Goal: Information Seeking & Learning: Compare options

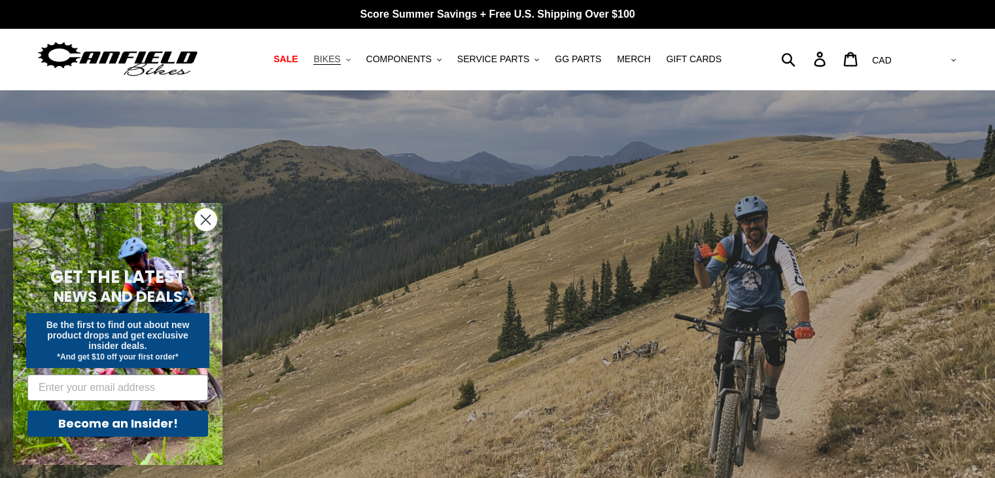
click at [340, 61] on span "BIKES" at bounding box center [326, 59] width 27 height 11
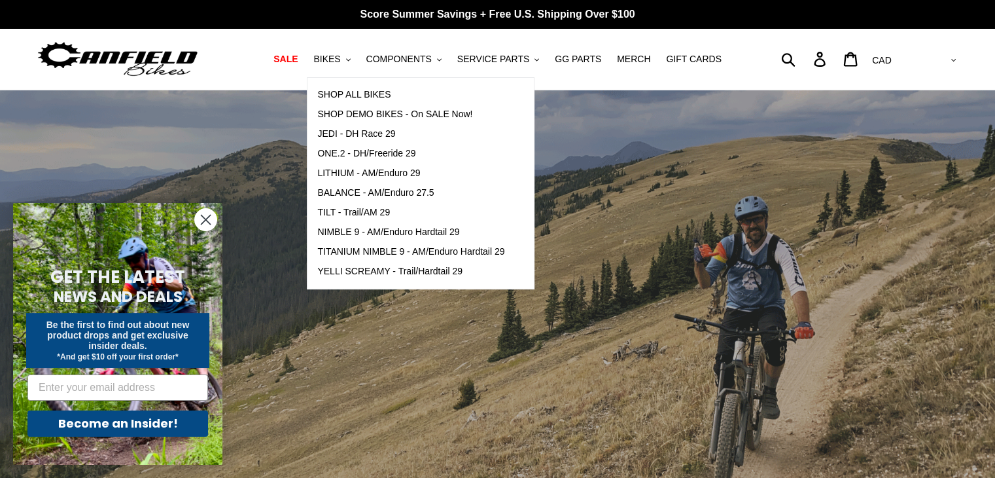
click at [209, 217] on circle "Close dialog" at bounding box center [206, 220] width 22 height 22
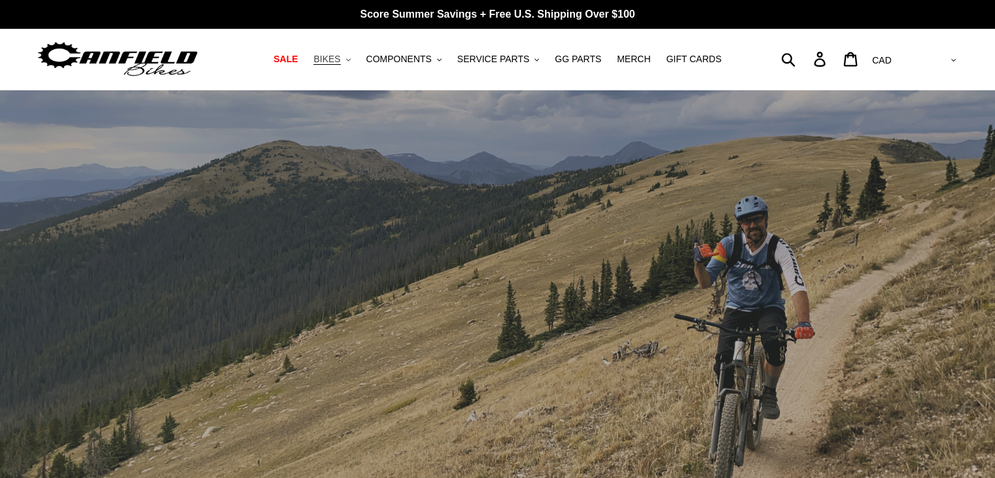
click at [340, 60] on span "BIKES" at bounding box center [326, 59] width 27 height 11
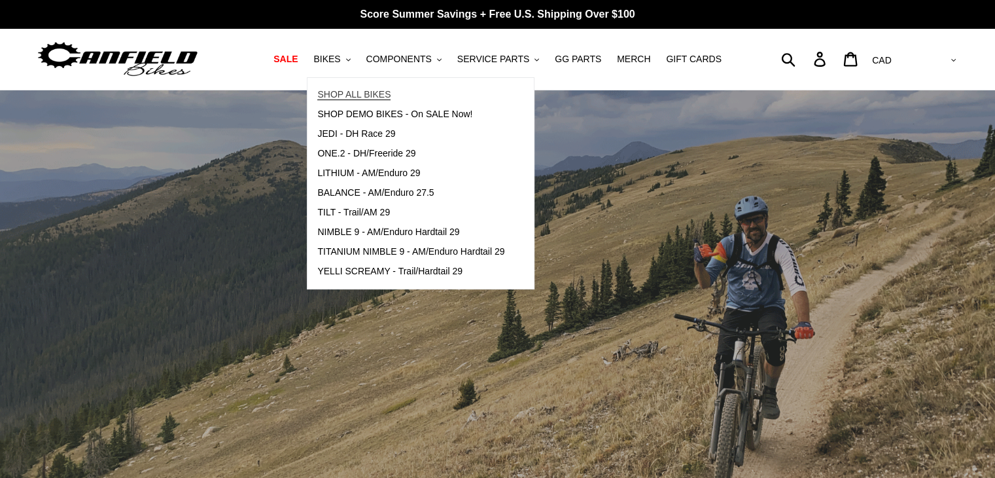
click at [366, 86] on link "SHOP ALL BIKES" at bounding box center [411, 95] width 207 height 20
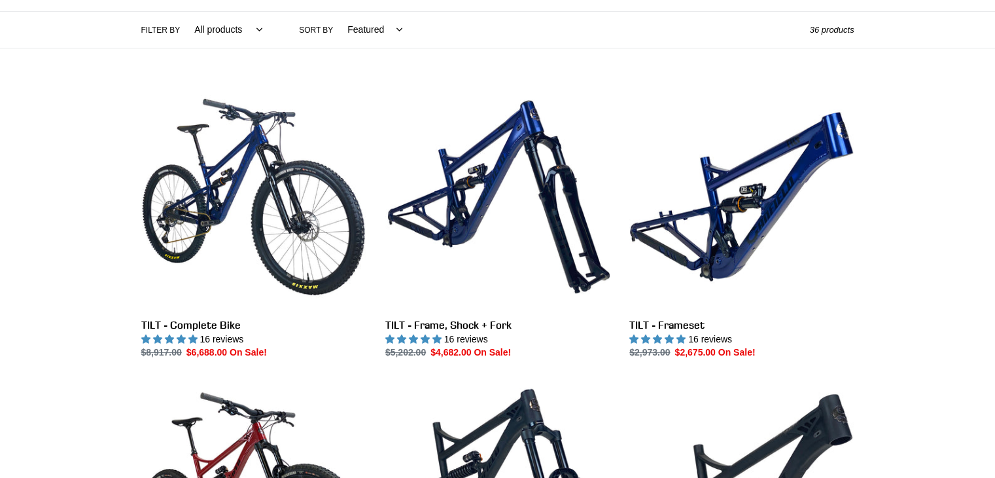
scroll to position [301, 0]
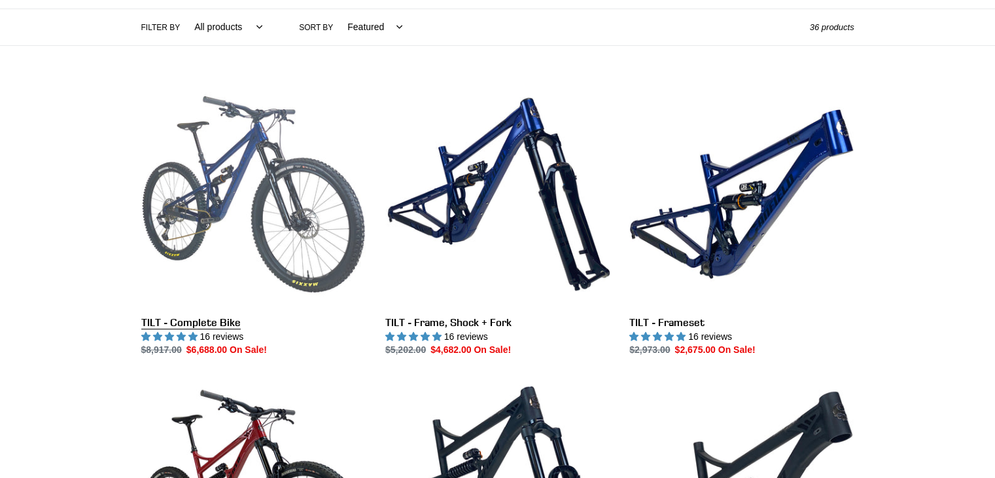
click at [259, 192] on link "TILT - Complete Bike" at bounding box center [253, 220] width 224 height 276
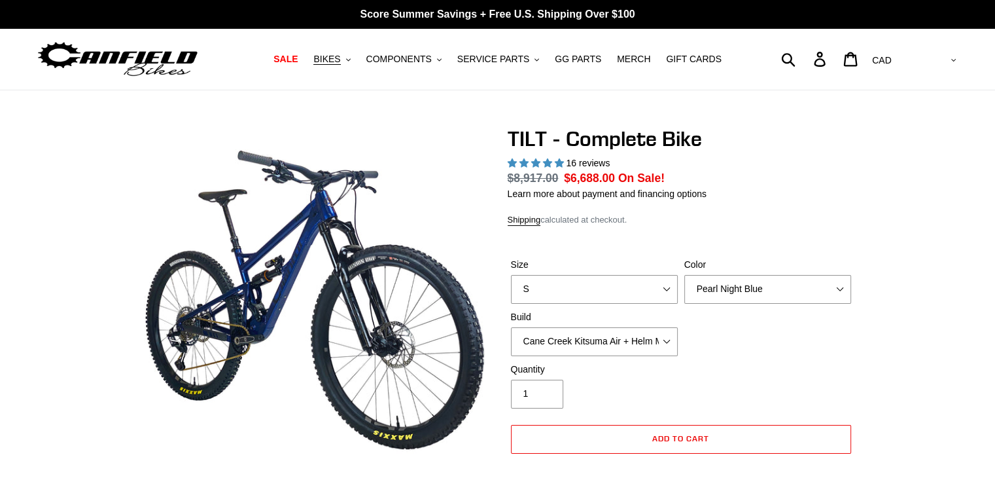
select select "highest-rating"
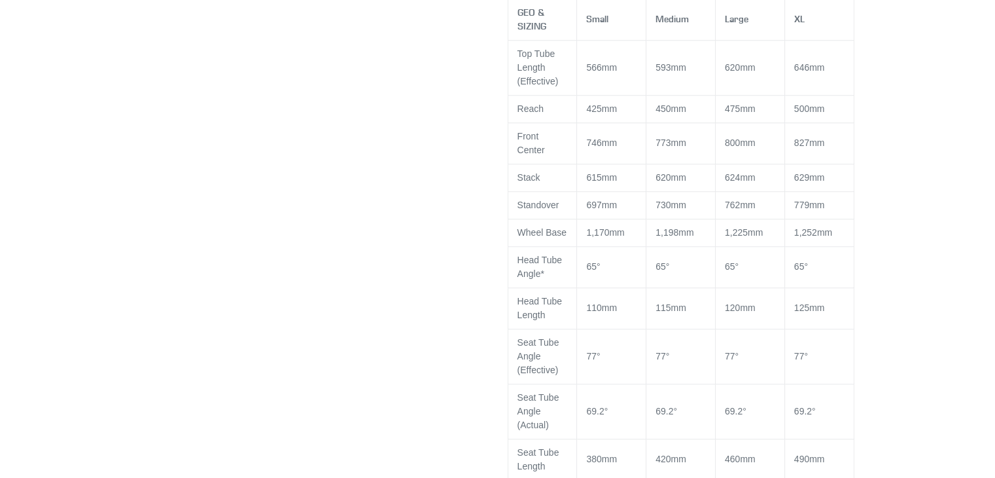
scroll to position [1222, 0]
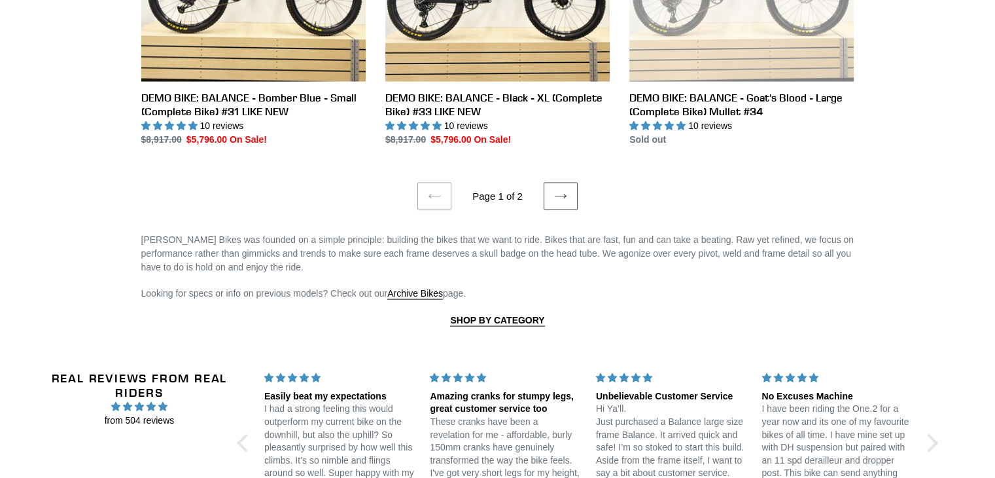
scroll to position [2617, 0]
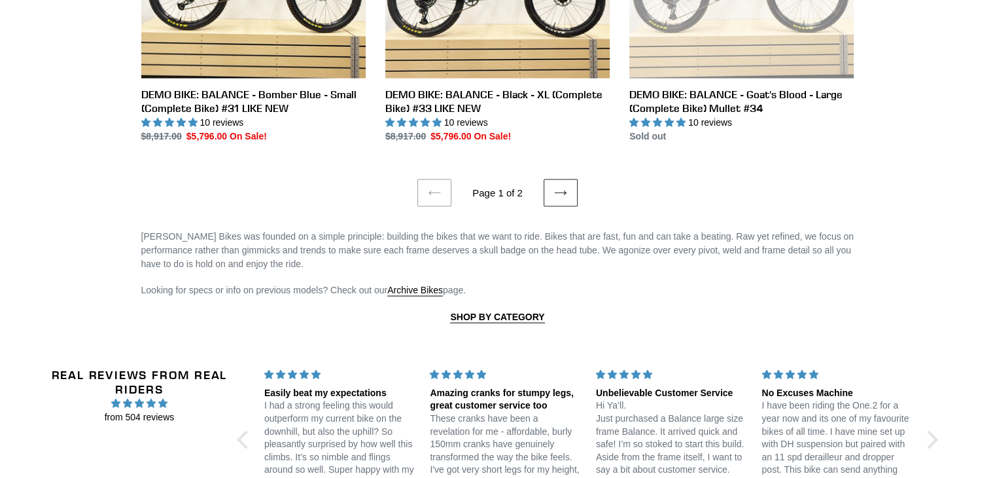
click at [561, 189] on icon at bounding box center [560, 193] width 13 height 13
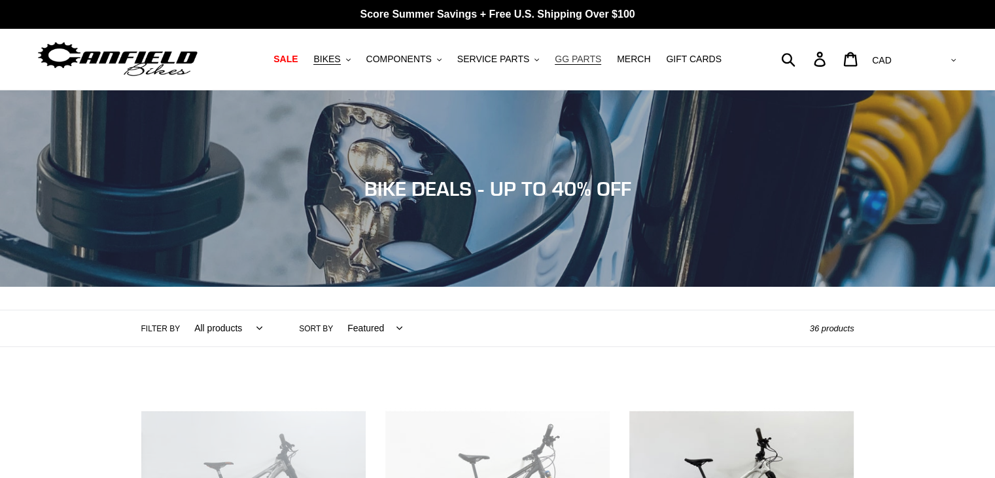
click at [578, 59] on span "GG PARTS" at bounding box center [578, 59] width 46 height 11
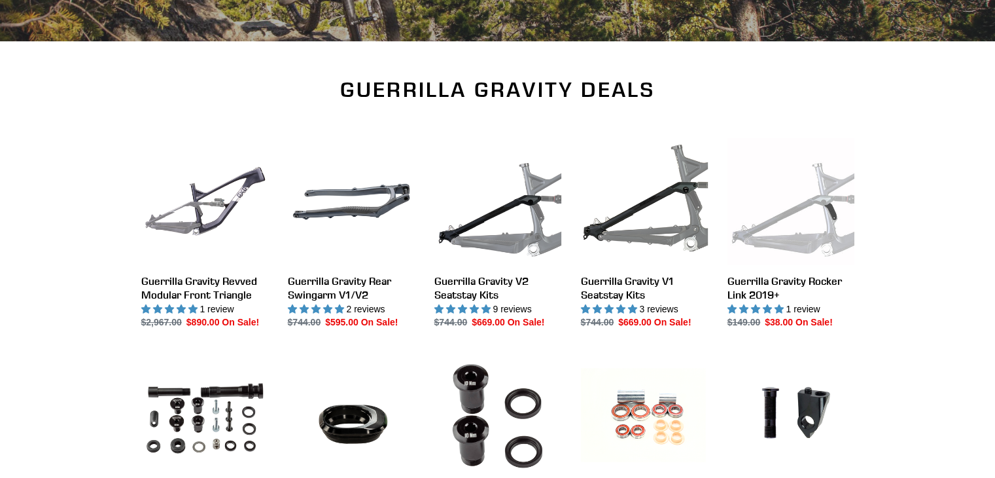
scroll to position [361, 0]
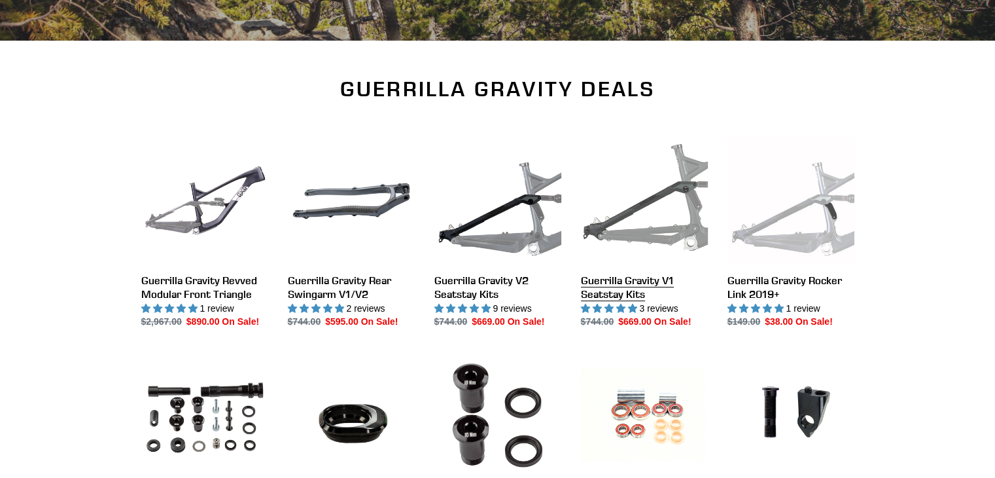
click at [644, 213] on link "Guerrilla Gravity V1 Seatstay Kits" at bounding box center [644, 233] width 127 height 192
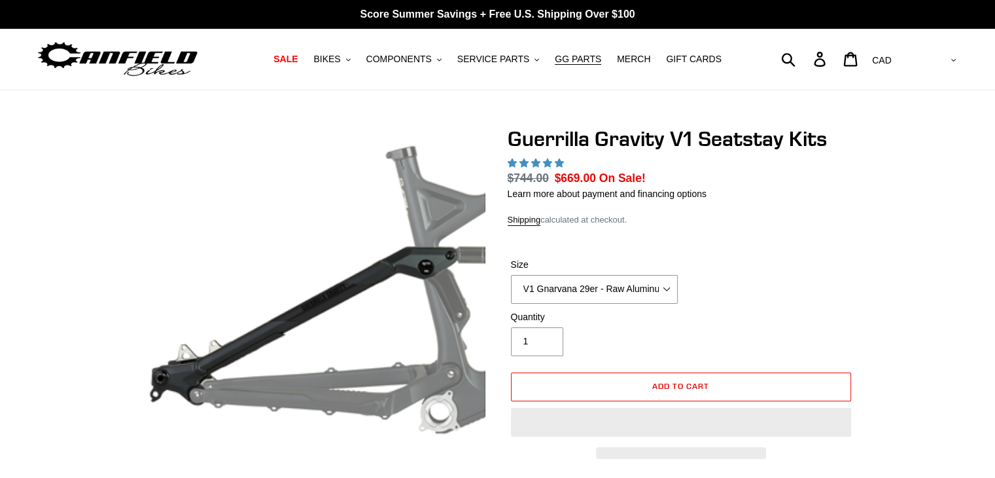
select select "highest-rating"
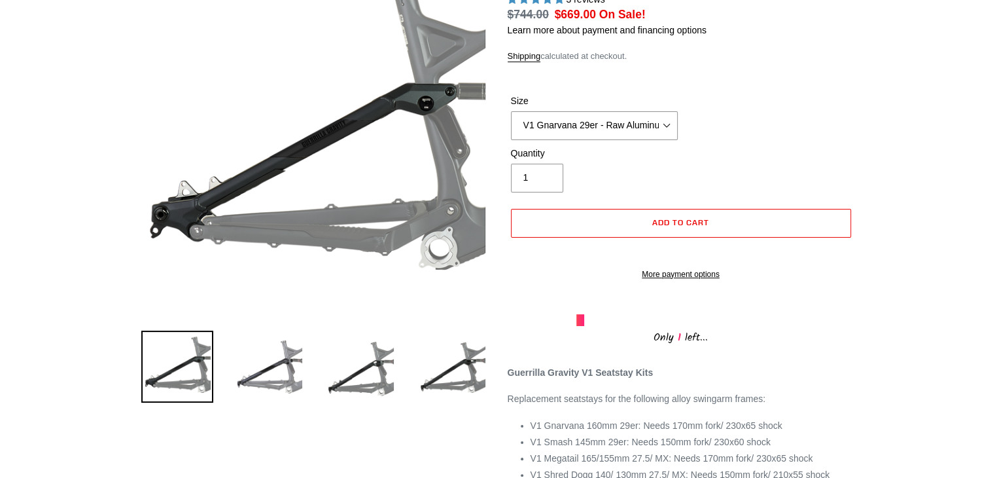
scroll to position [165, 0]
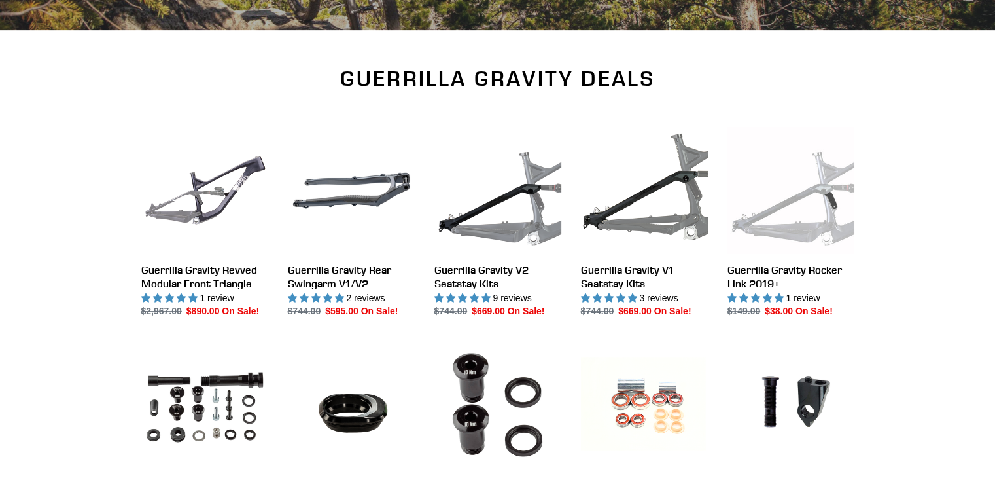
scroll to position [361, 0]
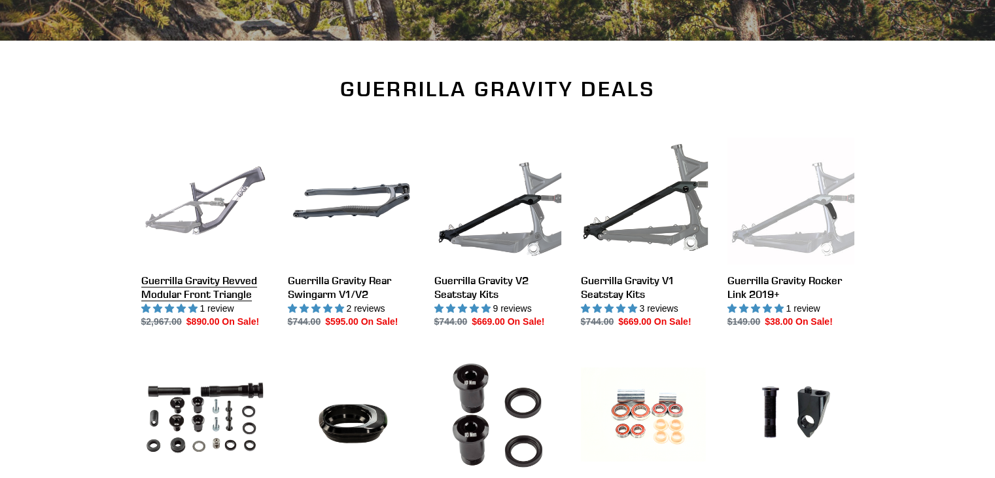
click at [207, 207] on link "Guerrilla Gravity Revved Modular Front Triangle" at bounding box center [204, 233] width 127 height 192
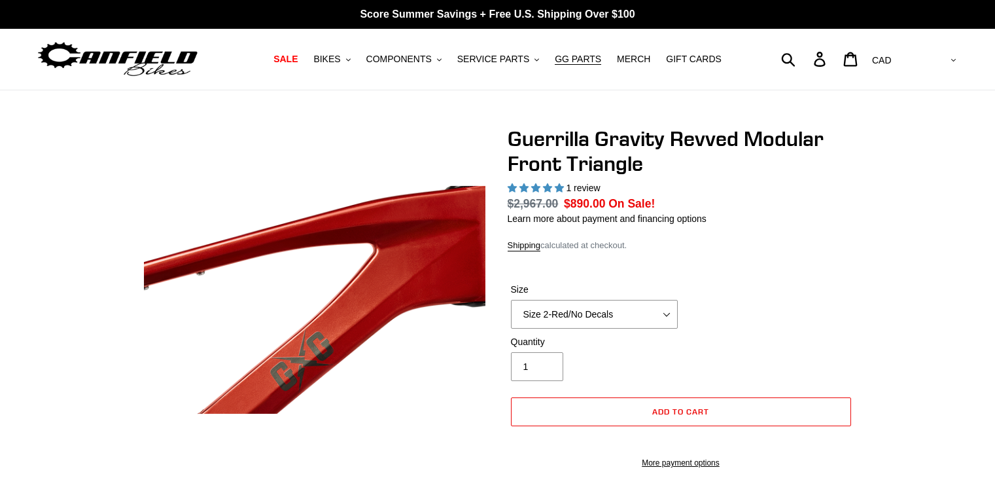
select select "highest-rating"
click at [666, 311] on select "Size 2-Gloss Black/No Decals Size 2-Black/Red Decals Size 2-Black/Silver Decals…" at bounding box center [594, 314] width 167 height 29
select select "Size 3-Black/No Decals"
click at [511, 300] on select "Size 2-Gloss Black/No Decals Size 2-Black/Red Decals Size 2-Black/Silver Decals…" at bounding box center [594, 314] width 167 height 29
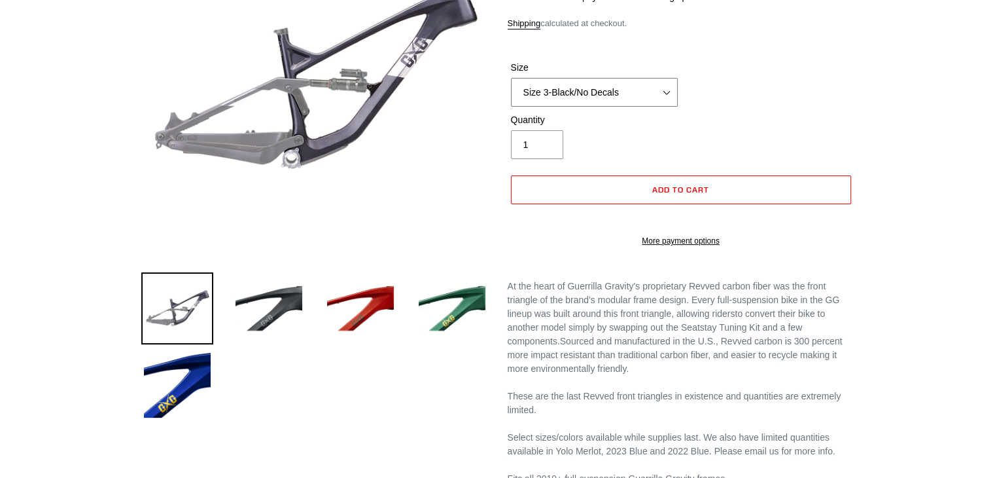
scroll to position [222, 0]
click at [276, 302] on img at bounding box center [269, 308] width 72 height 72
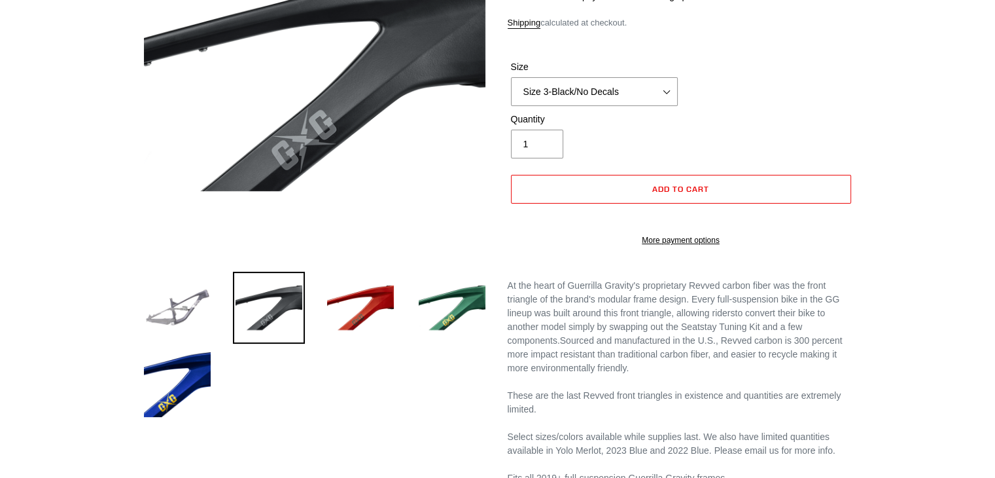
click at [182, 307] on img at bounding box center [177, 308] width 72 height 72
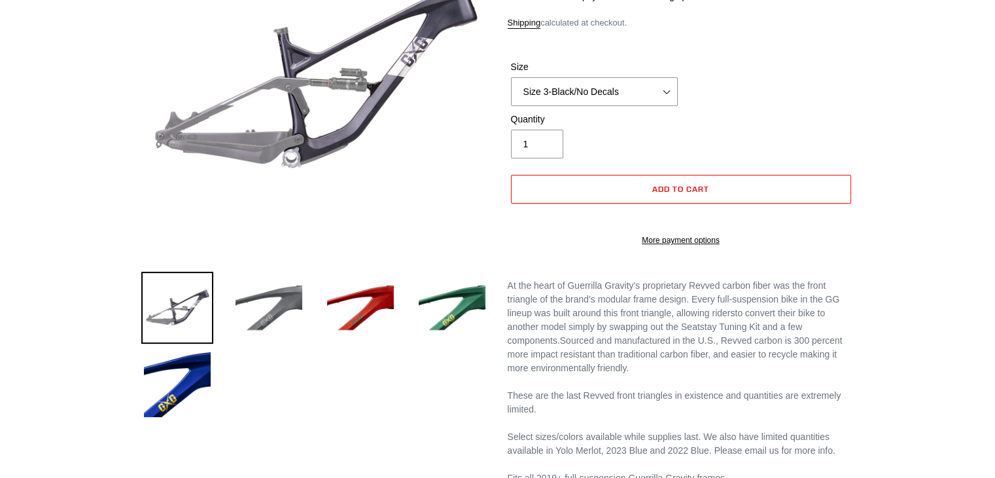
click at [267, 300] on img at bounding box center [269, 308] width 72 height 72
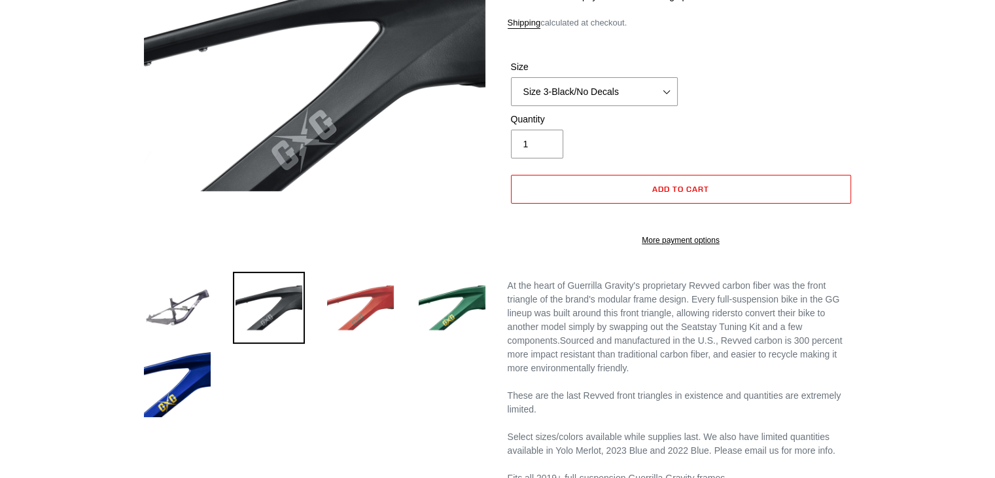
click at [379, 284] on img at bounding box center [361, 308] width 72 height 72
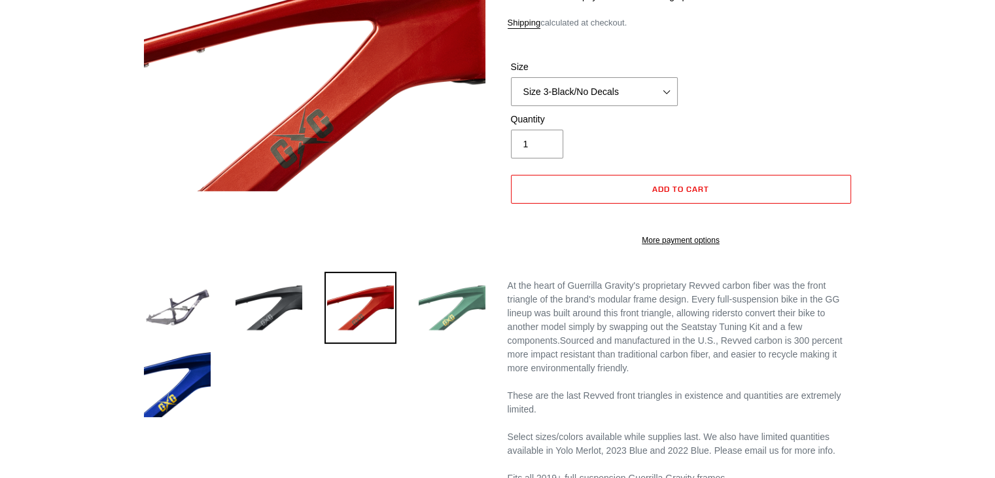
click at [450, 298] on img at bounding box center [452, 308] width 72 height 72
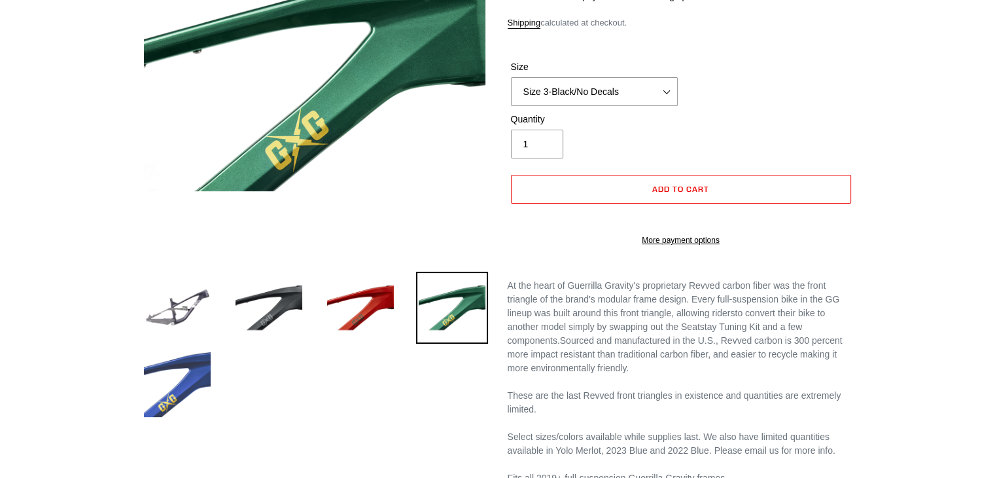
click at [190, 371] on img at bounding box center [177, 383] width 72 height 72
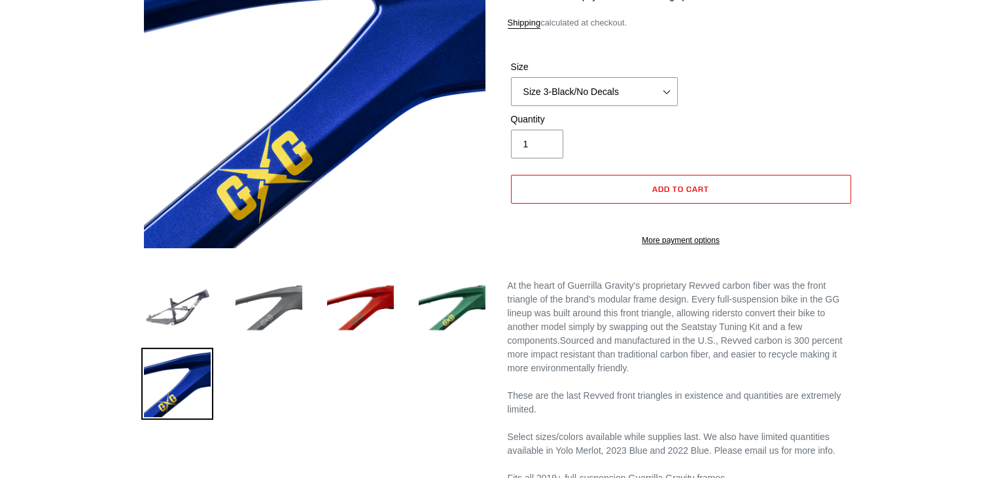
click at [272, 307] on img at bounding box center [269, 308] width 72 height 72
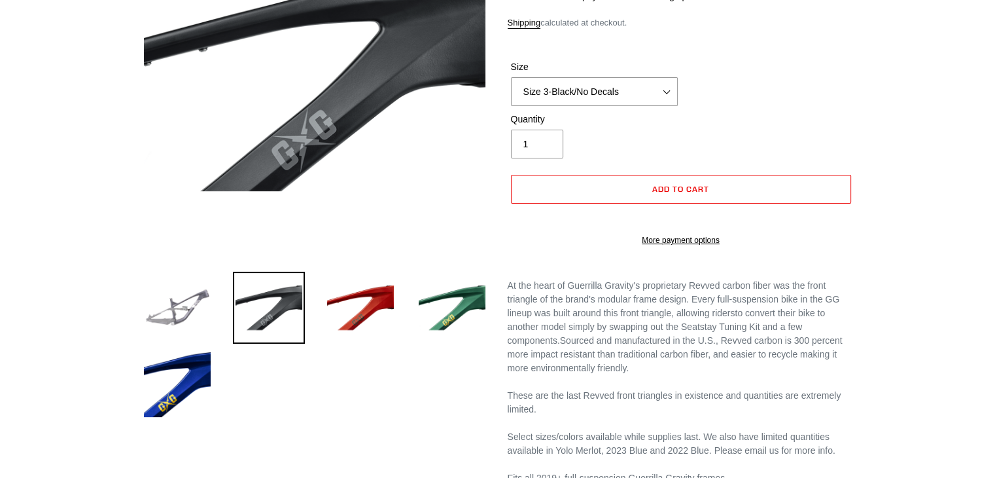
click at [173, 304] on img at bounding box center [177, 308] width 72 height 72
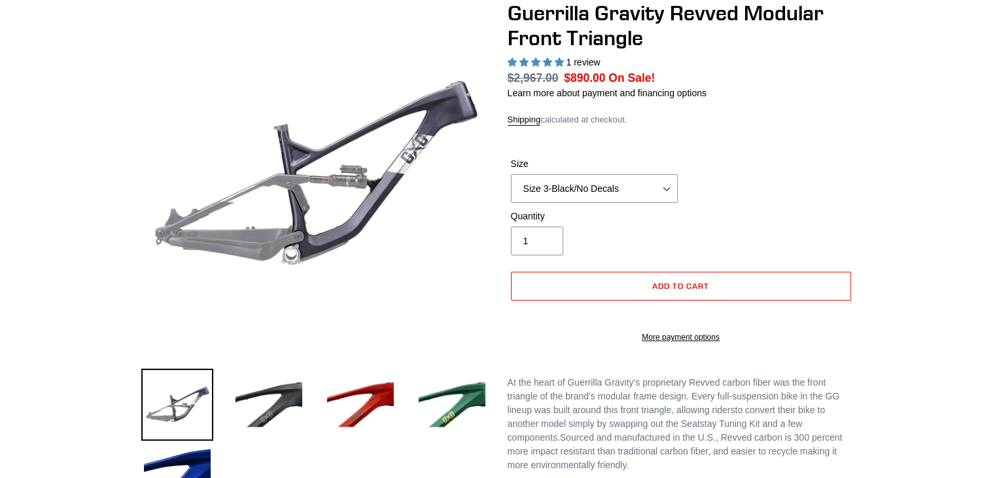
scroll to position [120, 0]
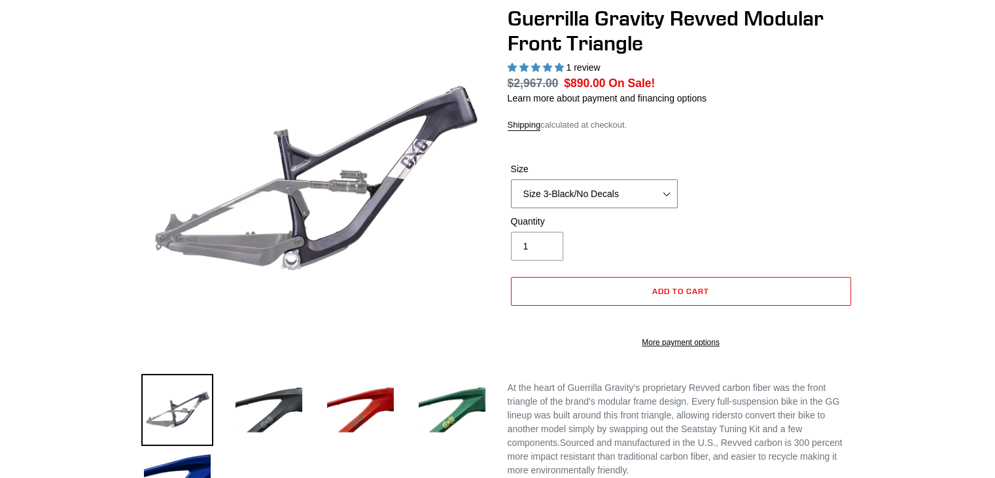
click at [670, 189] on select "Size 2-Gloss Black/No Decals Size 2-Black/Red Decals Size 2-Black/Silver Decals…" at bounding box center [594, 193] width 167 height 29
click at [908, 167] on div "Previous slide" at bounding box center [497, 386] width 995 height 760
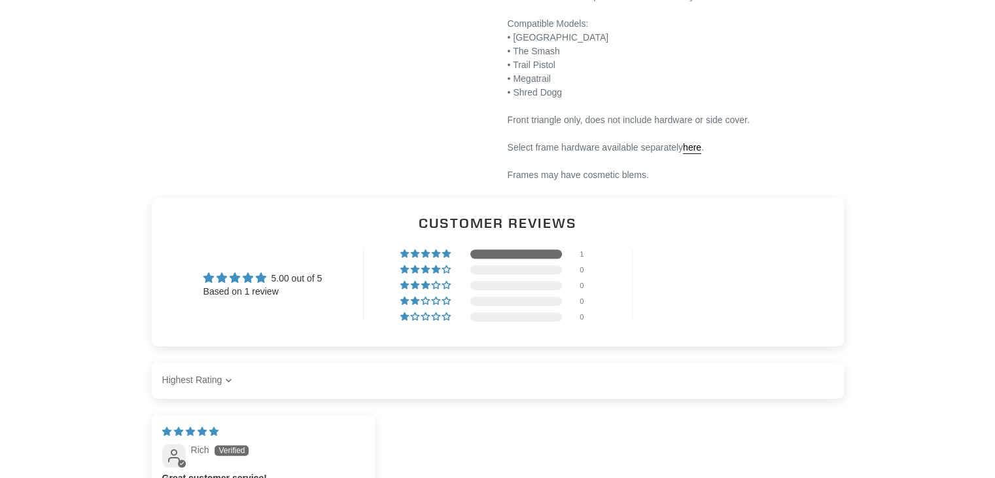
scroll to position [705, 0]
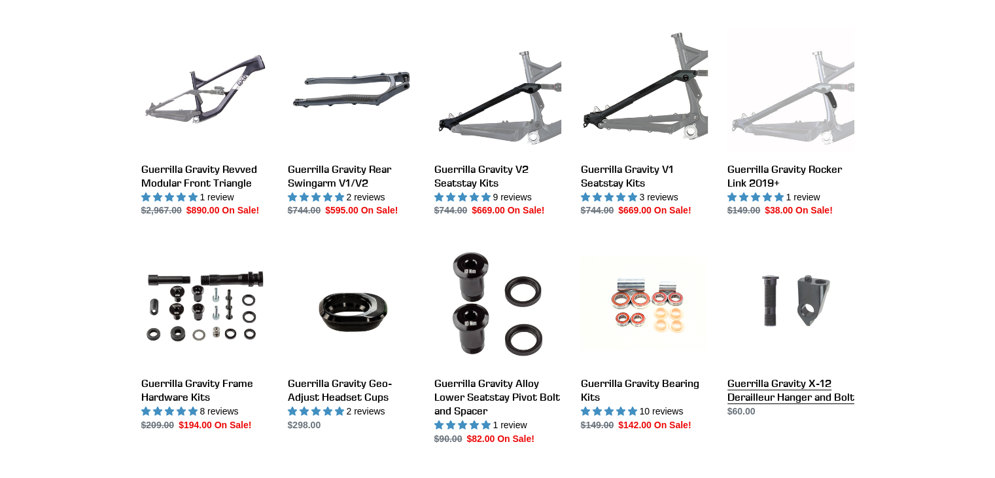
scroll to position [469, 0]
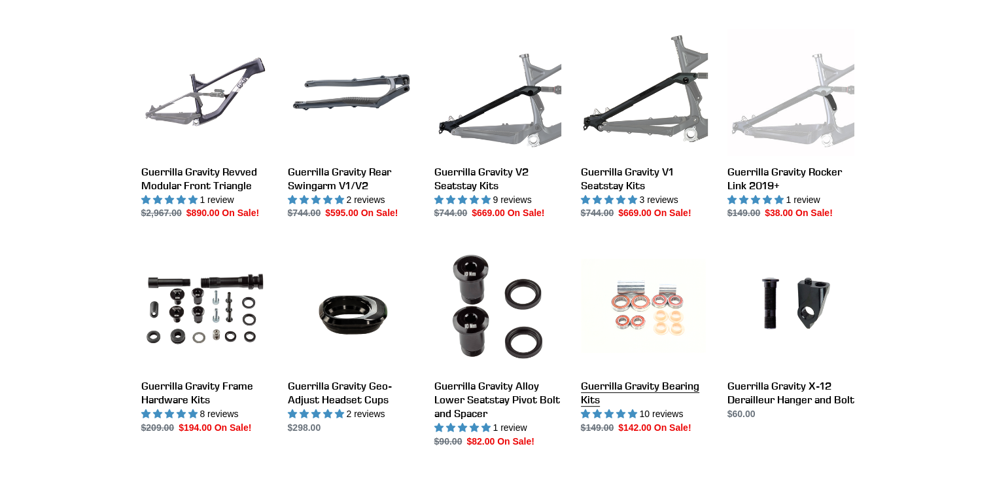
click at [648, 370] on link "Guerrilla Gravity Bearing Kits" at bounding box center [644, 339] width 127 height 192
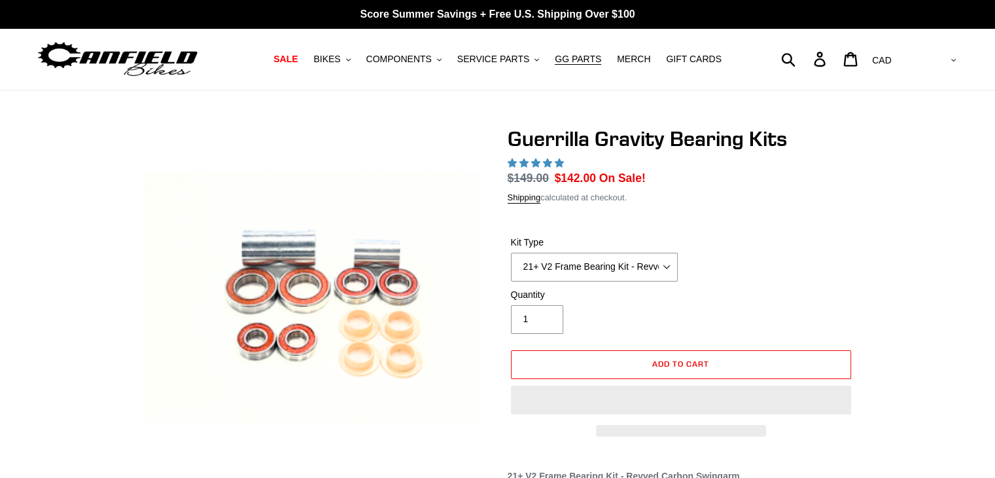
select select "highest-rating"
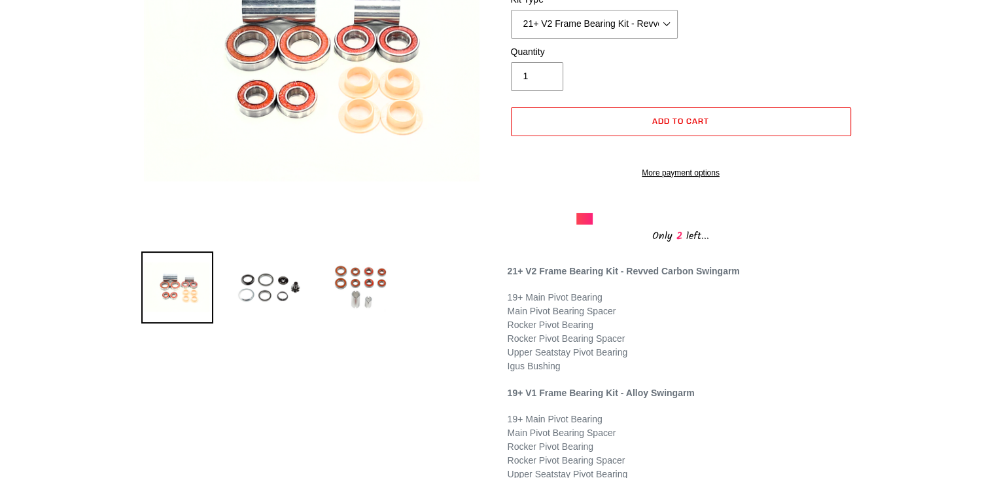
scroll to position [290, 0]
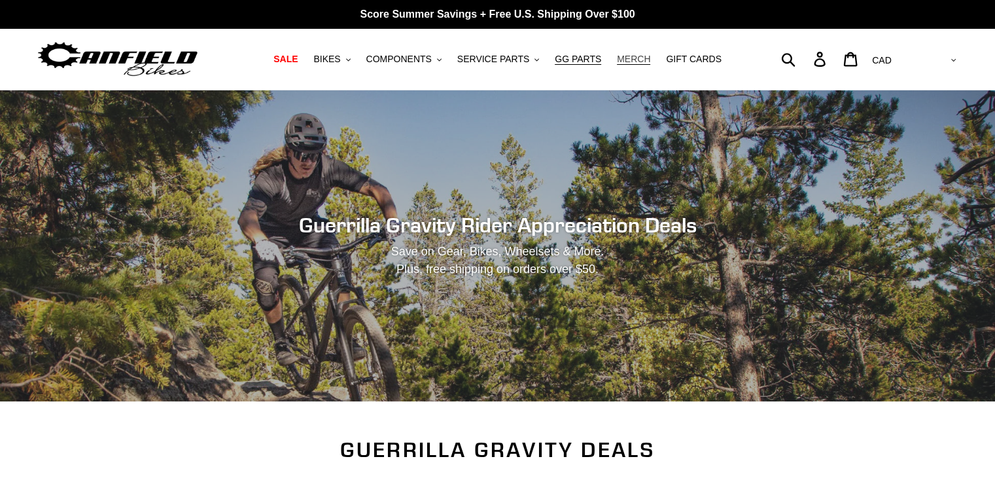
click at [620, 61] on span "MERCH" at bounding box center [633, 59] width 33 height 11
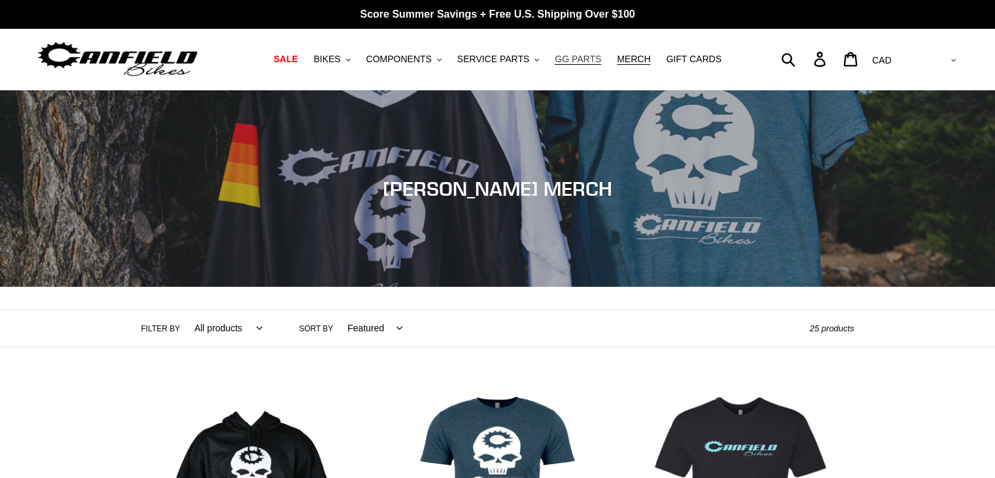
click at [567, 60] on span "GG PARTS" at bounding box center [578, 59] width 46 height 11
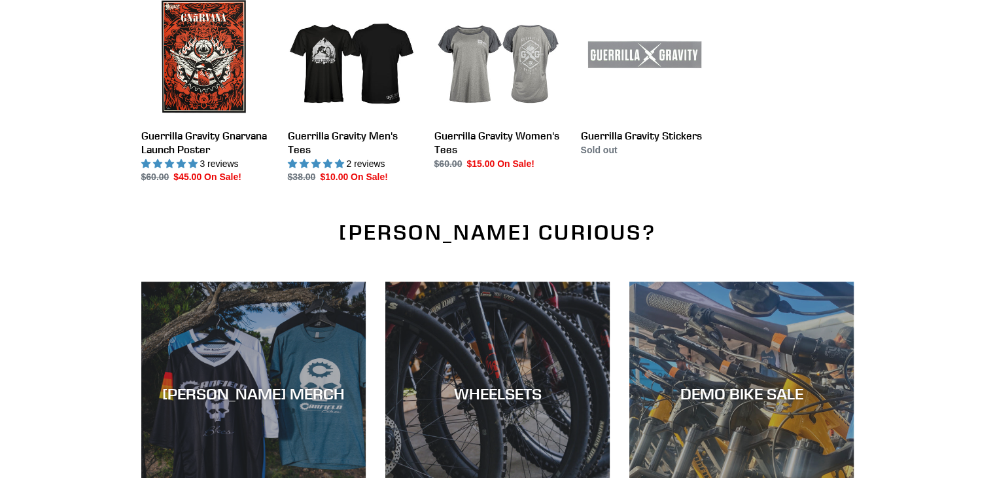
scroll to position [1406, 0]
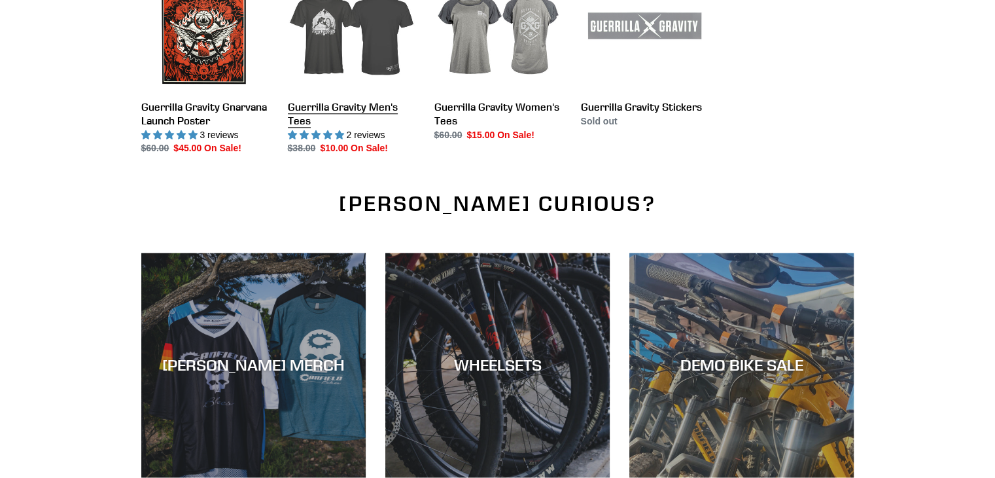
click at [327, 109] on link "Guerrilla Gravity Men's Tees" at bounding box center [351, 60] width 127 height 192
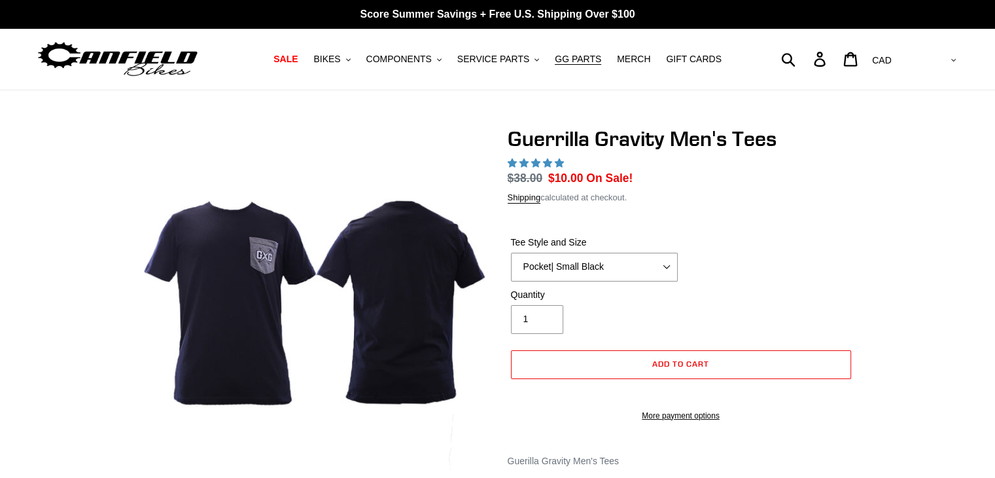
select select "highest-rating"
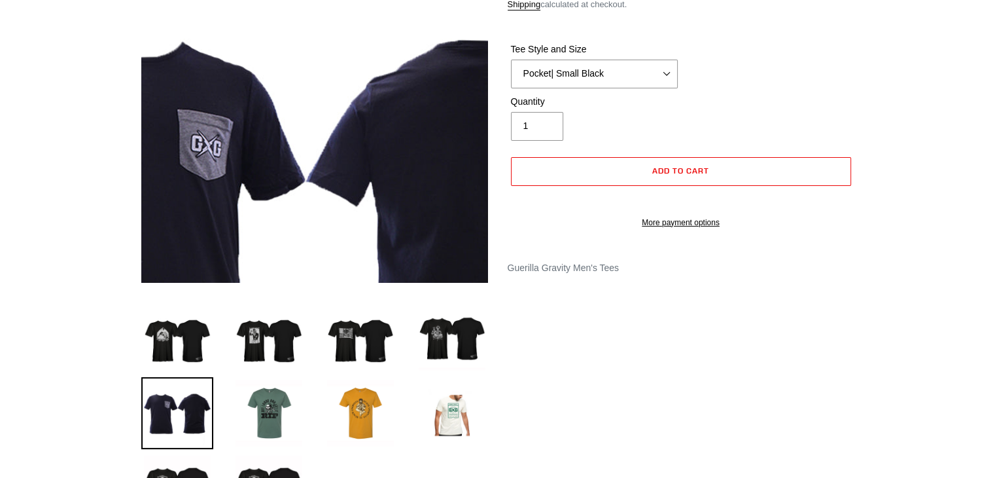
scroll to position [195, 0]
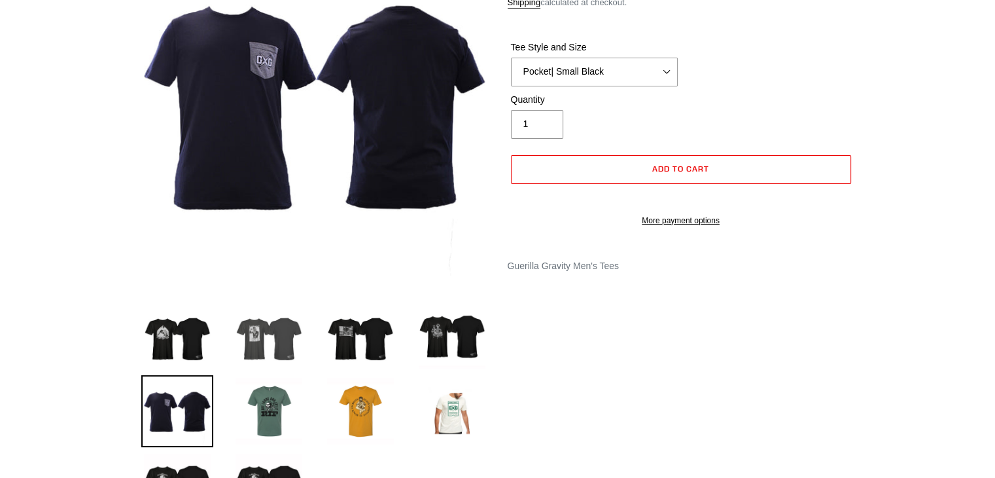
click at [262, 347] on img at bounding box center [269, 335] width 72 height 72
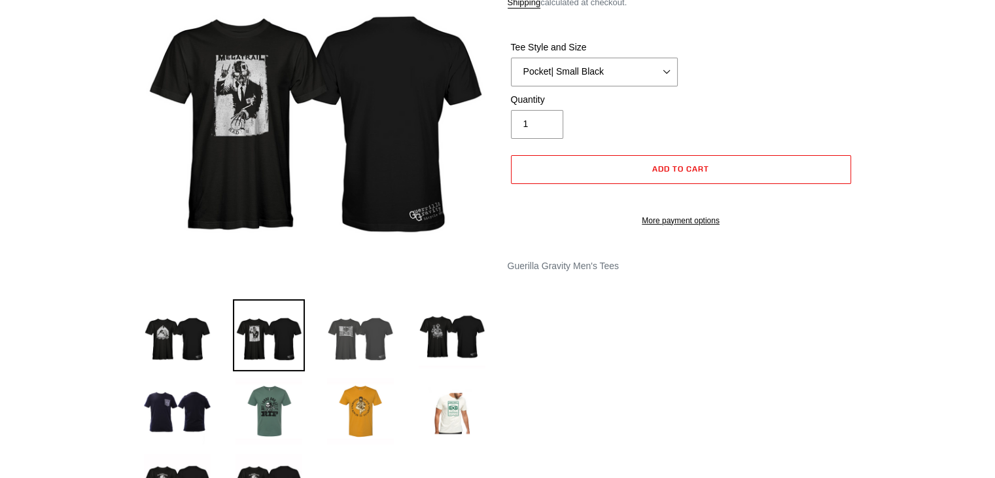
click at [343, 340] on img at bounding box center [361, 335] width 72 height 72
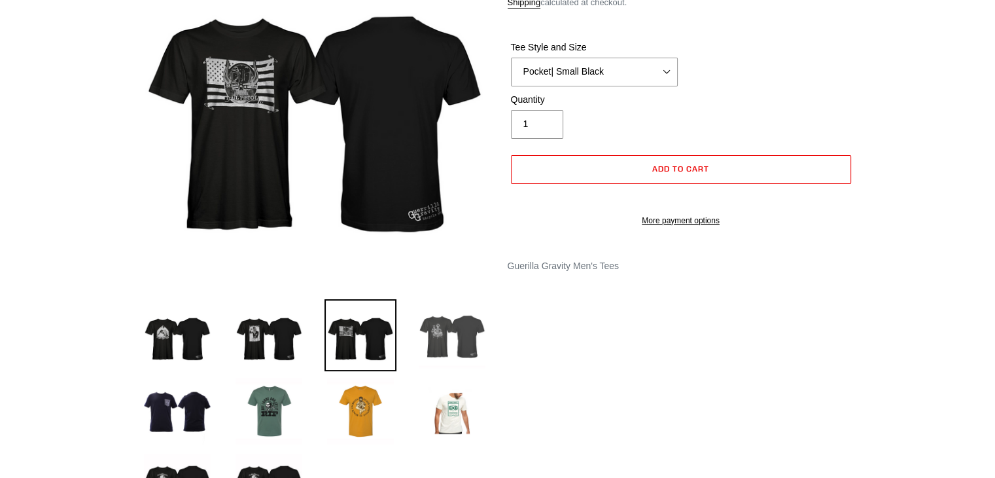
click at [442, 328] on img at bounding box center [452, 335] width 72 height 72
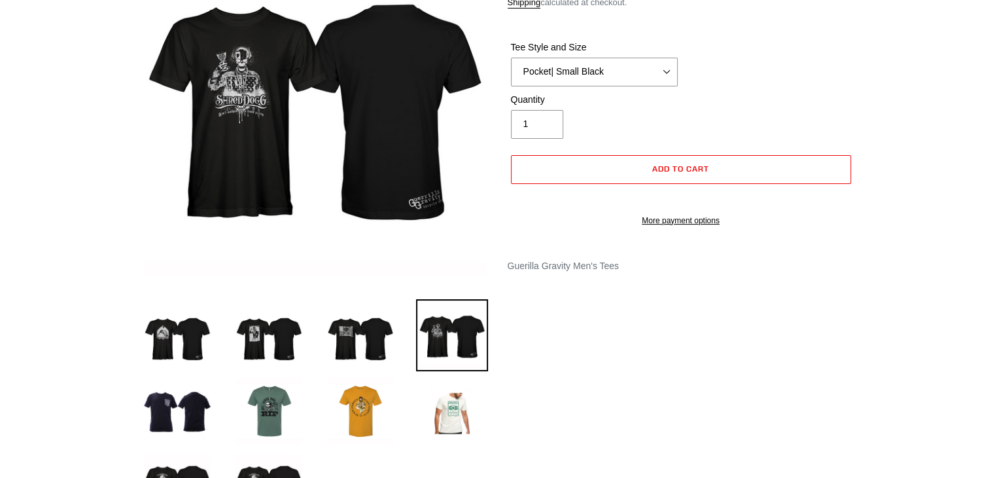
scroll to position [245, 0]
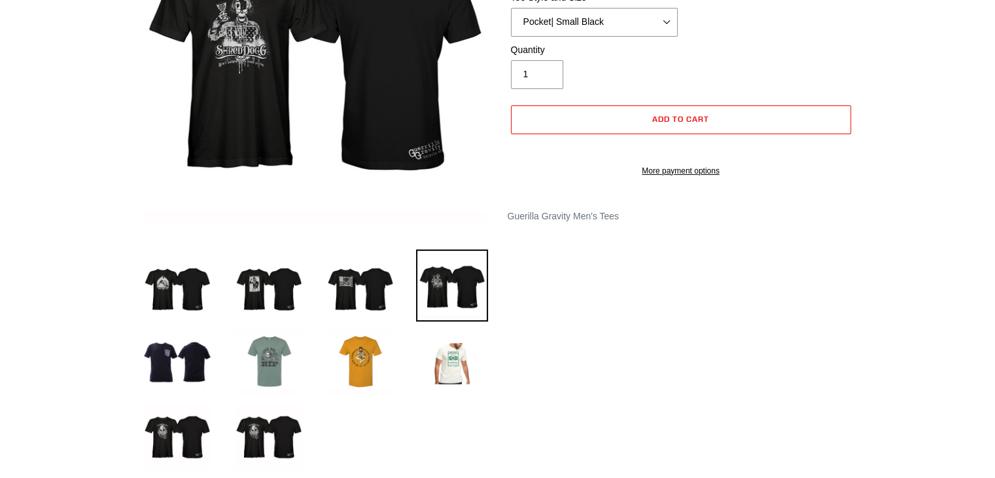
click at [265, 370] on img at bounding box center [269, 361] width 72 height 72
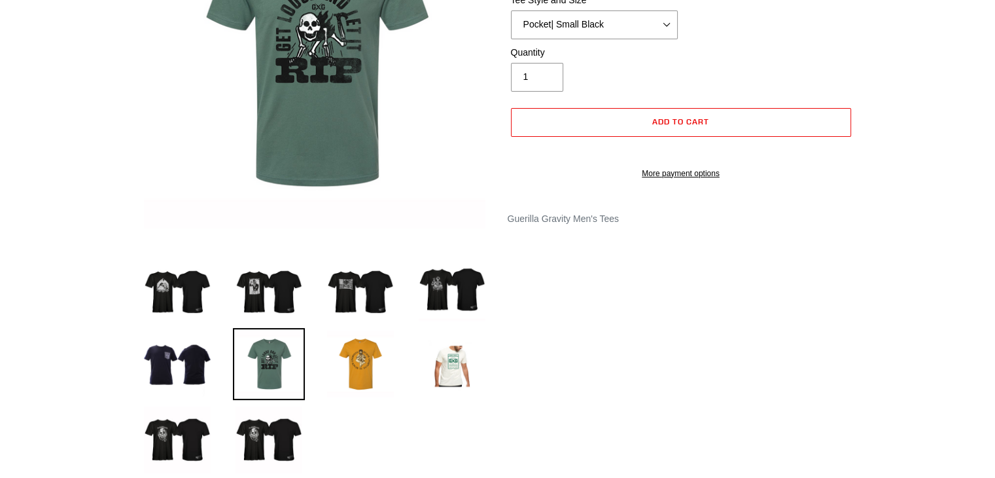
scroll to position [255, 0]
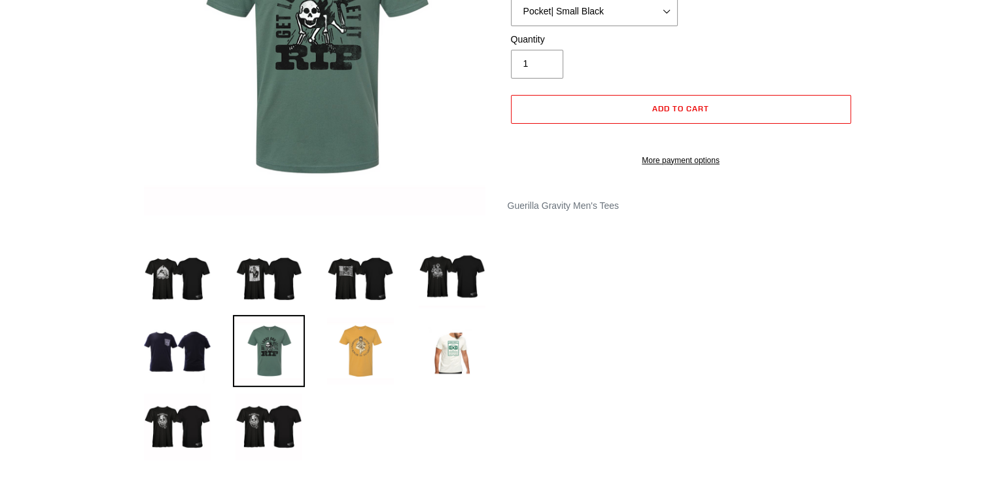
click at [361, 351] on img at bounding box center [361, 351] width 72 height 72
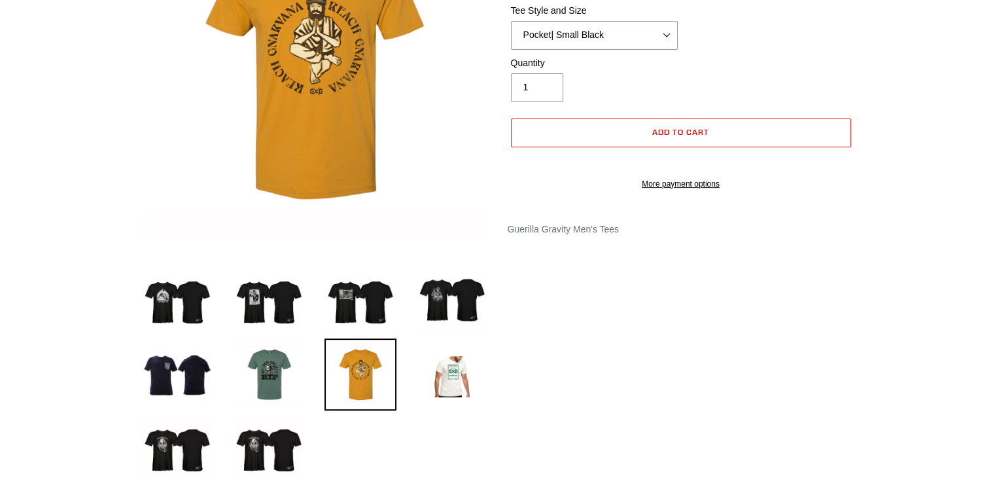
scroll to position [236, 0]
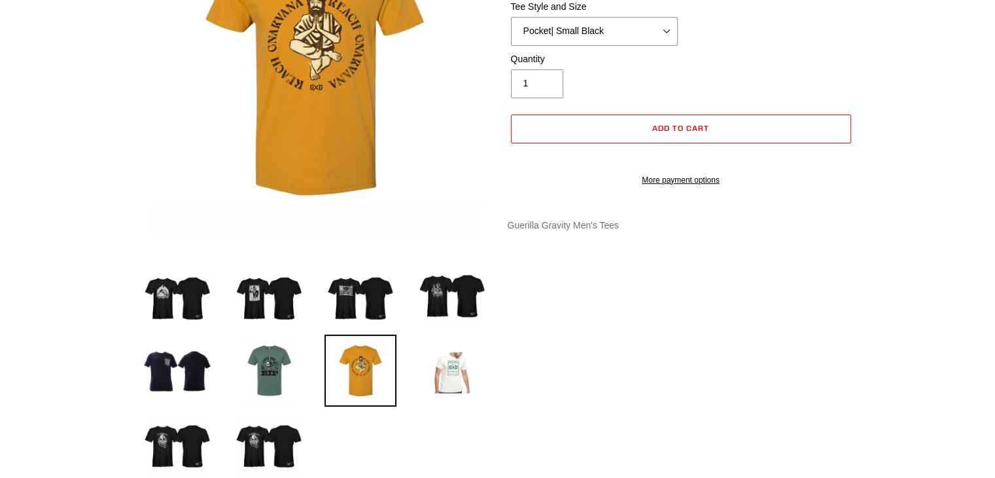
click at [446, 373] on img at bounding box center [452, 370] width 72 height 72
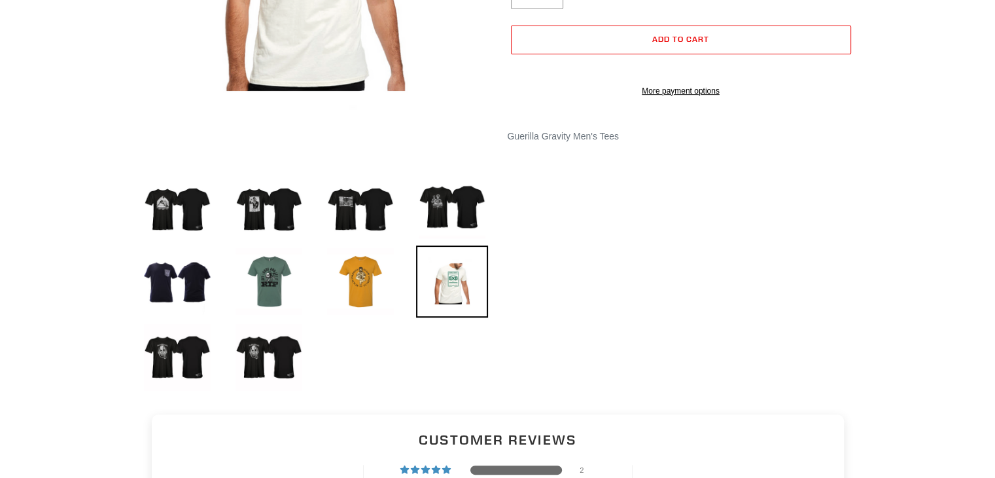
scroll to position [327, 0]
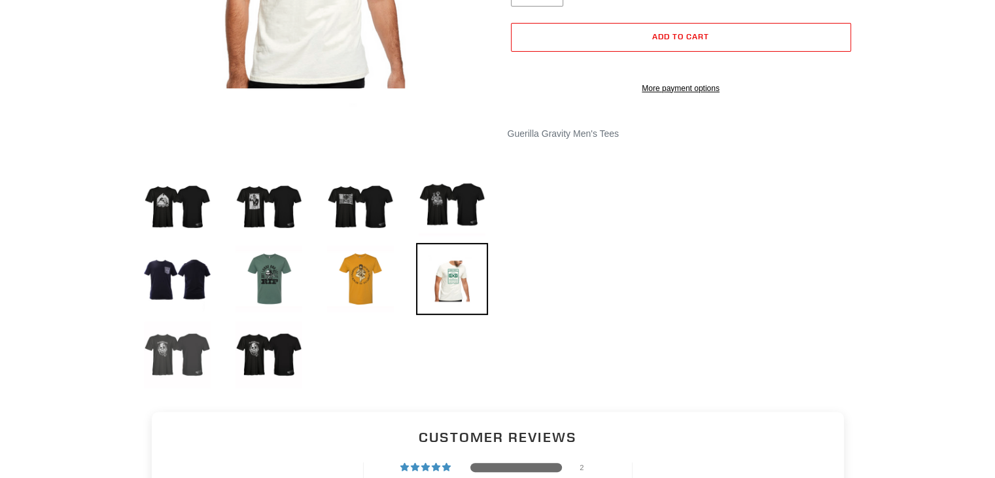
click at [168, 361] on img at bounding box center [177, 355] width 72 height 72
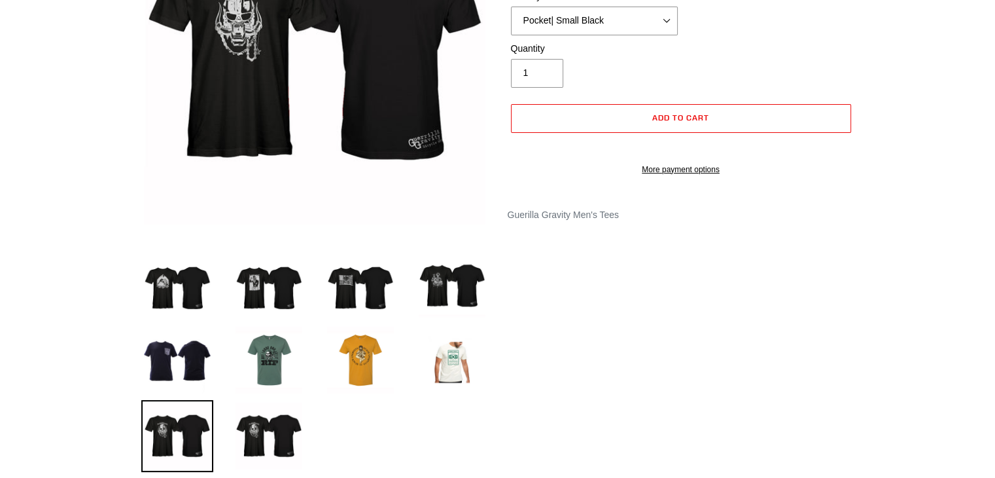
scroll to position [251, 0]
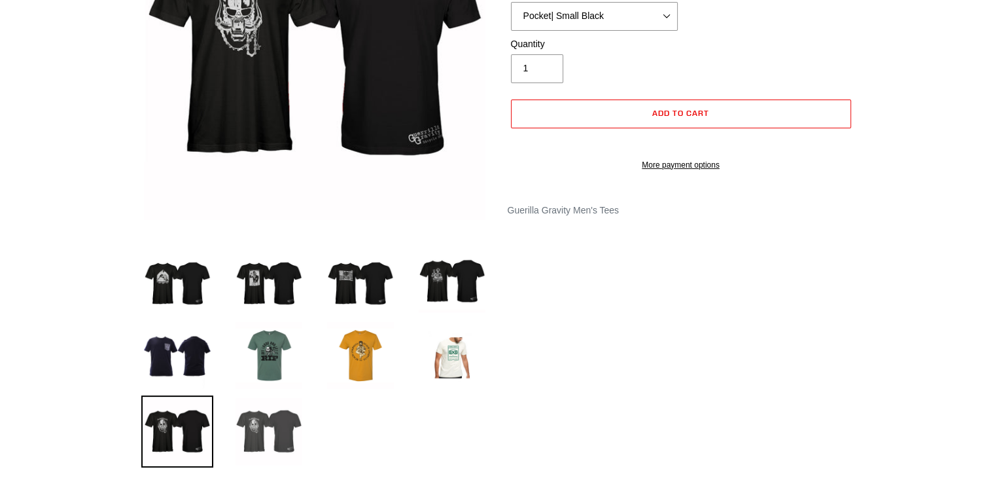
click at [277, 443] on img at bounding box center [269, 431] width 72 height 72
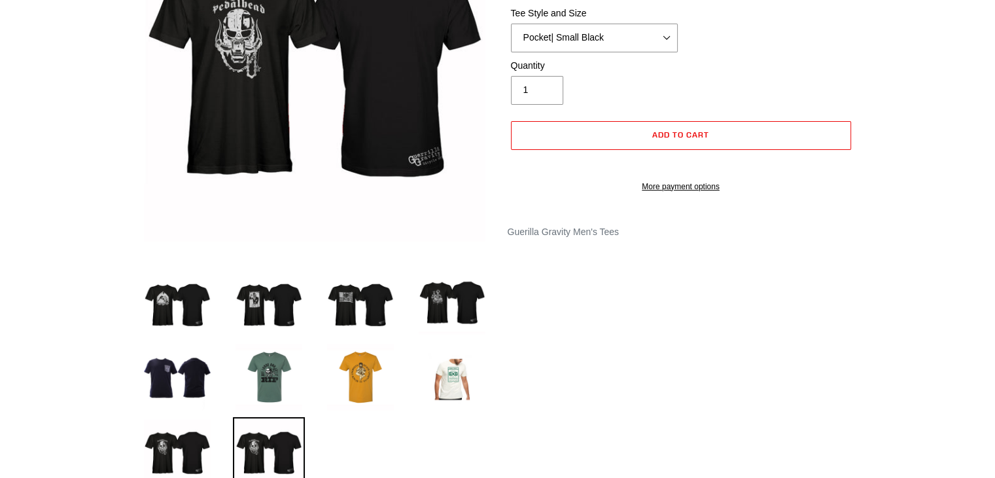
scroll to position [230, 0]
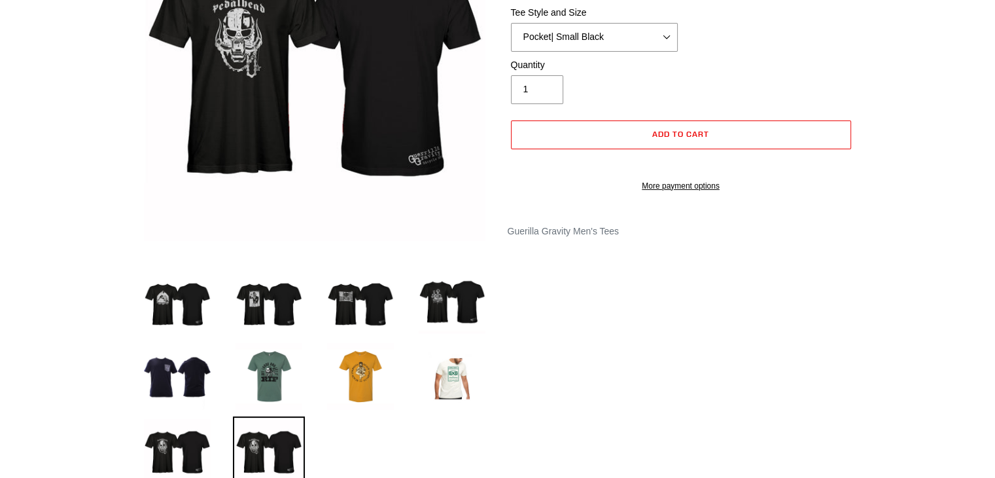
click at [274, 435] on img at bounding box center [269, 452] width 72 height 72
click at [188, 446] on img at bounding box center [177, 452] width 72 height 72
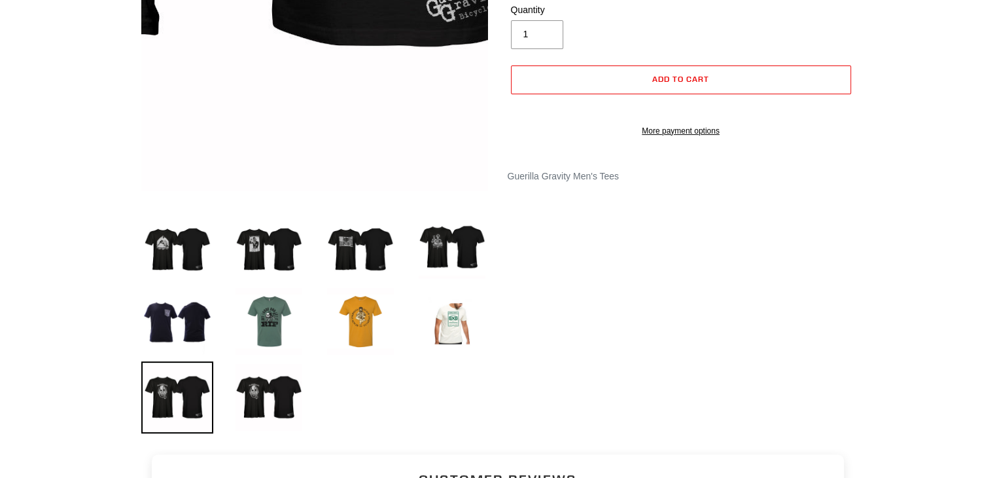
scroll to position [287, 0]
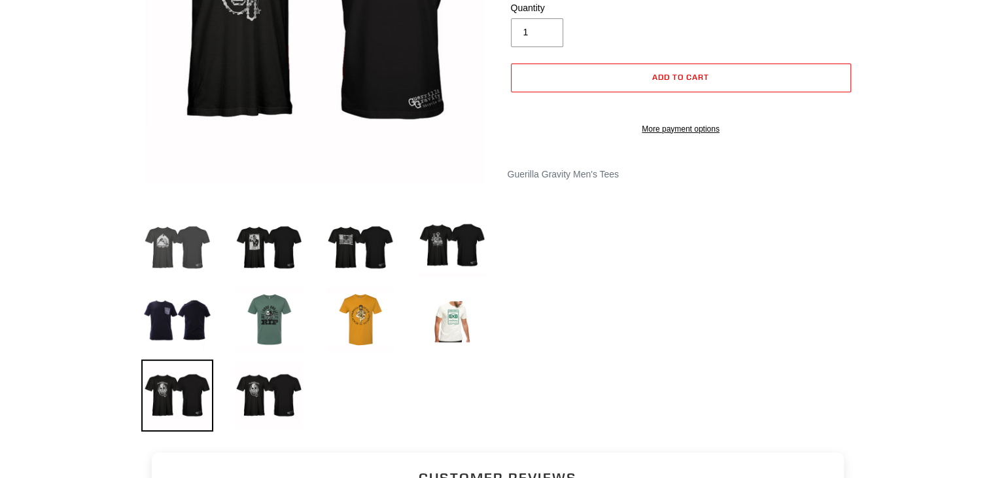
click at [183, 246] on img at bounding box center [177, 243] width 72 height 72
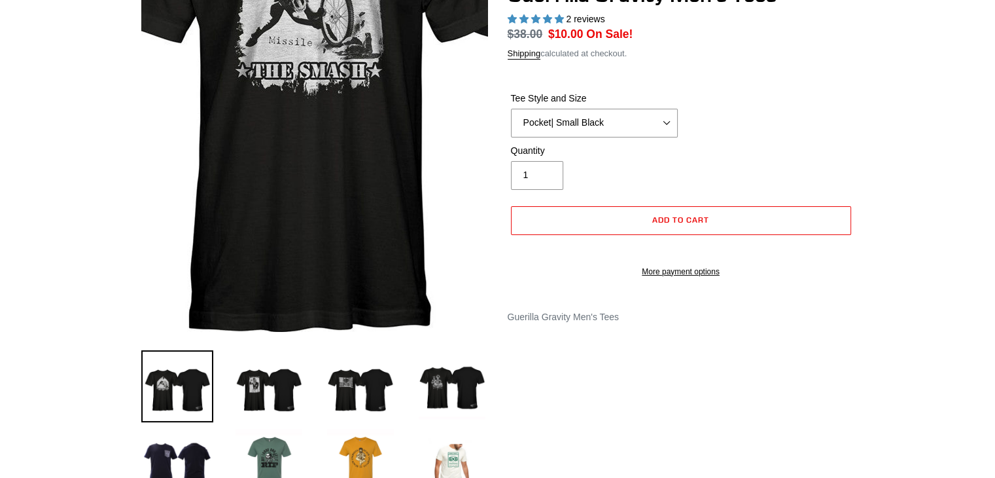
scroll to position [144, 0]
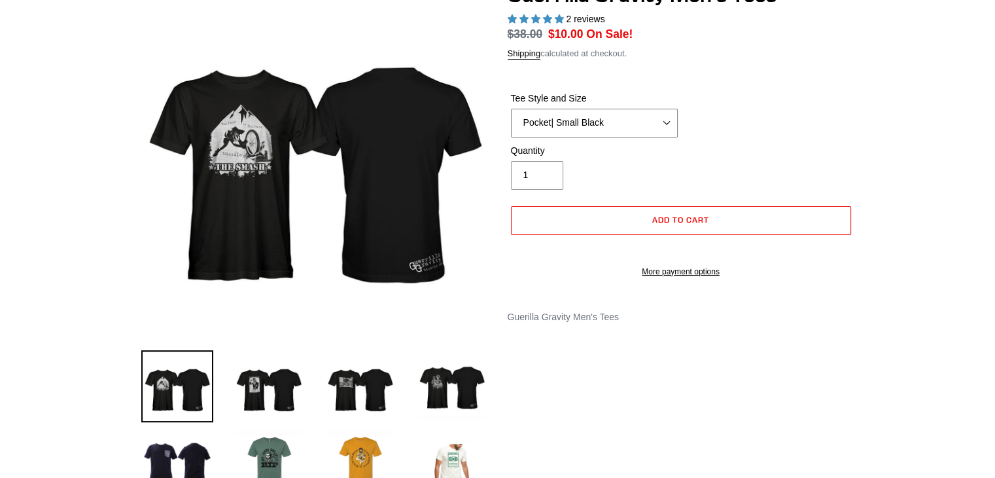
click at [613, 116] on select "Let It Rip | Small Green Let It Rip | Medium Green Megatrail | Small Black Mega…" at bounding box center [594, 123] width 167 height 29
click at [511, 109] on select "Let It Rip | Small Green Let It Rip | Medium Green Megatrail | Small Black Mega…" at bounding box center [594, 123] width 167 height 29
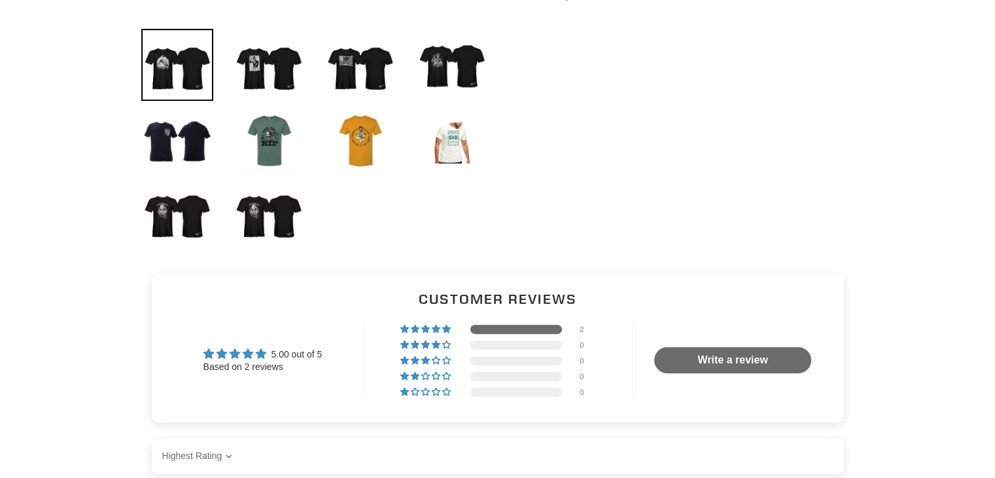
scroll to position [466, 0]
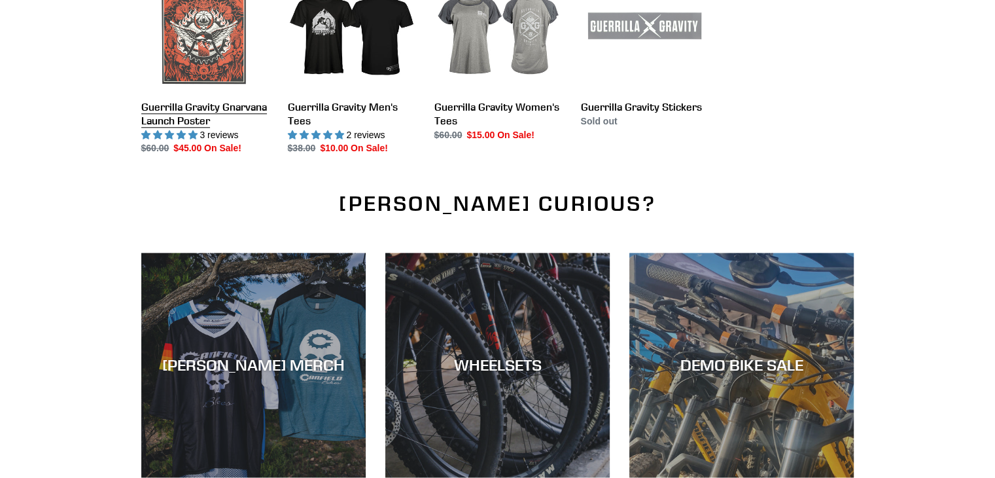
click at [202, 109] on link "Guerrilla Gravity Gnarvana Launch Poster" at bounding box center [204, 60] width 127 height 192
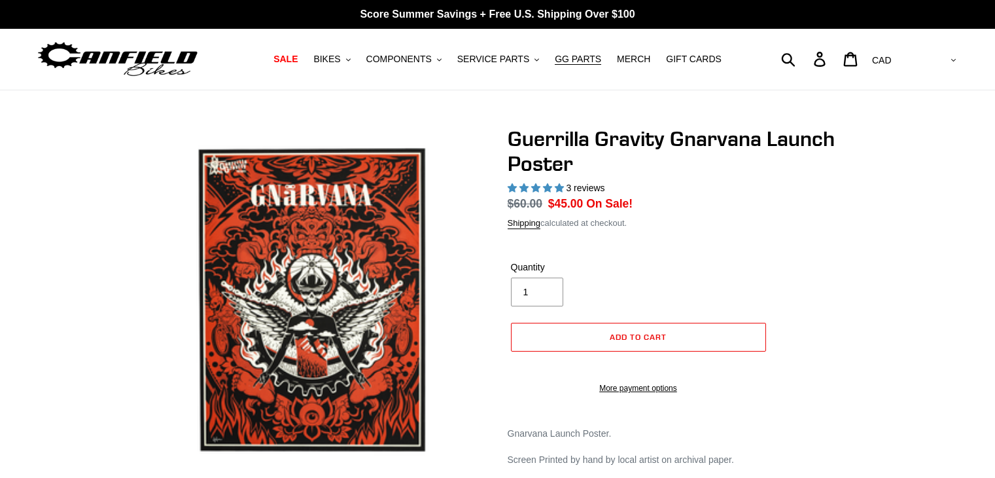
select select "highest-rating"
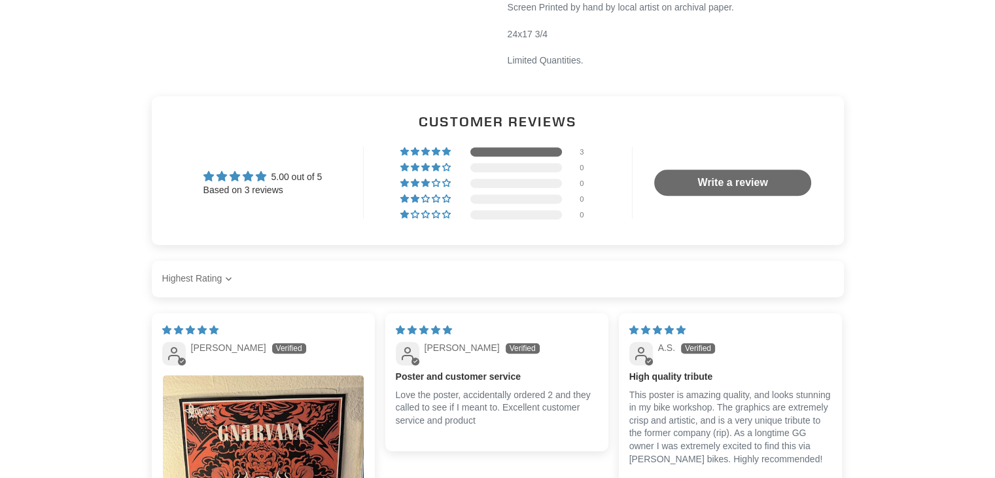
scroll to position [505, 0]
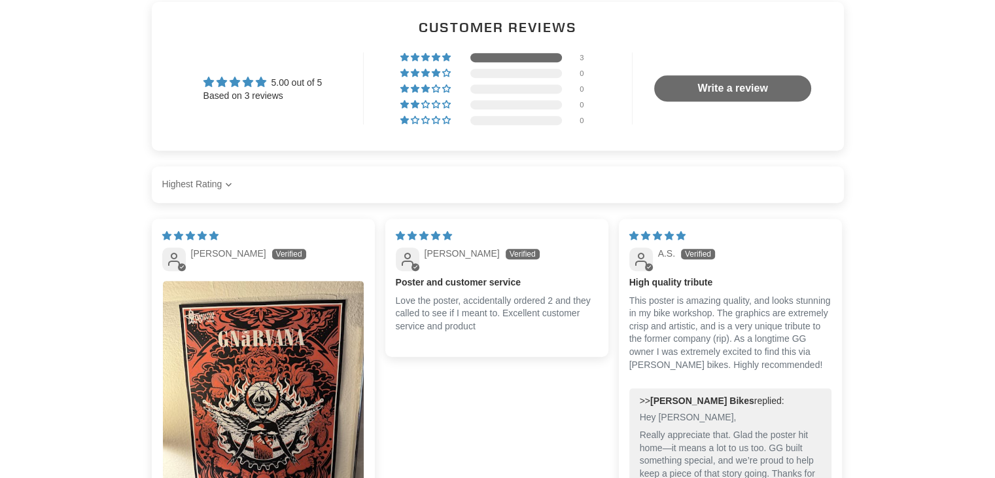
click at [741, 270] on div at bounding box center [731, 264] width 202 height 9
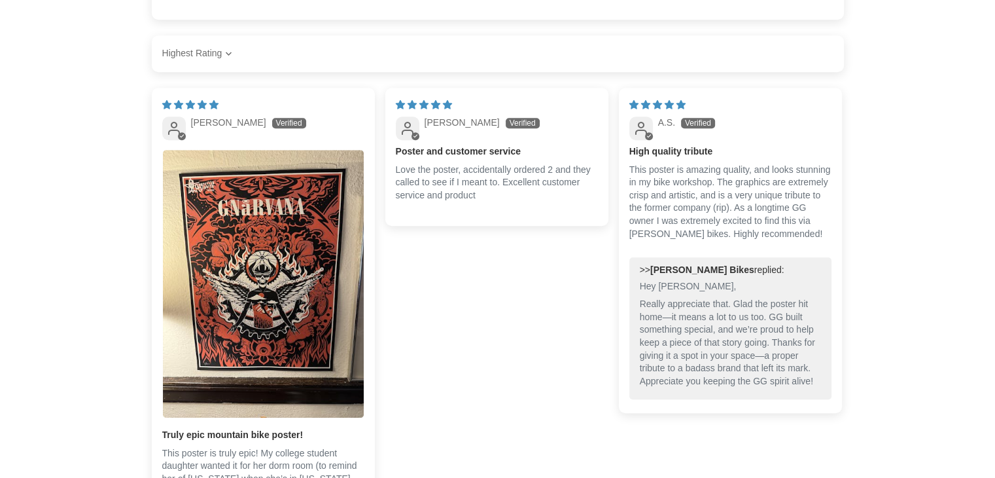
scroll to position [808, 0]
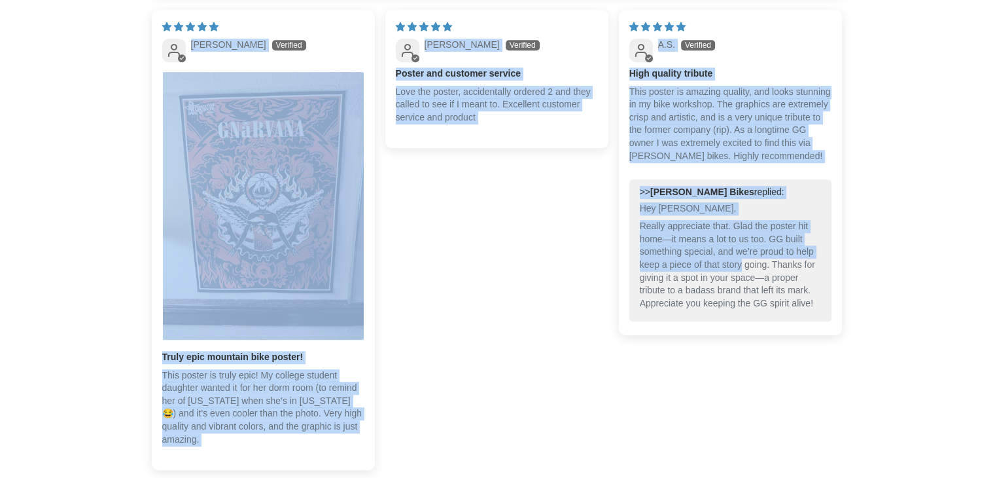
drag, startPoint x: 741, startPoint y: 280, endPoint x: 705, endPoint y: 508, distance: 230.5
click at [705, 477] on html "Guerrilla Gravity Gnarvana Launch Poster | limited edition poster GG Bikes – [P…" at bounding box center [497, 185] width 995 height 1986
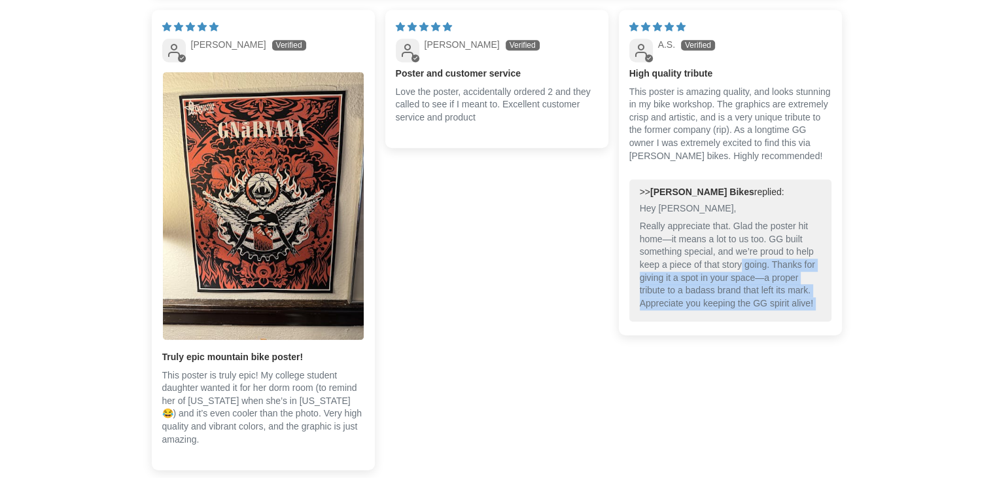
scroll to position [932, 0]
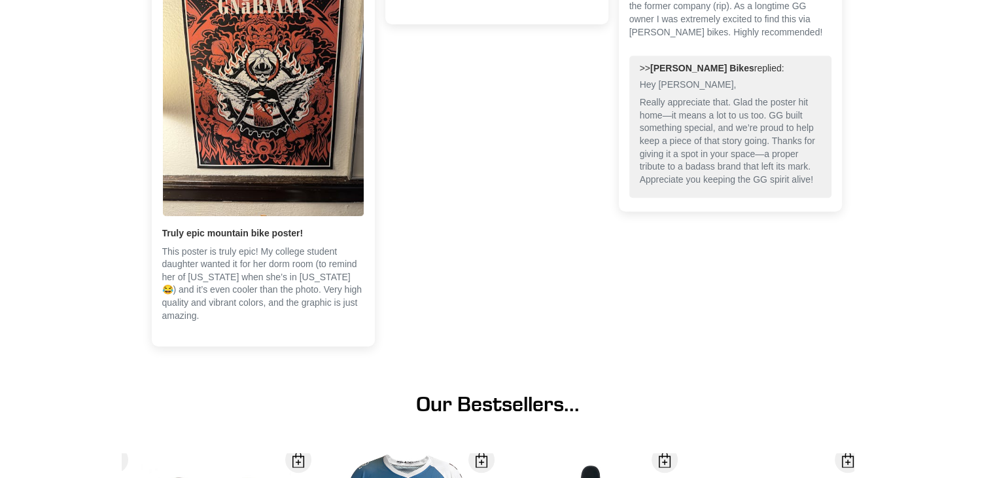
click at [477, 236] on div "[DATE] [PERSON_NAME] Truly epic mountain bike poster! This poster is truly epic…" at bounding box center [498, 121] width 692 height 471
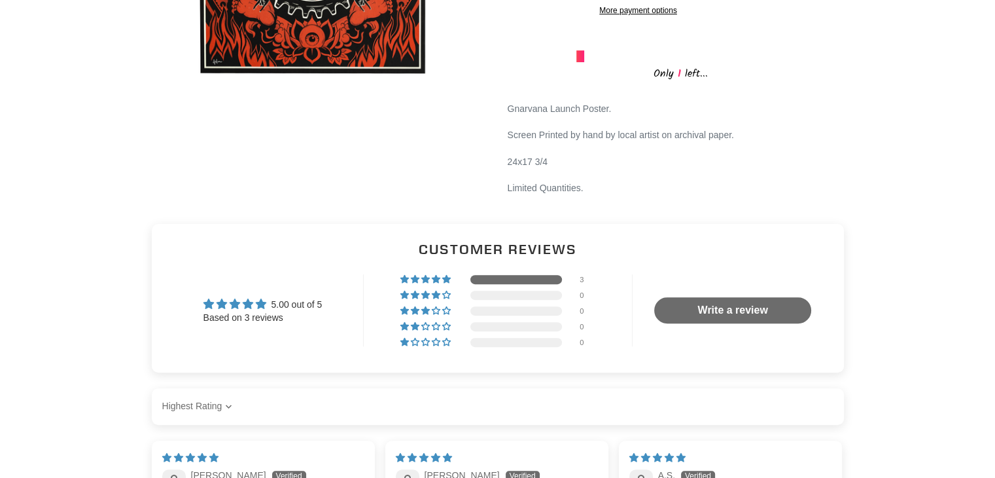
scroll to position [361, 0]
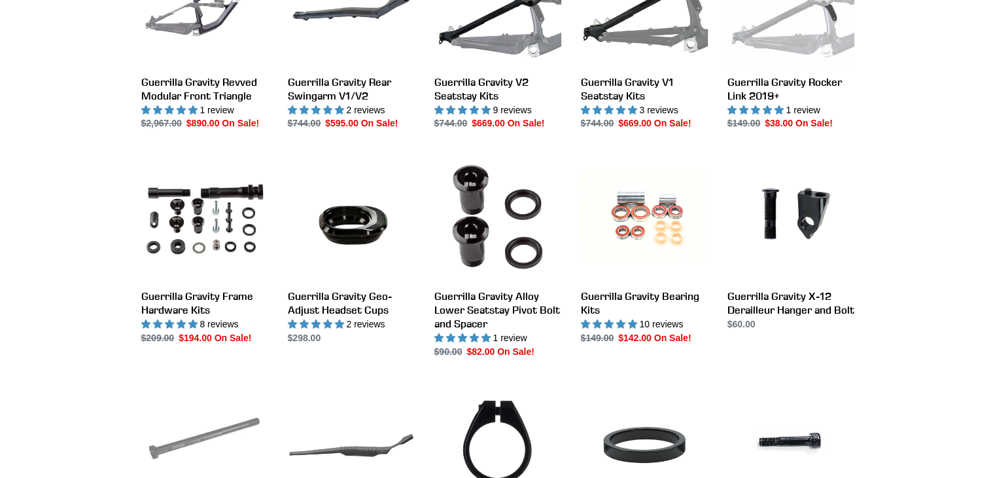
scroll to position [502, 0]
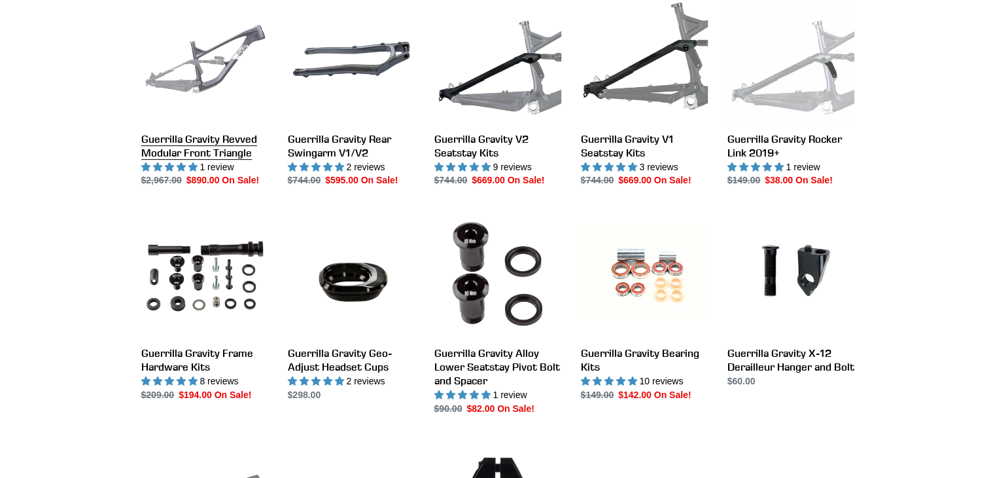
click at [166, 74] on link "Guerrilla Gravity Revved Modular Front Triangle" at bounding box center [204, 92] width 127 height 192
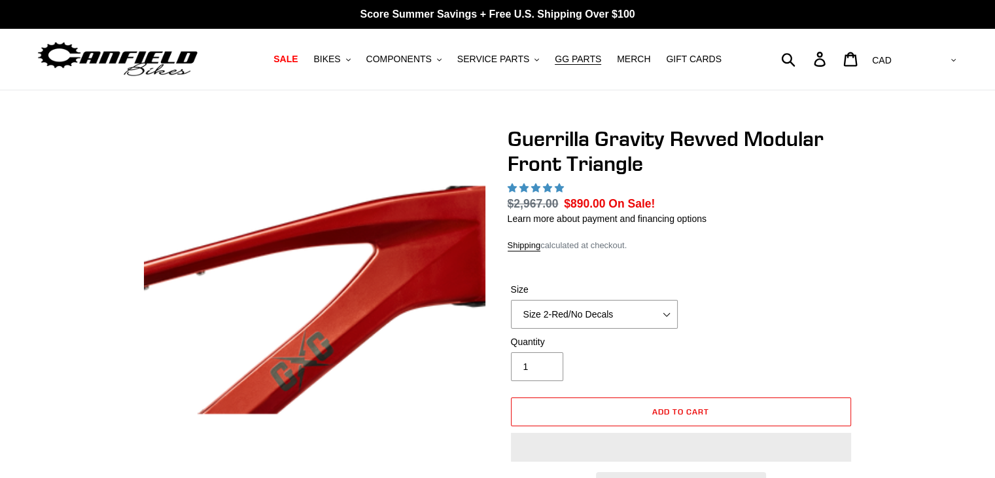
select select "highest-rating"
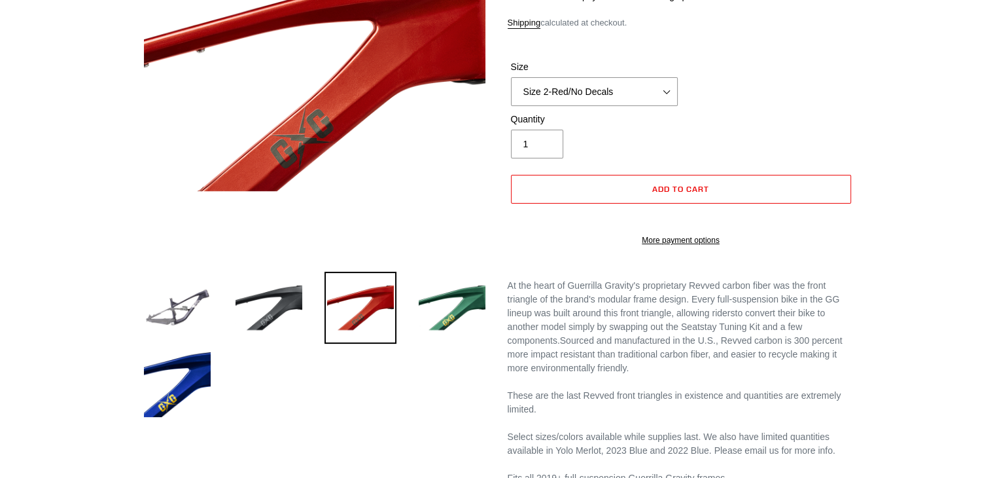
scroll to position [222, 0]
click at [671, 92] on select "Size 2-Gloss Black/No Decals Size 2-Black/Red Decals Size 2-Black/Silver Decals…" at bounding box center [594, 91] width 167 height 29
select select "Size 3-Black/No Decals"
click at [511, 77] on select "Size 2-Gloss Black/No Decals Size 2-Black/Red Decals Size 2-Black/Silver Decals…" at bounding box center [594, 91] width 167 height 29
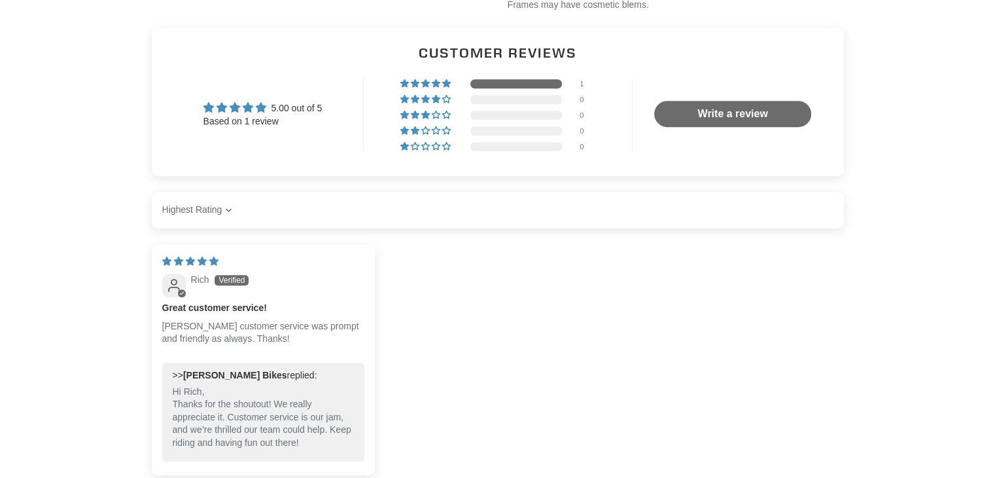
scroll to position [876, 0]
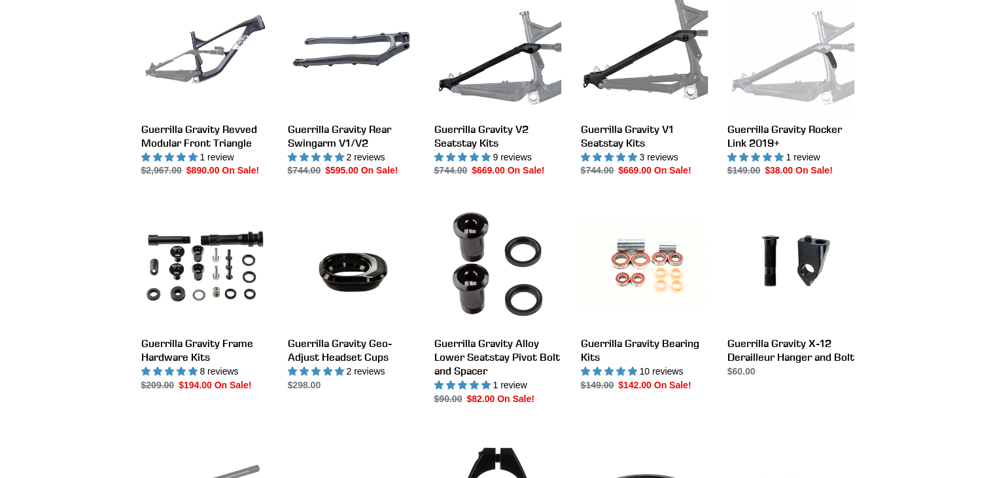
scroll to position [502, 0]
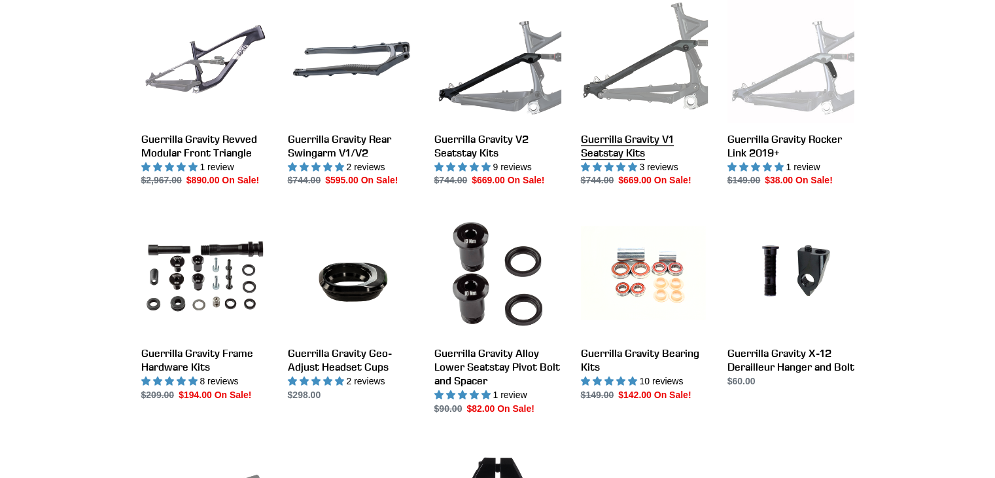
click at [641, 78] on link "Guerrilla Gravity V1 Seatstay Kits" at bounding box center [644, 92] width 127 height 192
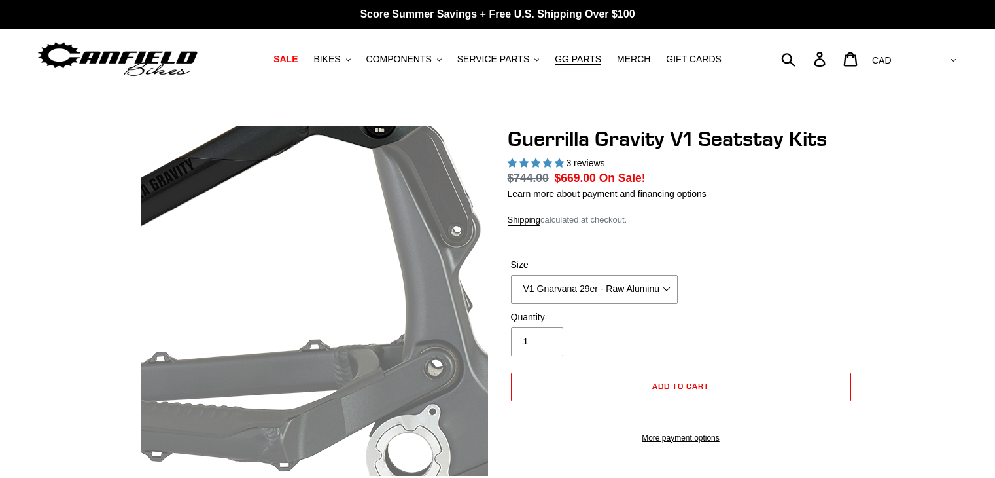
select select "highest-rating"
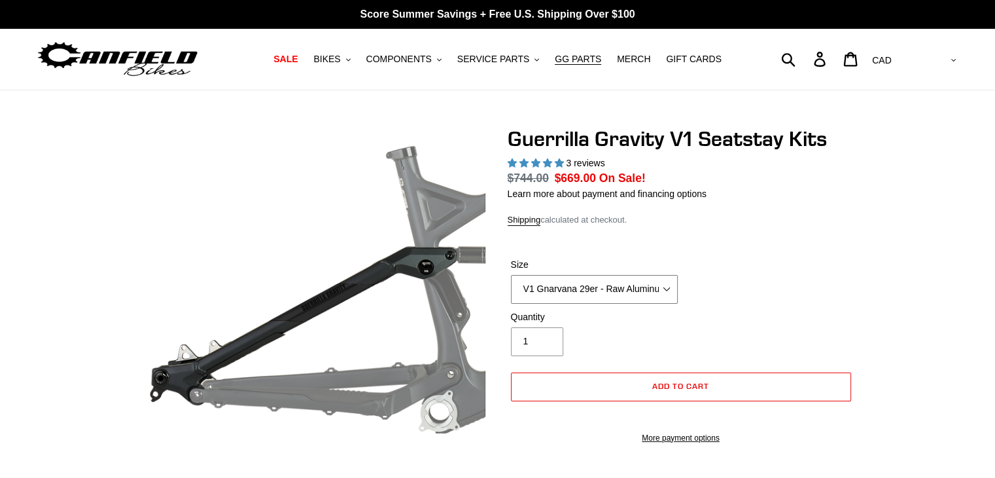
click at [665, 285] on select "V1 Gnarvana 29er - Raw Aluminum" at bounding box center [594, 289] width 167 height 29
click at [764, 286] on div "Size V1 Gnarvana 29er - Raw Aluminum" at bounding box center [681, 284] width 347 height 52
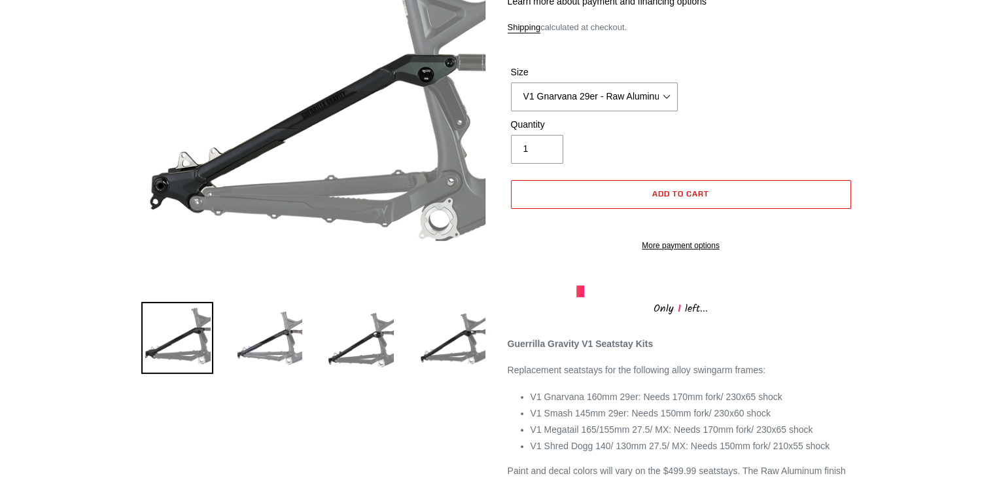
scroll to position [188, 0]
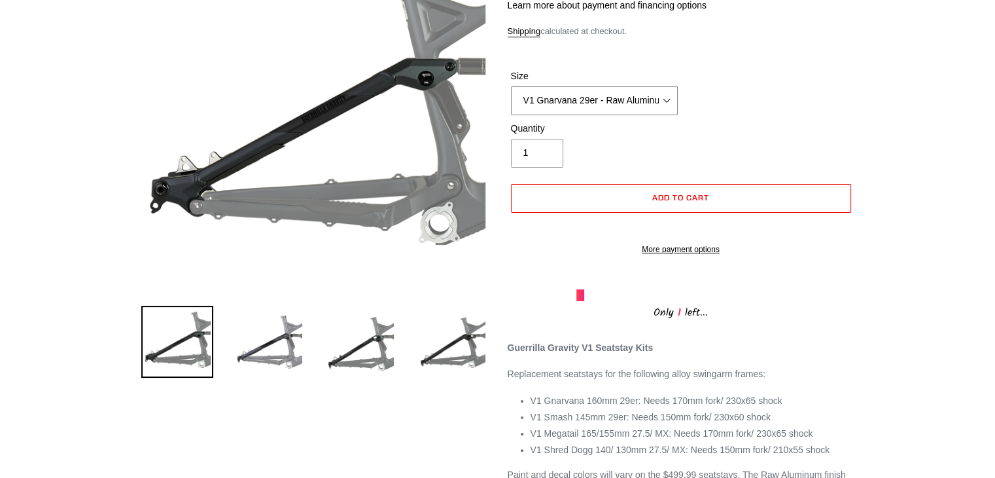
click at [671, 108] on select "V1 Gnarvana 29er - Raw Aluminum" at bounding box center [594, 100] width 167 height 29
click at [758, 89] on div "Size V1 Gnarvana 29er - Raw Aluminum" at bounding box center [681, 95] width 347 height 52
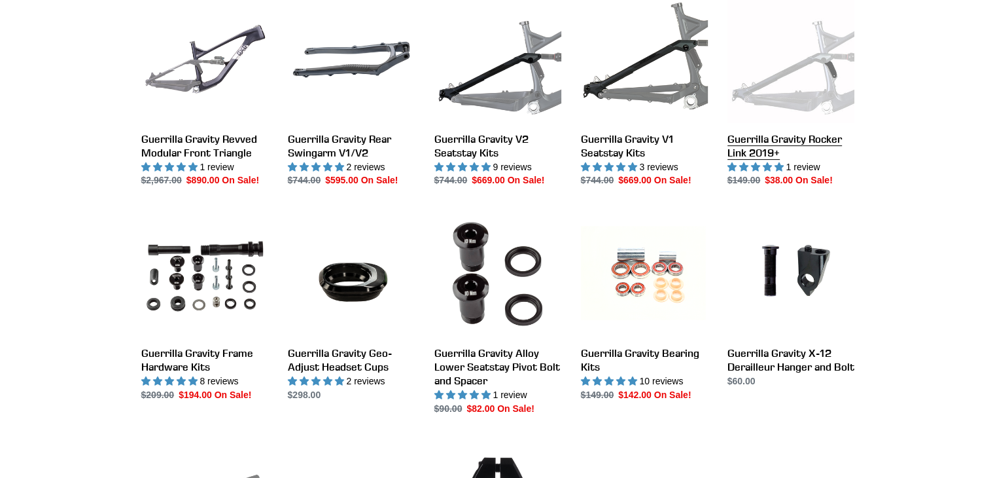
click at [832, 138] on link "Guerrilla Gravity Rocker Link 2019+" at bounding box center [791, 92] width 127 height 192
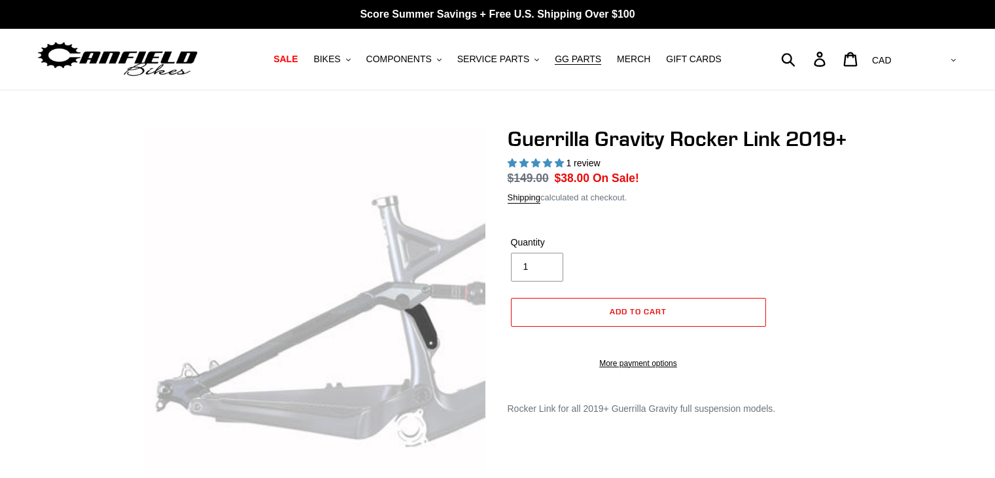
select select "highest-rating"
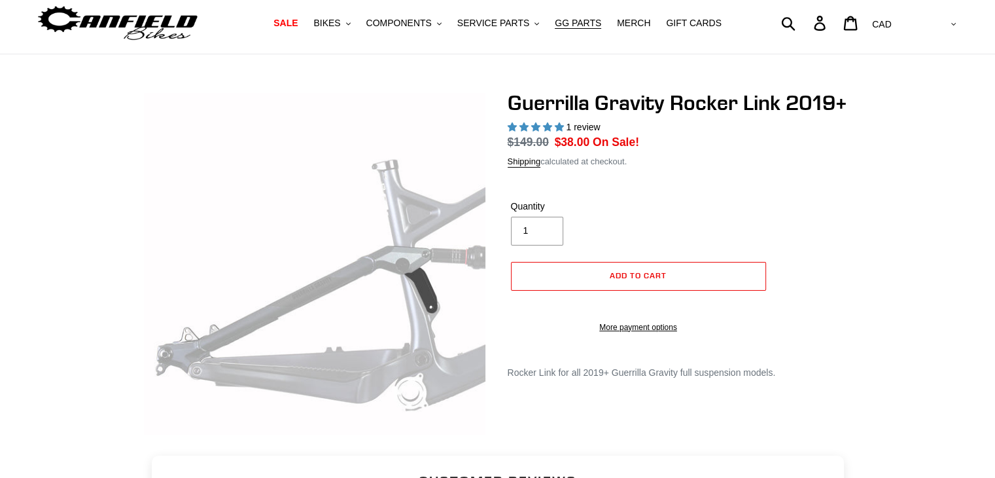
scroll to position [34, 0]
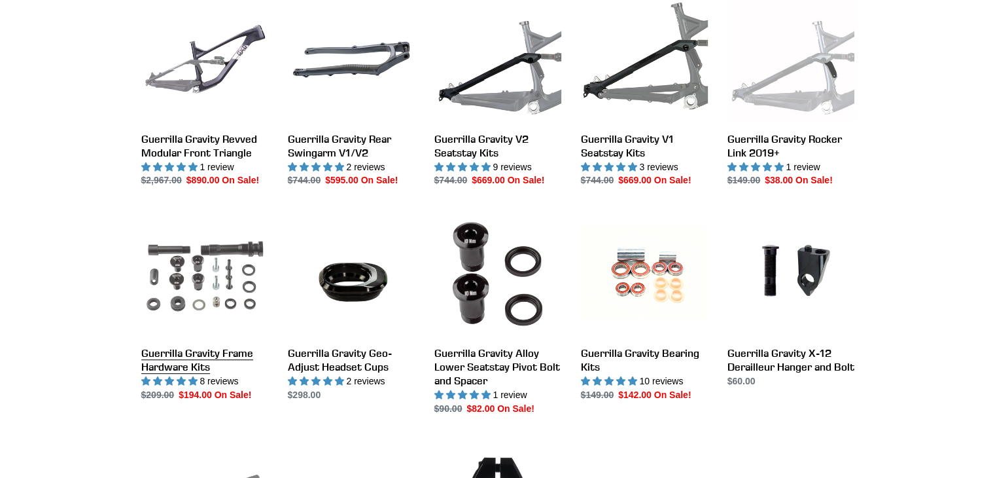
click at [191, 356] on link "Guerrilla Gravity Frame Hardware Kits" at bounding box center [204, 306] width 127 height 192
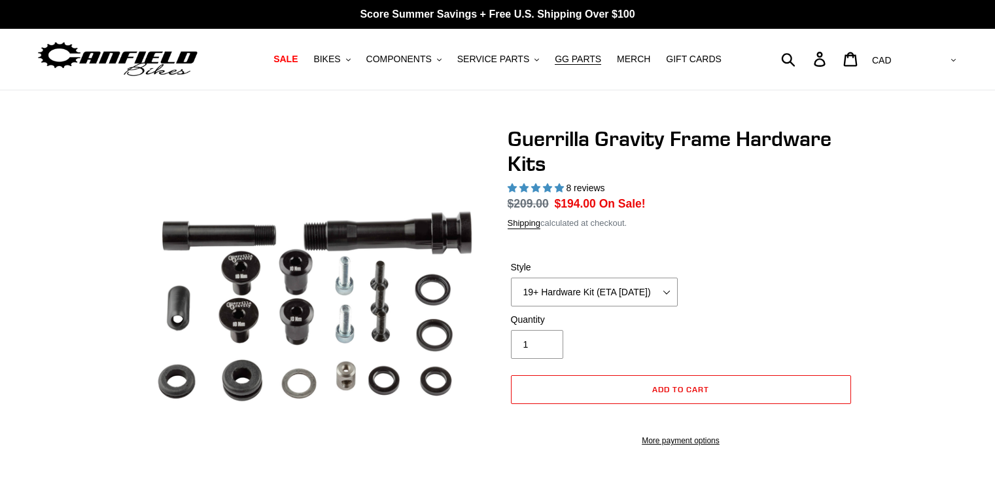
select select "highest-rating"
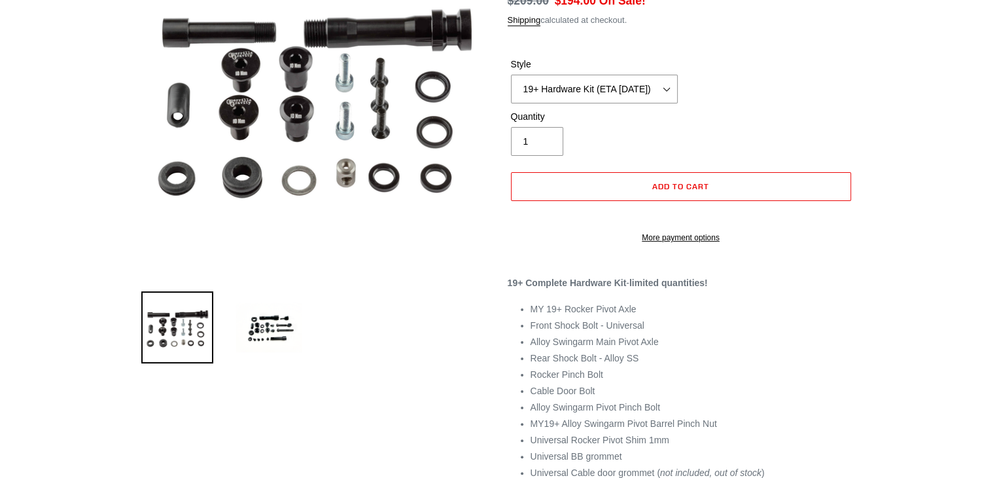
scroll to position [202, 0]
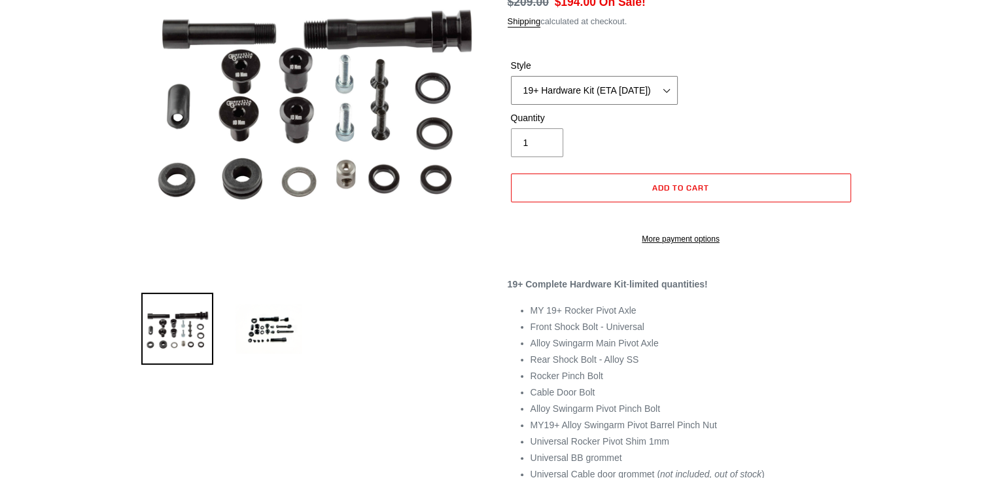
click at [667, 87] on select "19+ Hardware Kit (ETA [DATE]) 21+ V2 Trail Pistol Complete Hardware Kit" at bounding box center [594, 90] width 167 height 29
click at [790, 74] on div "Style 19+ Hardware Kit (ETA [DATE]) 21+ V2 Trail Pistol Complete Hardware Kit" at bounding box center [681, 85] width 347 height 52
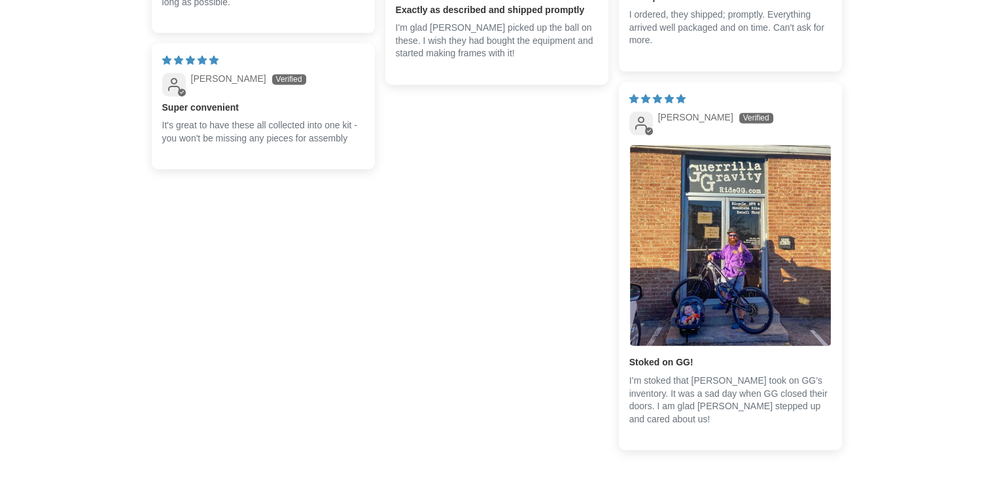
scroll to position [1795, 0]
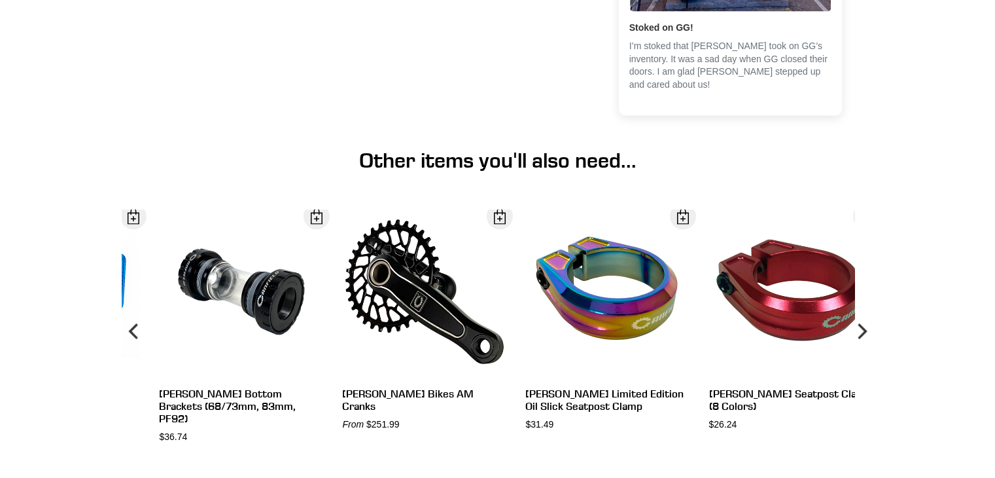
scroll to position [2128, 0]
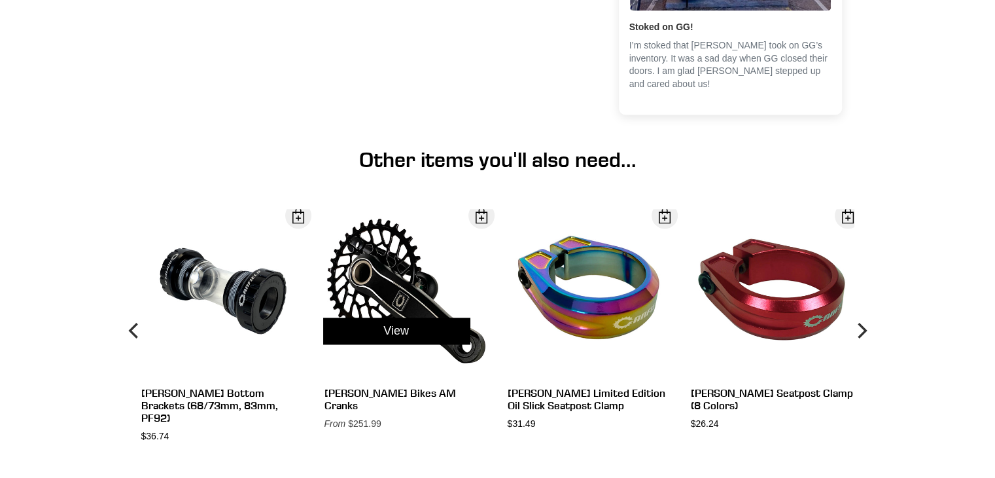
click at [387, 289] on div "View" at bounding box center [396, 331] width 183 height 244
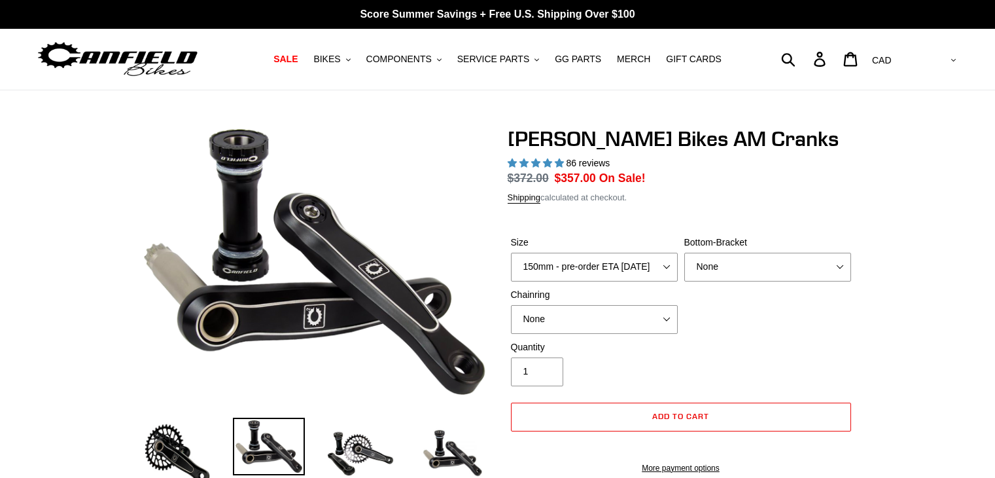
select select "highest-rating"
click at [669, 264] on select "150mm - pre-order ETA 9/30/25 155mm - pre-order ETA 9/30/25 160mm - pre-order E…" at bounding box center [594, 267] width 167 height 29
select select "165mm - pre-order ETA 9/30/25"
click at [511, 253] on select "150mm - pre-order ETA 9/30/25 155mm - pre-order ETA 9/30/25 160mm - pre-order E…" at bounding box center [594, 267] width 167 height 29
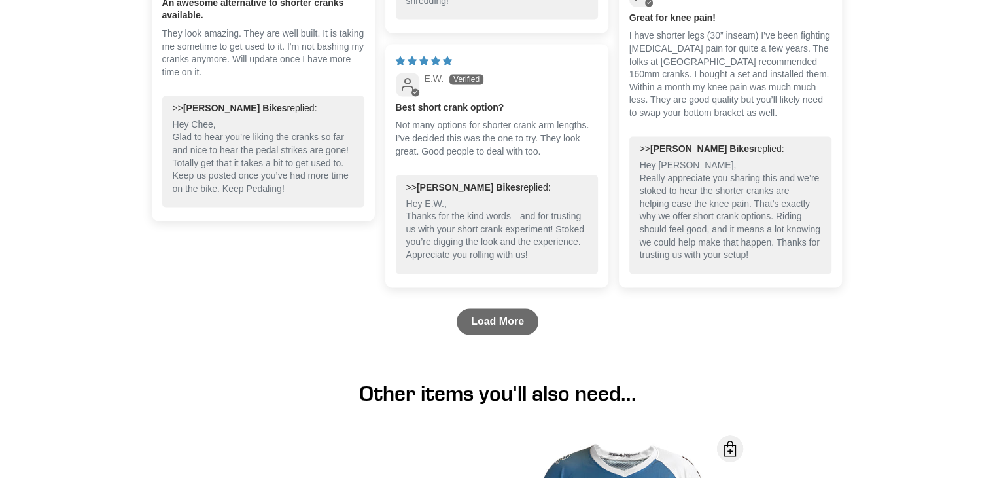
scroll to position [2161, 0]
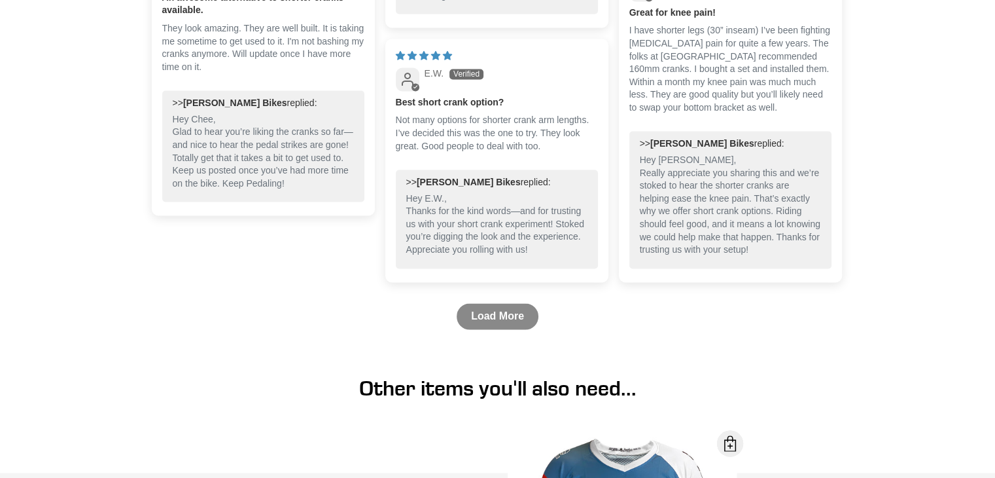
click at [523, 329] on link "Load More" at bounding box center [498, 316] width 82 height 26
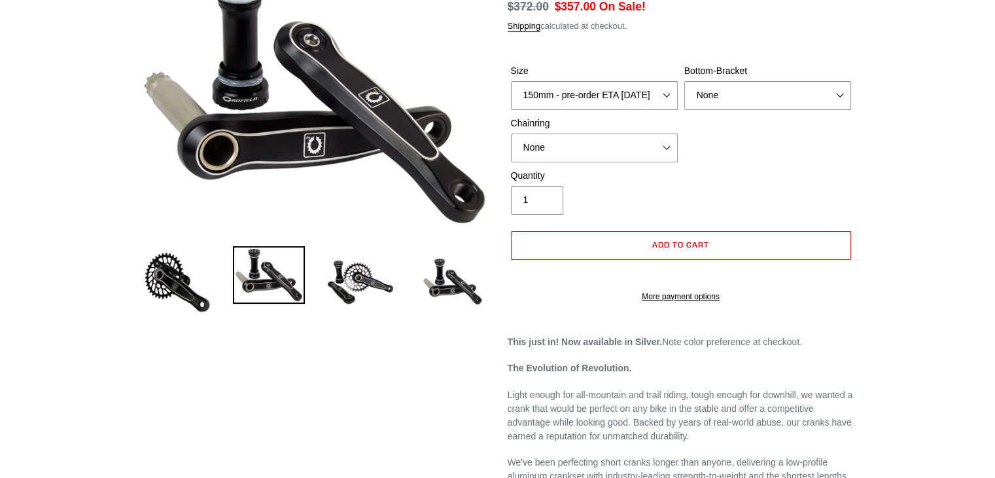
scroll to position [170, 0]
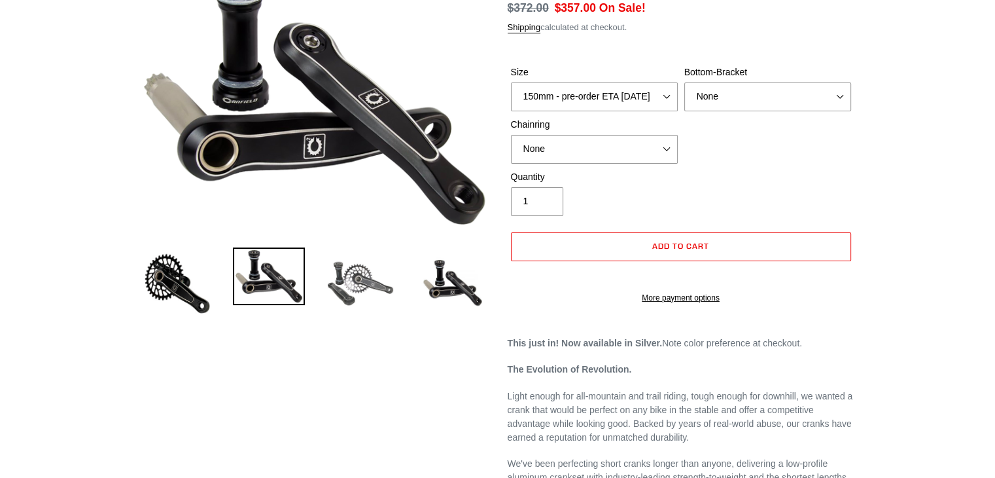
click at [353, 294] on img at bounding box center [361, 283] width 72 height 72
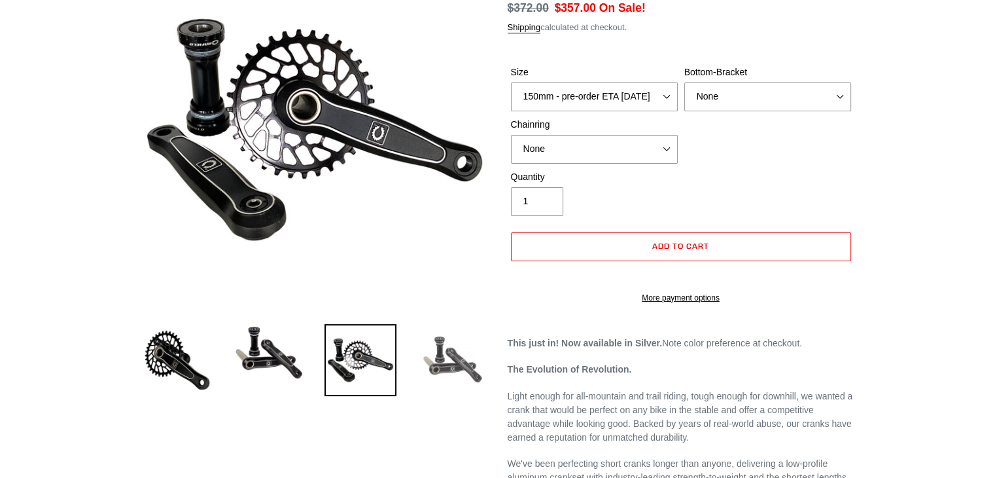
click at [461, 350] on img at bounding box center [452, 360] width 72 height 72
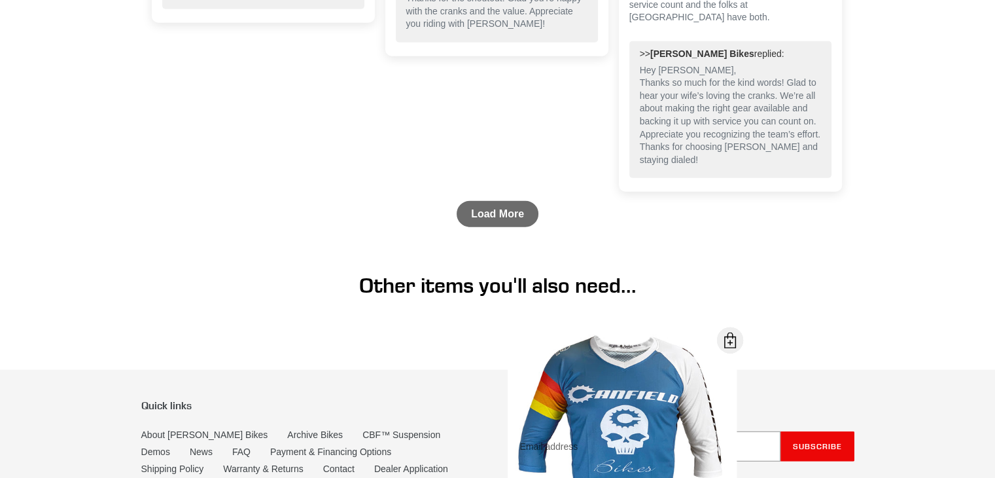
scroll to position [3228, 0]
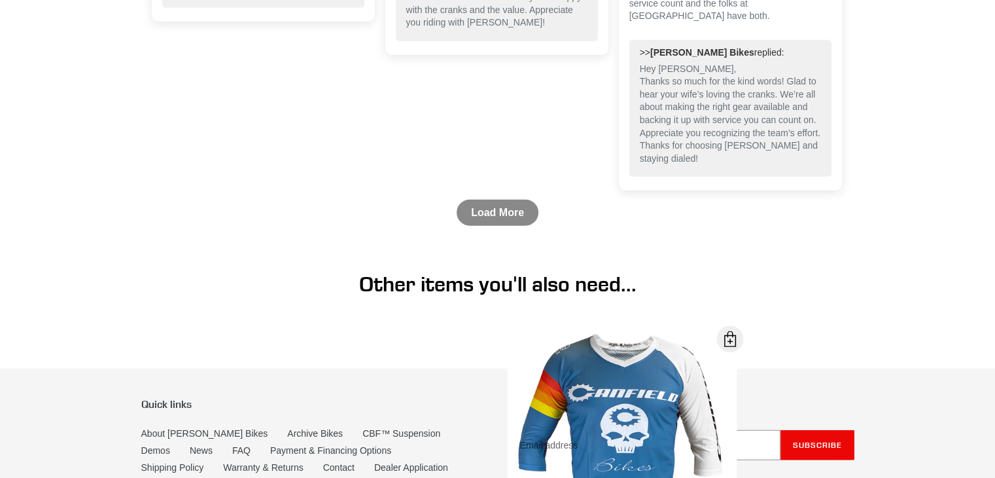
click at [505, 226] on link "Load More" at bounding box center [498, 213] width 82 height 26
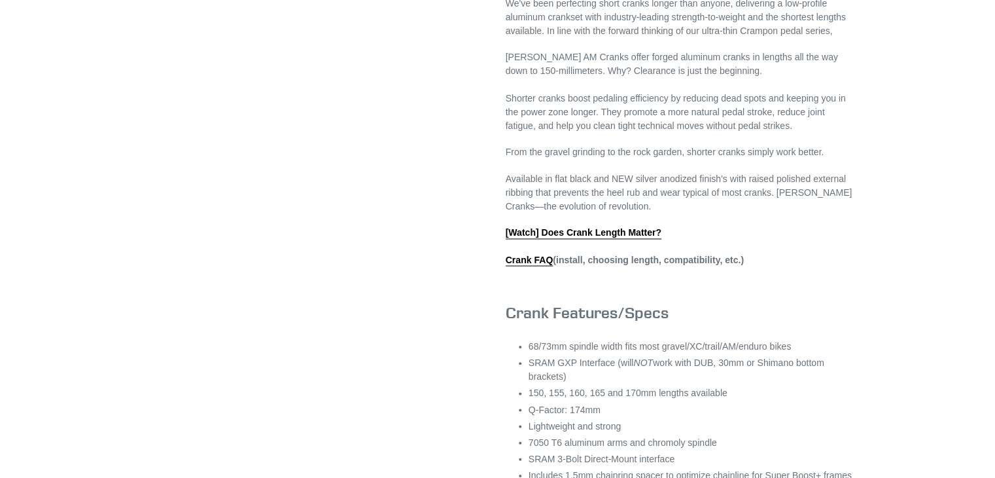
scroll to position [618, 0]
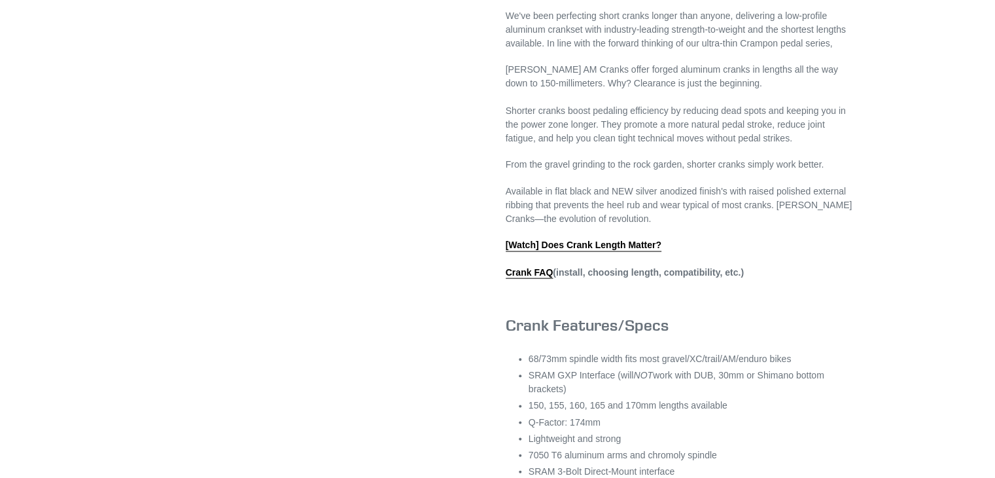
click at [544, 272] on div "This just in! Now available in Silver. Note color preference at checkout. The E…" at bounding box center [681, 257] width 347 height 736
click at [548, 251] on link "[Watch] Does Crank Length Matter?" at bounding box center [586, 245] width 156 height 12
click at [522, 277] on link "Crank FAQ" at bounding box center [531, 272] width 47 height 12
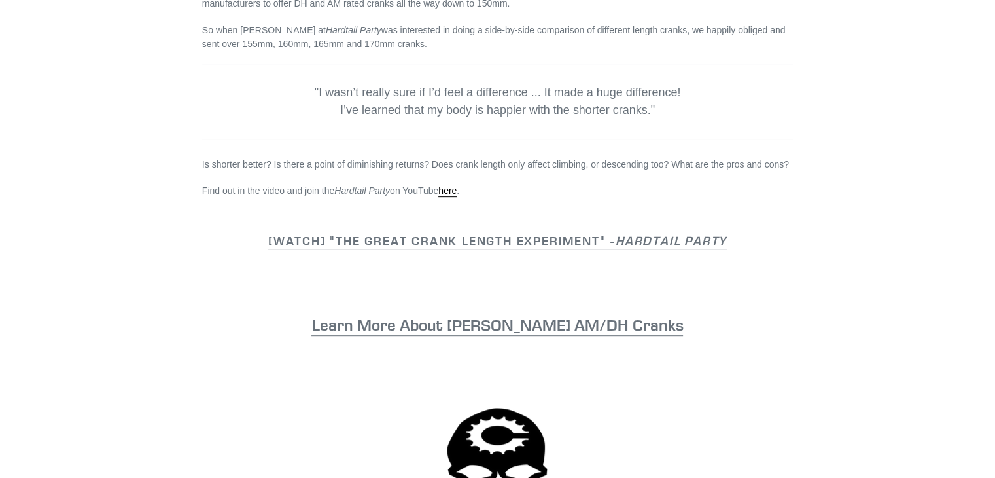
scroll to position [592, 0]
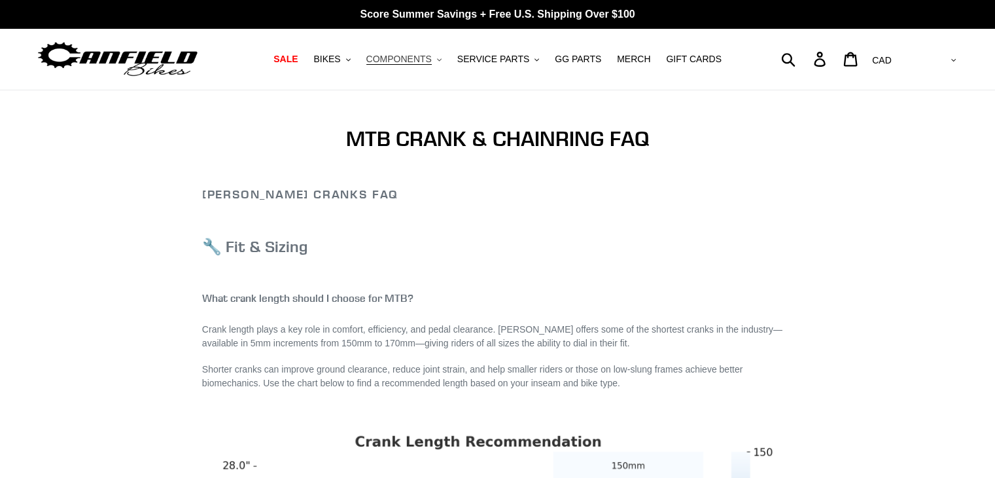
click at [402, 65] on span "COMPONENTS" at bounding box center [398, 59] width 65 height 11
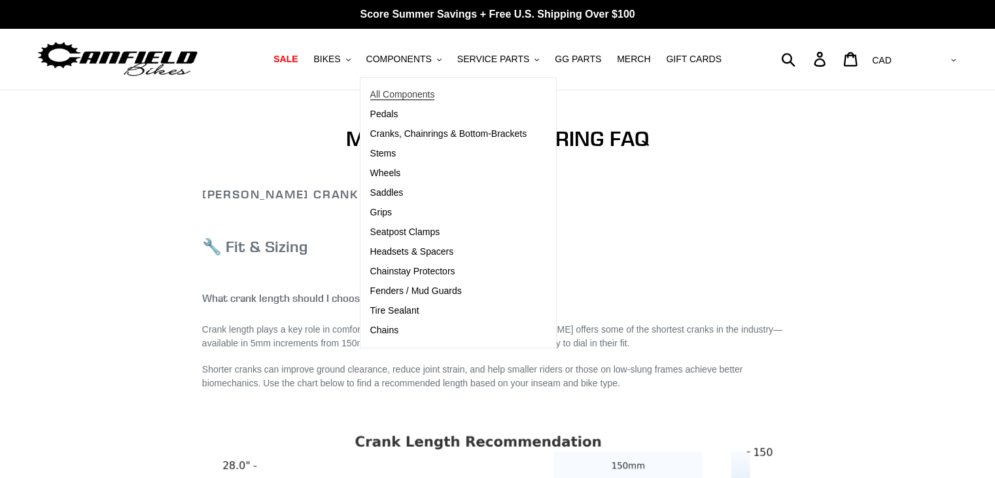
click at [411, 95] on span "All Components" at bounding box center [402, 94] width 65 height 11
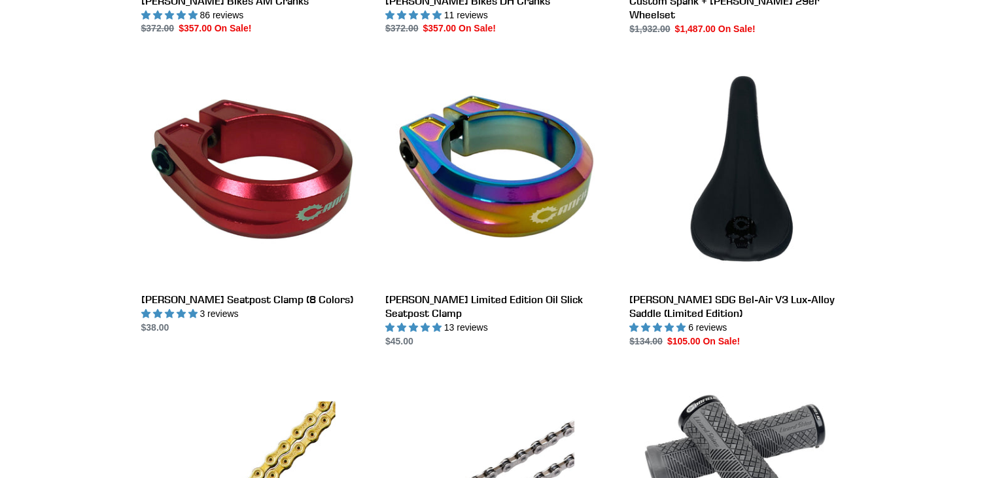
scroll to position [938, 0]
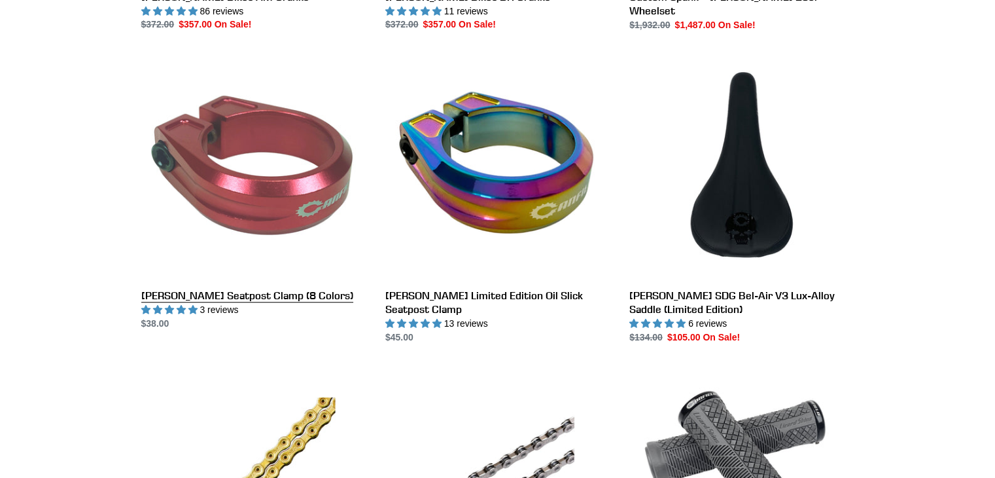
click at [244, 294] on link "[PERSON_NAME] Seatpost Clamp (8 Colors)" at bounding box center [253, 193] width 224 height 276
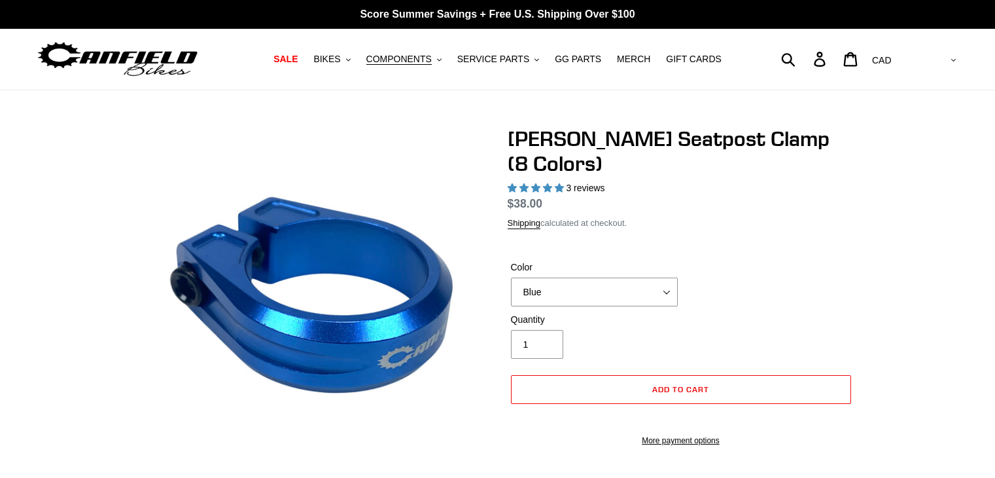
select select "highest-rating"
click at [675, 277] on select "Blue Black Gold Grey Red Silver Stealth Black Orange" at bounding box center [594, 291] width 167 height 29
click at [511, 277] on select "Blue Black Gold Grey Red Silver Stealth Black Orange" at bounding box center [594, 291] width 167 height 29
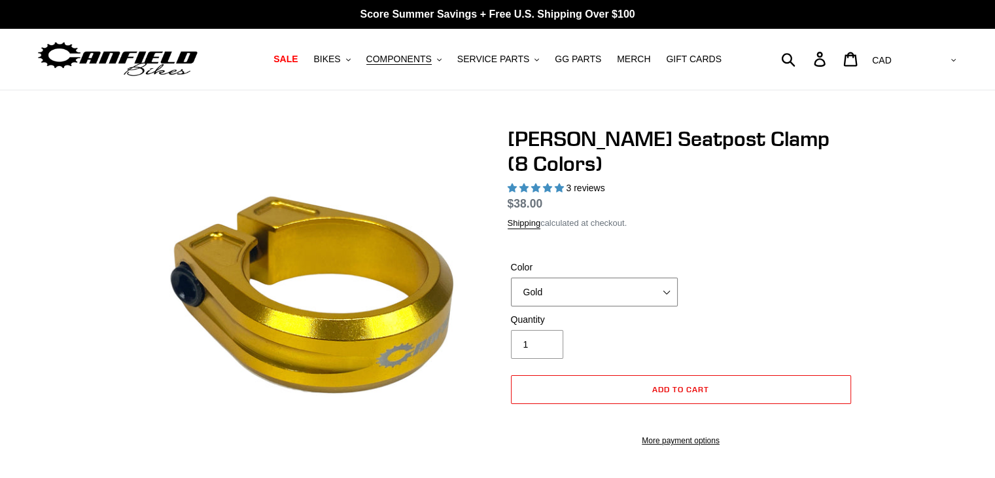
click at [670, 277] on select "Blue Black Gold Grey Red Silver Stealth Black Orange" at bounding box center [594, 291] width 167 height 29
select select "Stealth Black"
click at [511, 277] on select "Blue Black Gold Grey Red Silver Stealth Black Orange" at bounding box center [594, 291] width 167 height 29
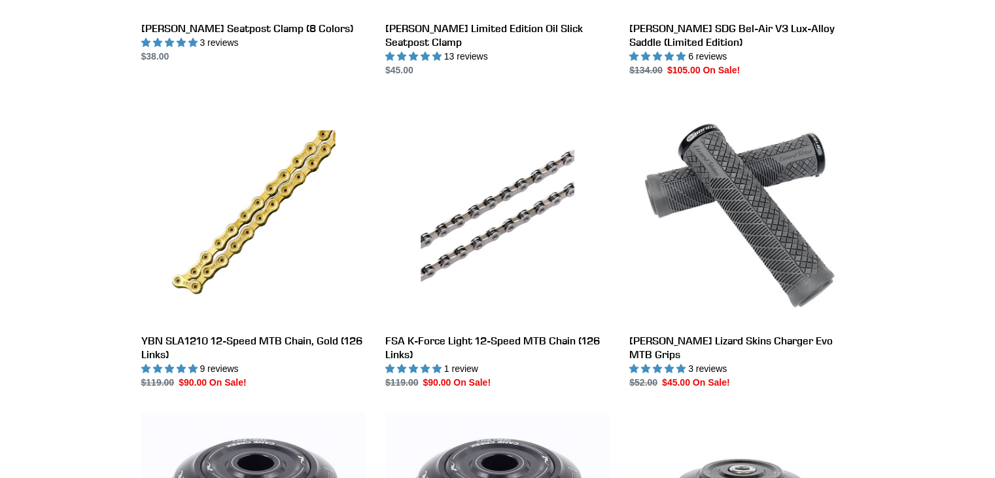
scroll to position [1207, 0]
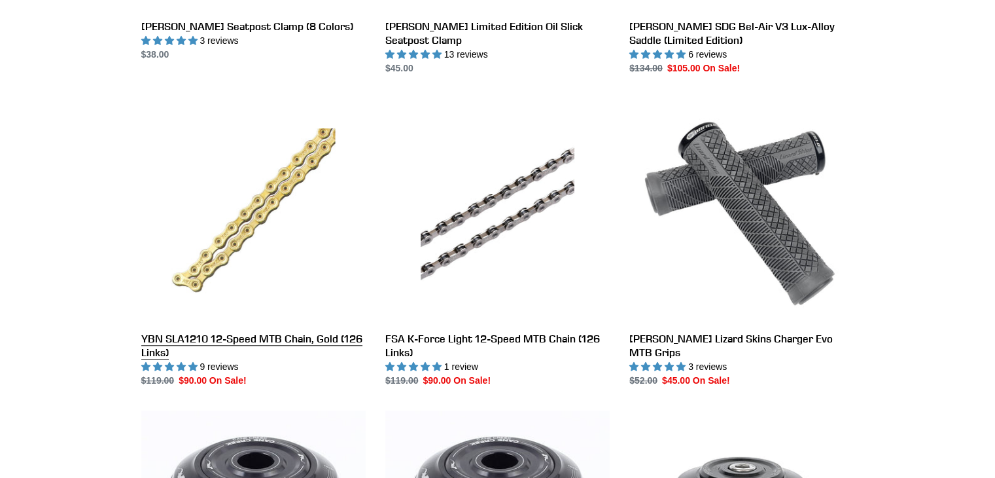
click at [266, 226] on link "YBN SLA1210 12-Speed MTB Chain, Gold (126 Links)" at bounding box center [253, 242] width 224 height 289
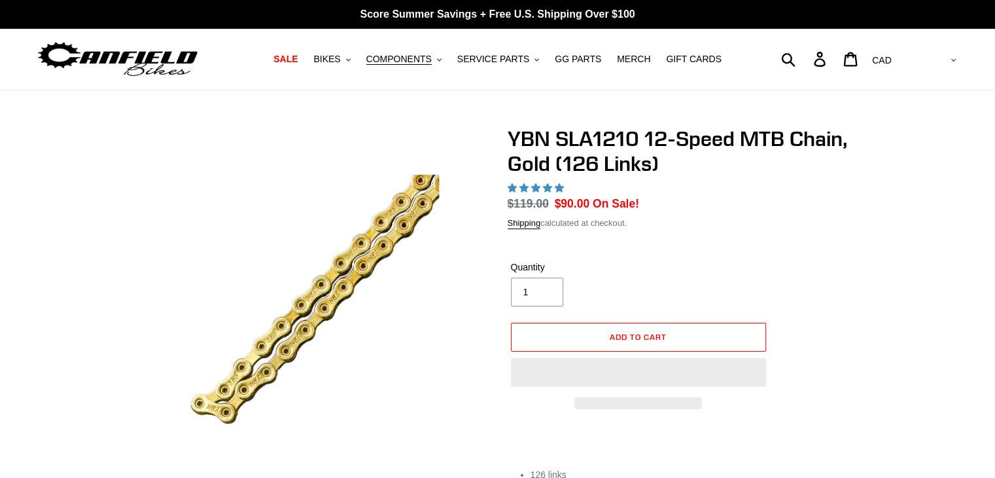
select select "highest-rating"
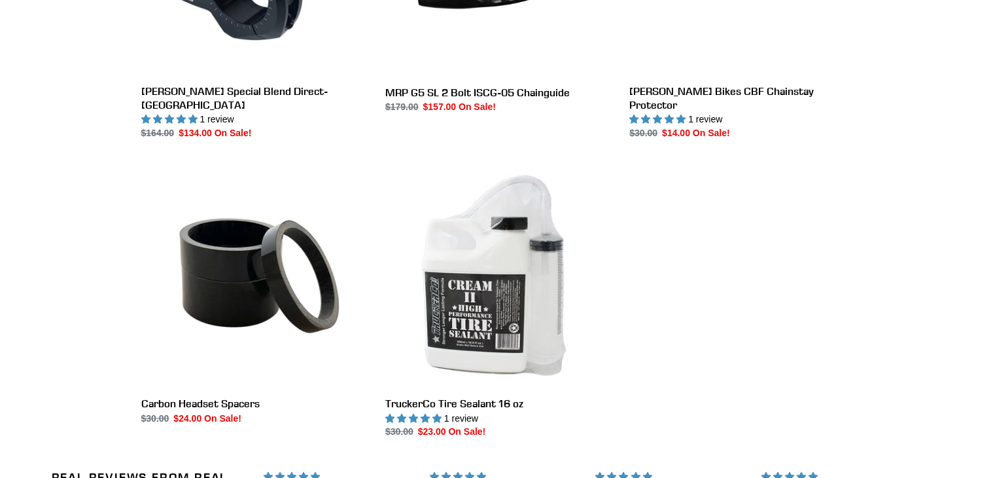
scroll to position [2082, 0]
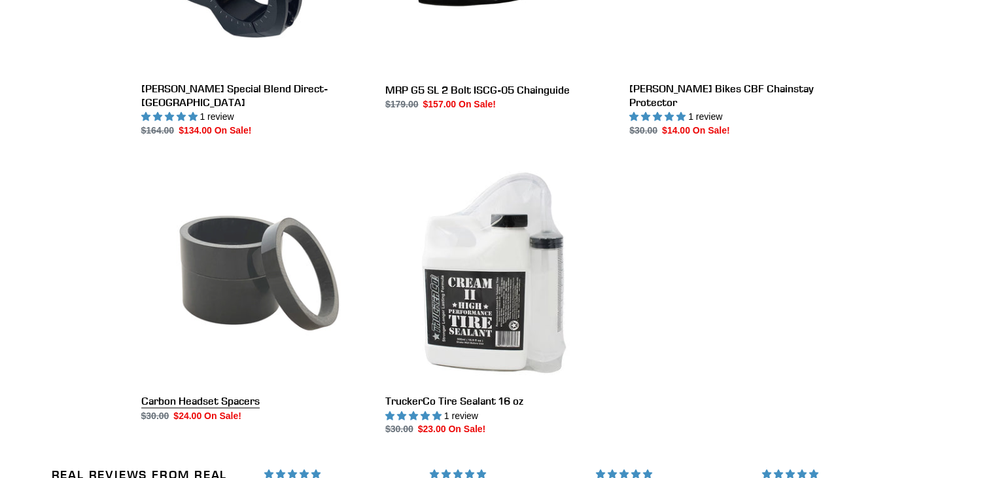
click at [223, 269] on link "Carbon Headset Spacers" at bounding box center [253, 291] width 224 height 262
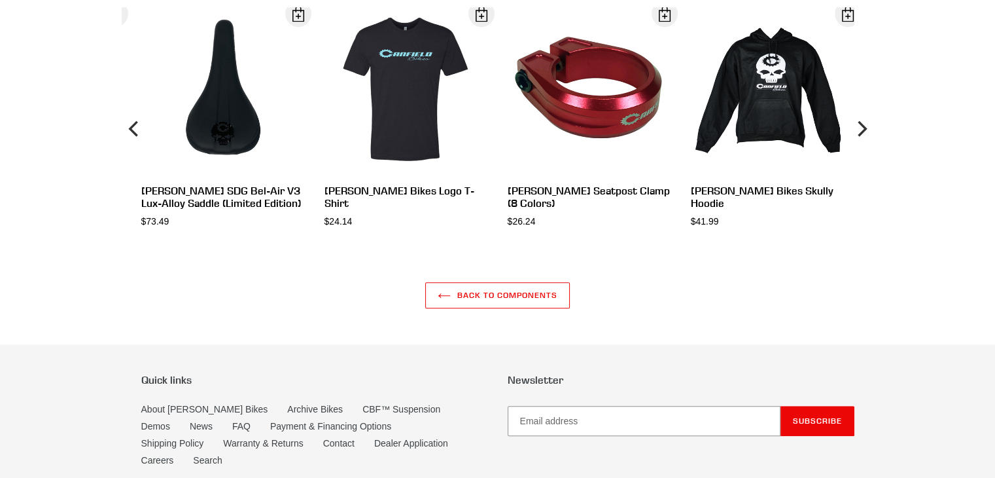
scroll to position [792, 0]
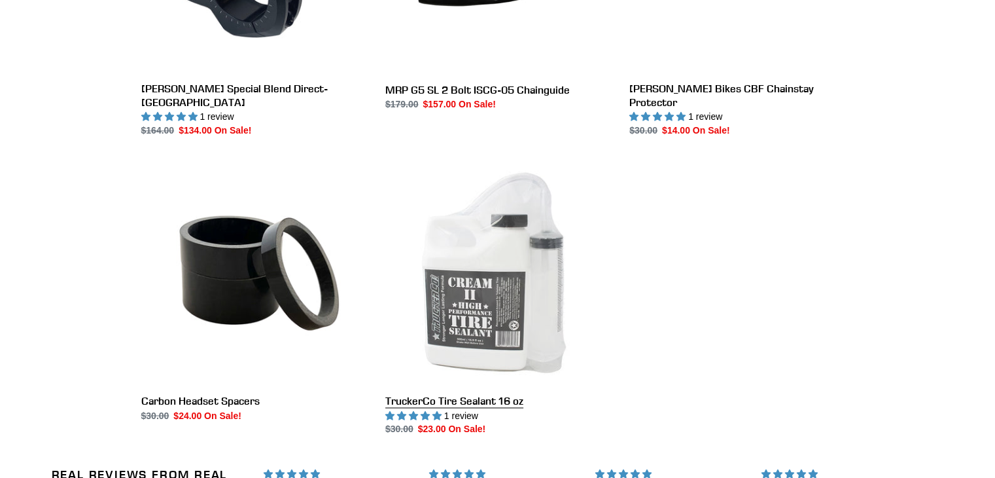
click at [469, 286] on link "TruckerCo Tire Sealant 16 oz" at bounding box center [497, 298] width 224 height 276
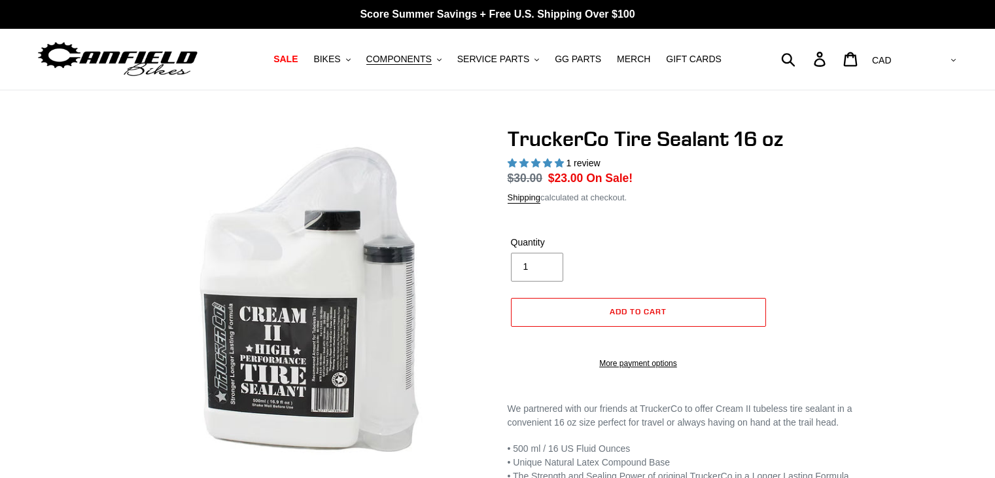
select select "highest-rating"
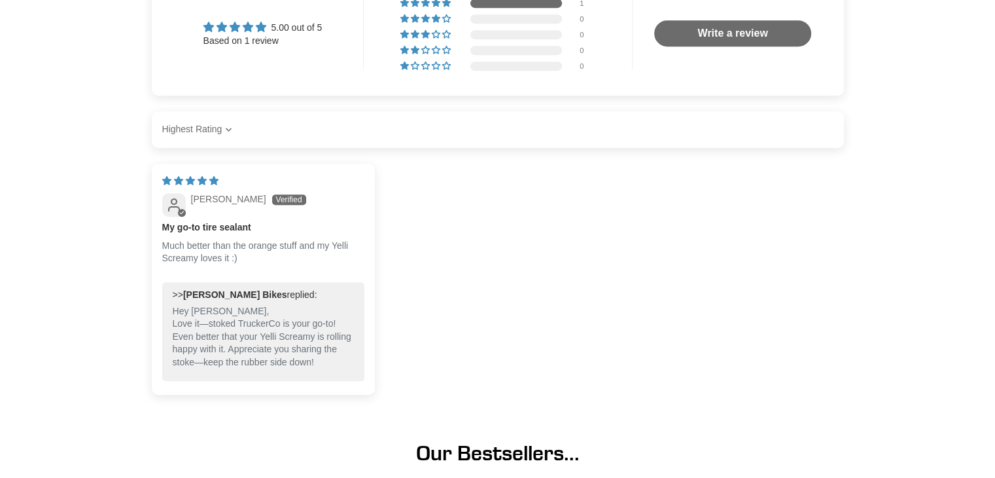
scroll to position [661, 0]
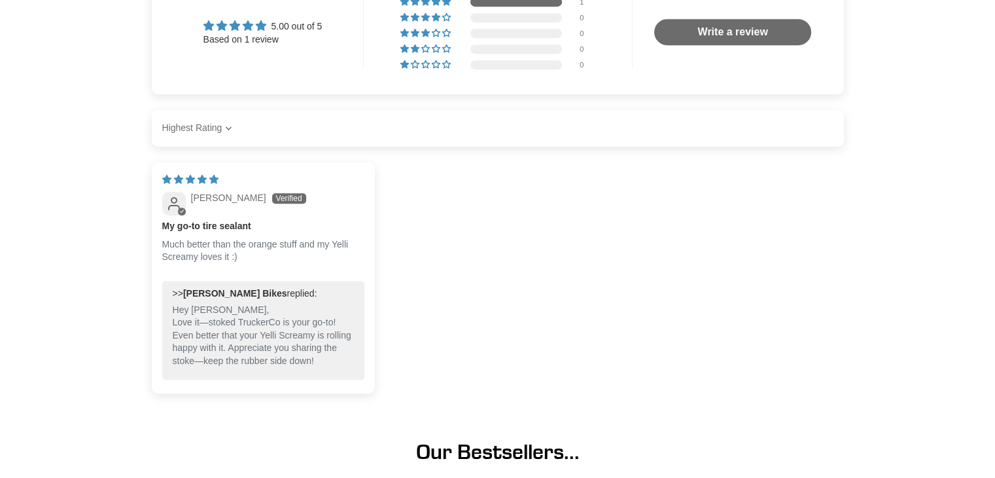
click at [948, 202] on main "TruckerCo Tire Sealant 16 oz 1 review Regular price $30.00 Sale price $23.00 On…" at bounding box center [497, 115] width 995 height 1372
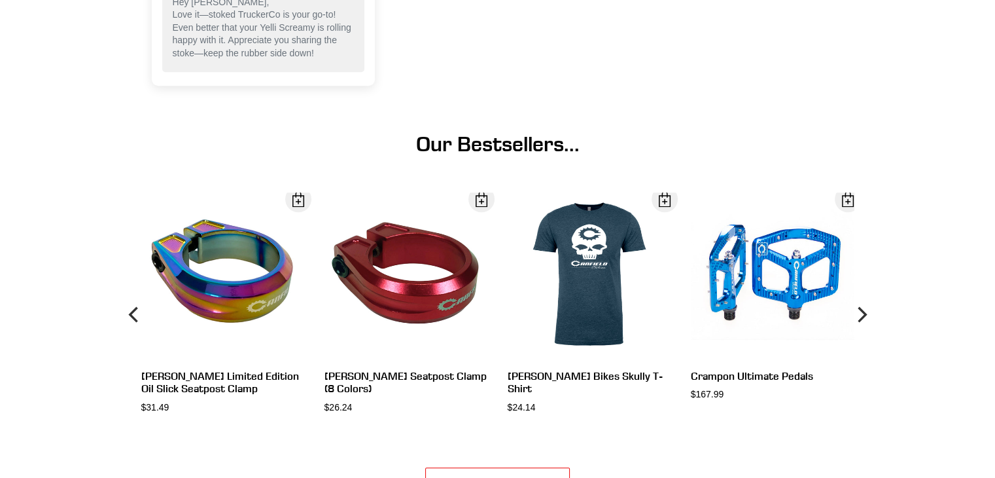
scroll to position [969, 0]
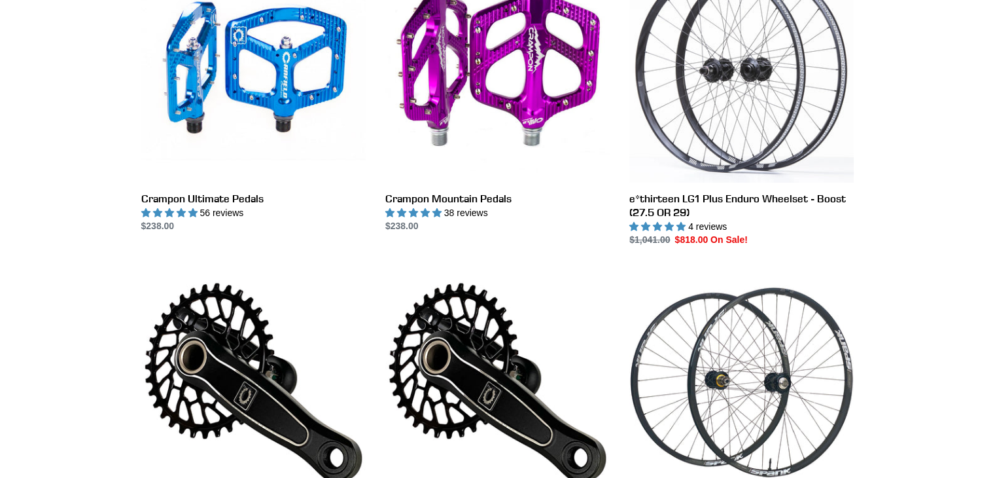
scroll to position [359, 0]
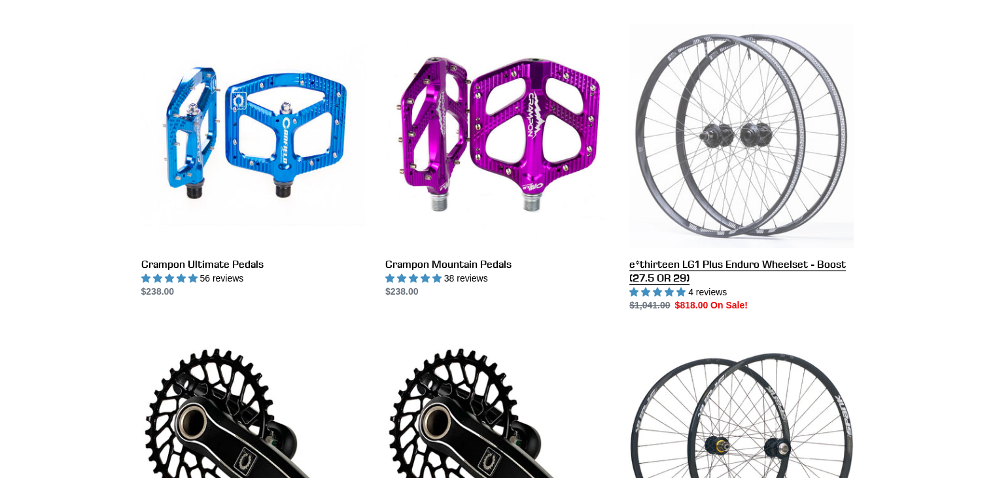
click at [714, 269] on link "e*thirteen LG1 Plus Enduro Wheelset - Boost (27.5 OR 29)" at bounding box center [742, 168] width 224 height 289
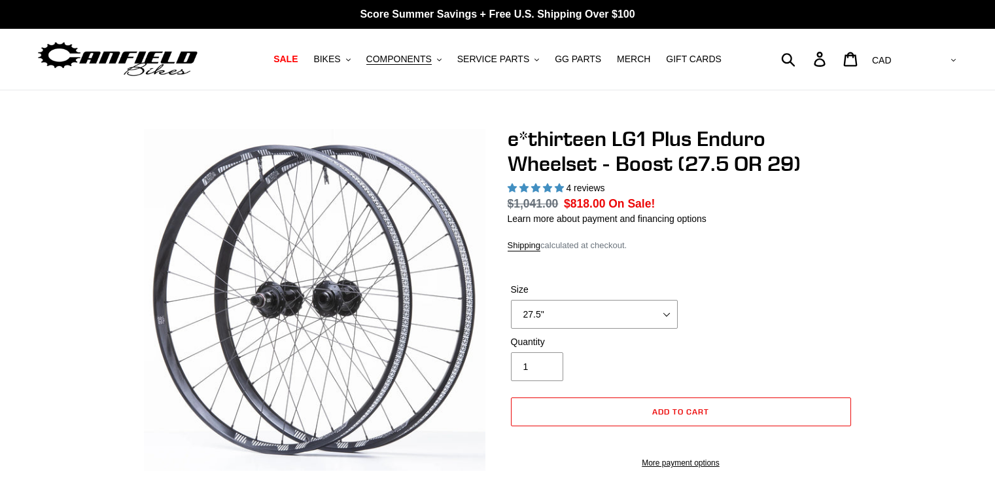
select select "highest-rating"
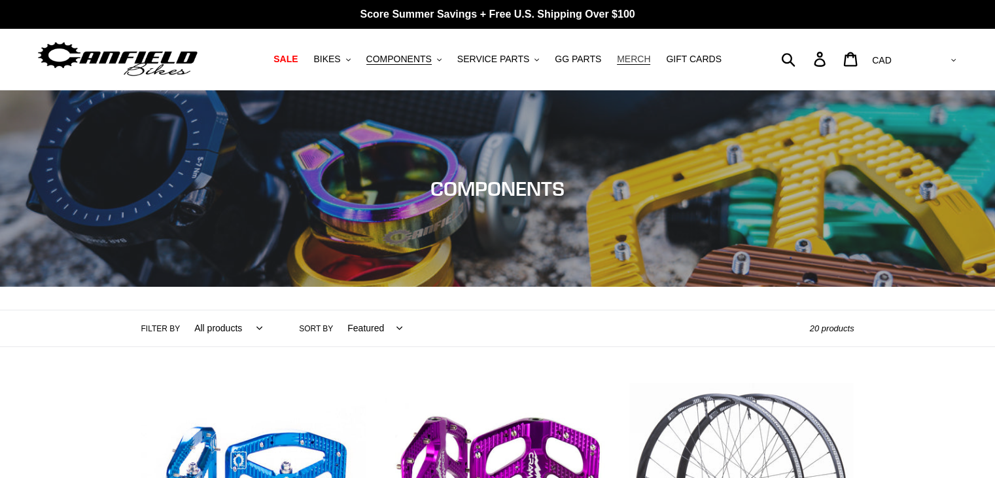
click at [617, 56] on span "MERCH" at bounding box center [633, 59] width 33 height 11
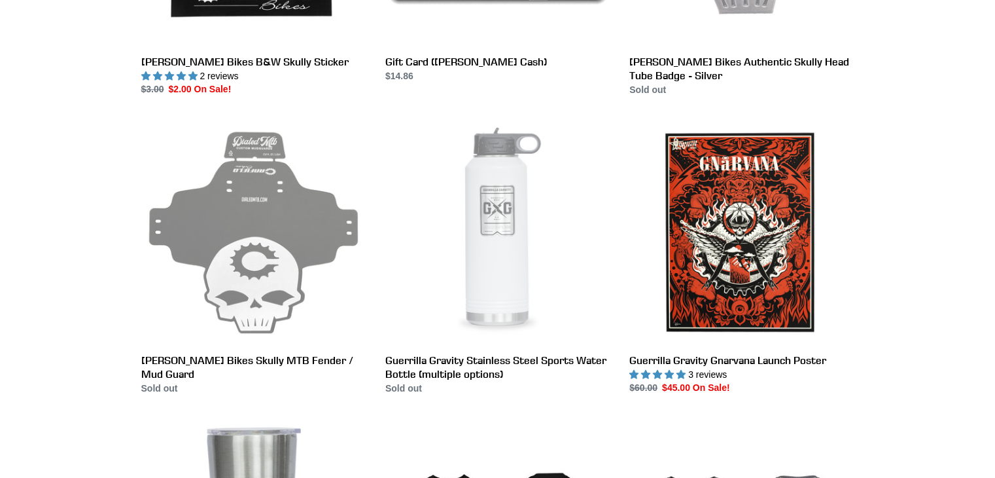
scroll to position [1787, 0]
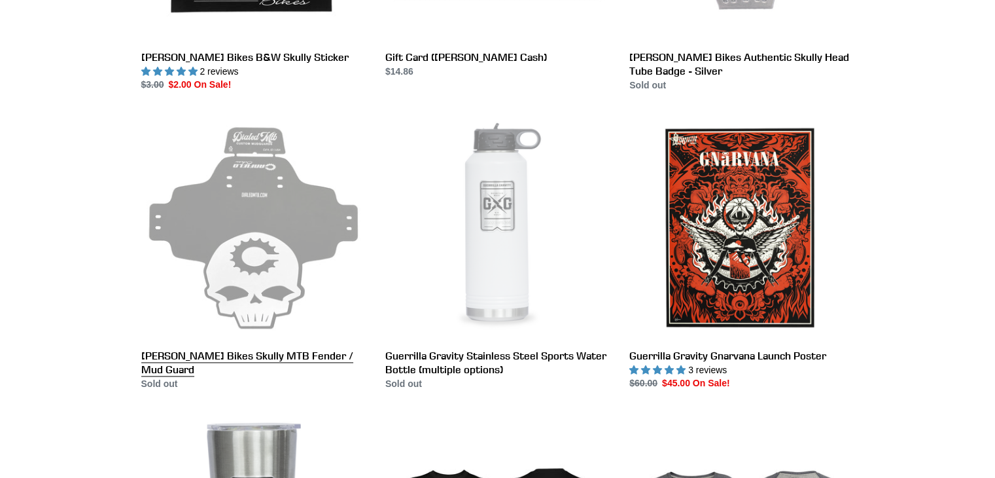
click at [287, 206] on link "[PERSON_NAME] Bikes Skully MTB Fender / Mud Guard" at bounding box center [253, 253] width 224 height 276
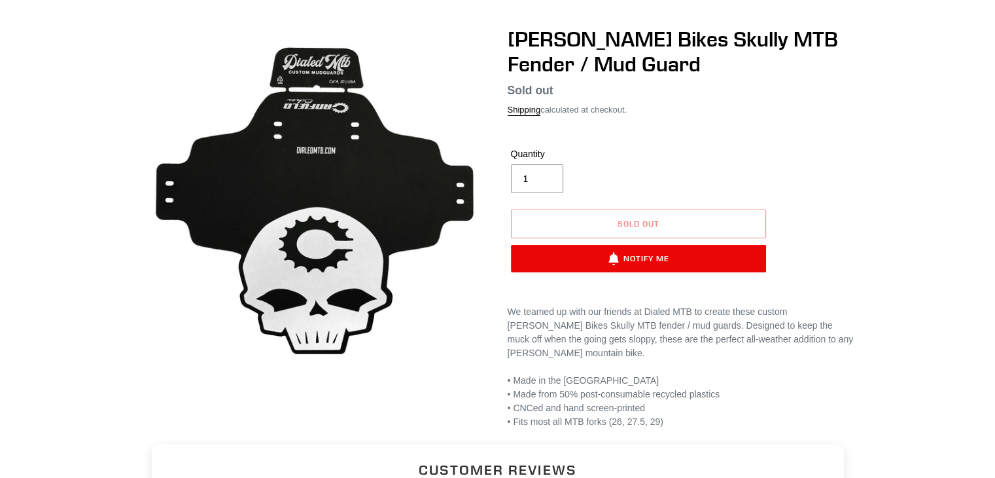
scroll to position [99, 0]
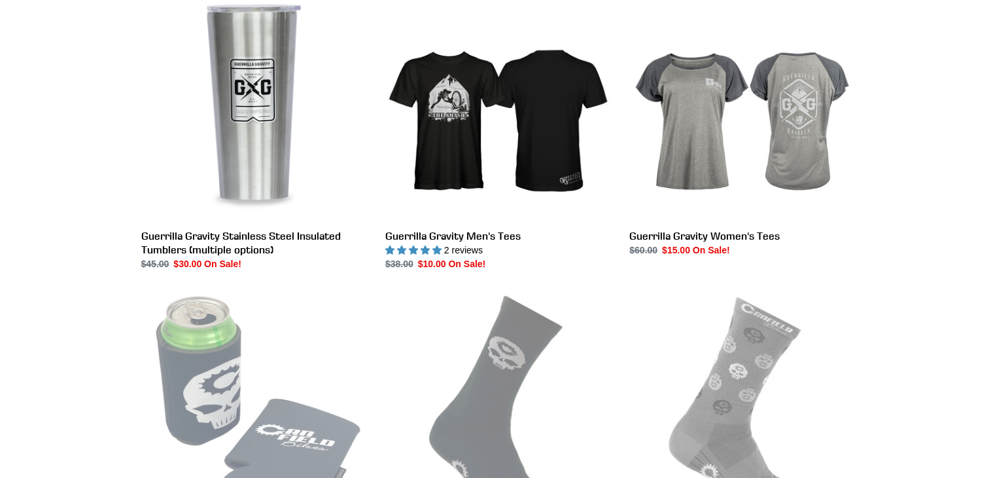
scroll to position [2211, 0]
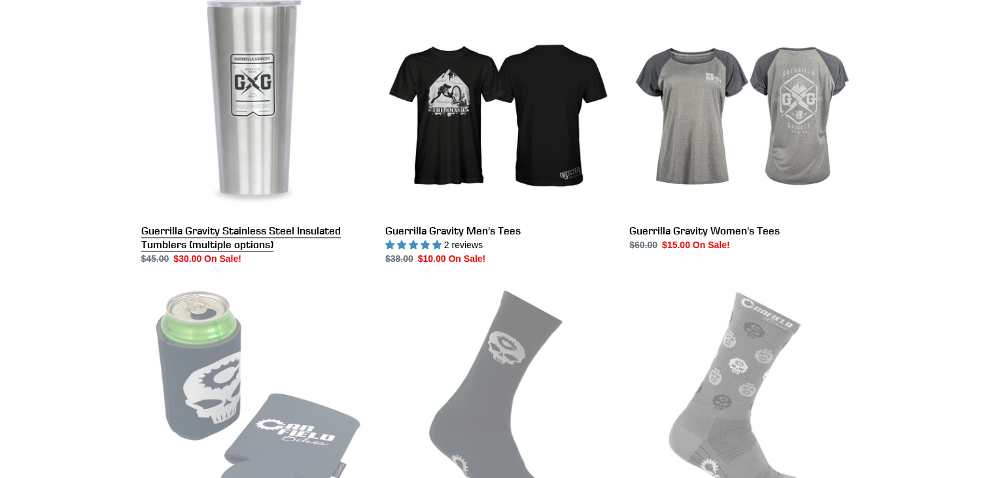
click at [252, 240] on link "Guerrilla Gravity Stainless Steel Insulated Tumblers (multiple options)" at bounding box center [253, 128] width 224 height 276
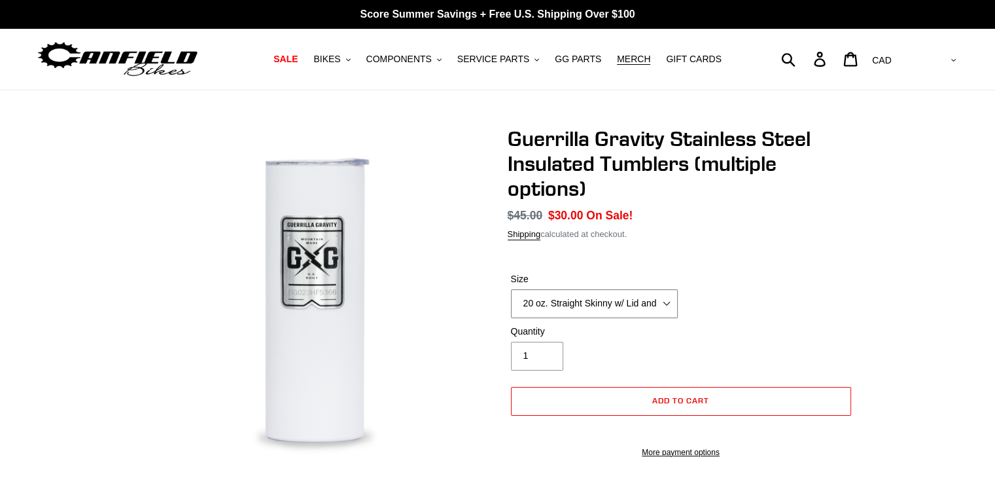
click at [666, 299] on select "20 oz. Straight Skinny w/ Lid and [PERSON_NAME] 24 oz. Tapered Slim w/ Leak Res…" at bounding box center [594, 303] width 167 height 29
click at [511, 289] on select "20 oz. Straight Skinny w/ Lid and [PERSON_NAME] 24 oz. Tapered Slim w/ Leak Res…" at bounding box center [594, 303] width 167 height 29
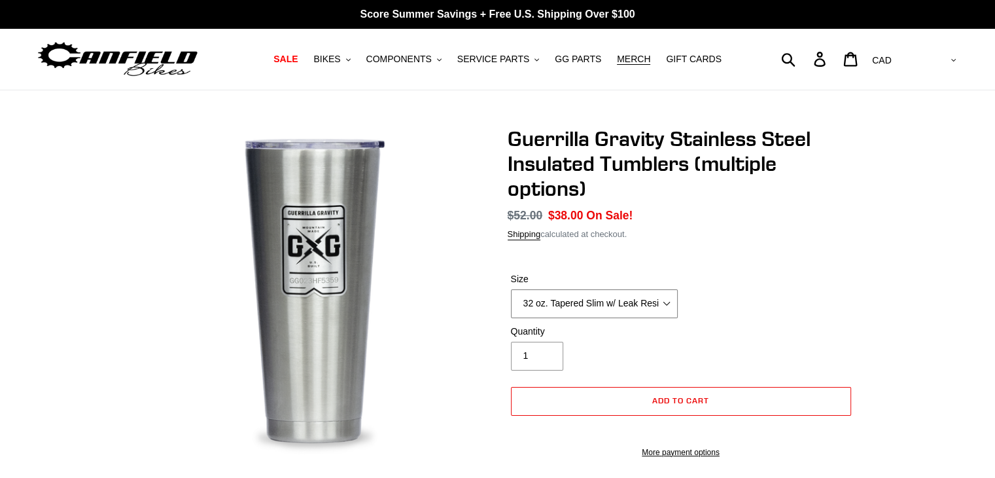
click at [664, 302] on select "20 oz. Straight Skinny w/ Lid and [PERSON_NAME] 24 oz. Tapered Slim w/ Leak Res…" at bounding box center [594, 303] width 167 height 29
click at [511, 289] on select "20 oz. Straight Skinny w/ Lid and [PERSON_NAME] 24 oz. Tapered Slim w/ Leak Res…" at bounding box center [594, 303] width 167 height 29
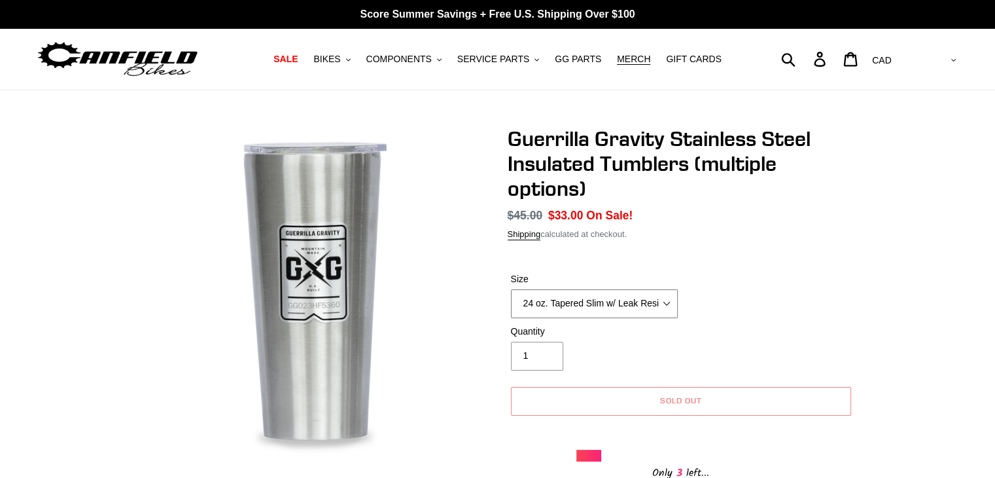
click at [667, 298] on select "20 oz. Straight Skinny w/ Lid and [PERSON_NAME] 24 oz. Tapered Slim w/ Leak Res…" at bounding box center [594, 303] width 167 height 29
click at [511, 289] on select "20 oz. Straight Skinny w/ Lid and [PERSON_NAME] 24 oz. Tapered Slim w/ Leak Res…" at bounding box center [594, 303] width 167 height 29
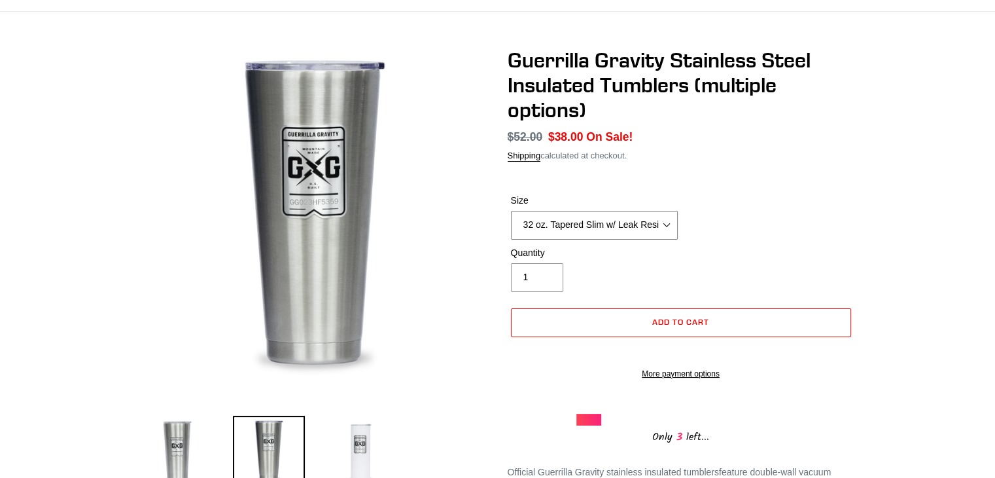
scroll to position [73, 0]
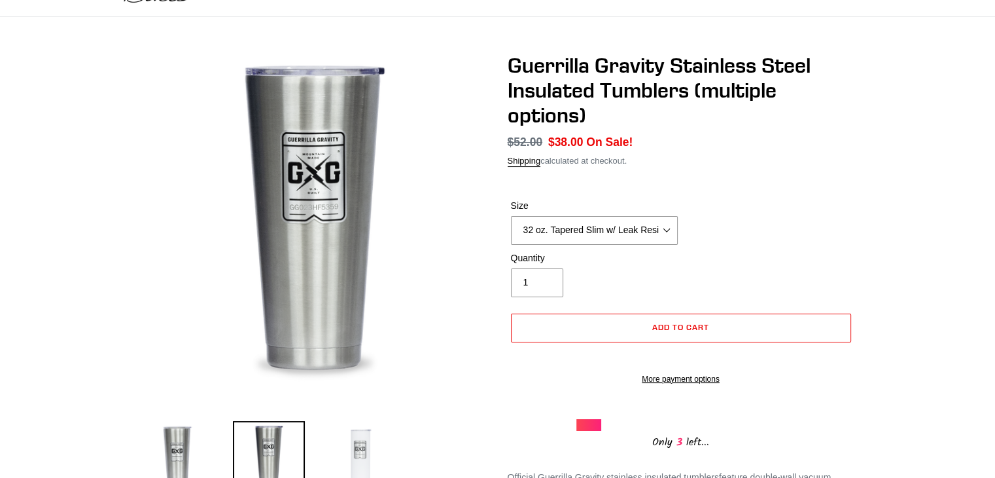
click at [376, 450] on img at bounding box center [361, 457] width 72 height 72
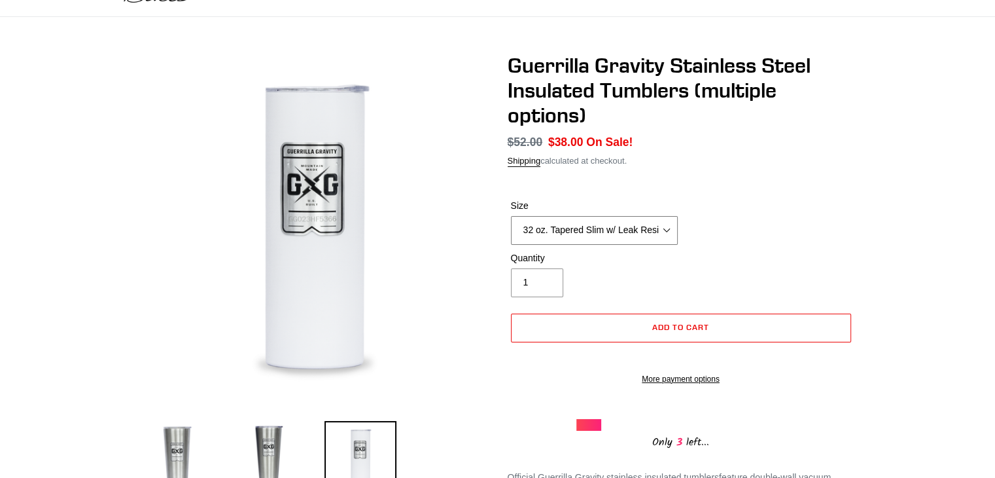
click at [670, 228] on select "20 oz. Straight Skinny w/ Lid and [PERSON_NAME] 24 oz. Tapered Slim w/ Leak Res…" at bounding box center [594, 230] width 167 height 29
click at [511, 216] on select "20 oz. Straight Skinny w/ Lid and [PERSON_NAME] 24 oz. Tapered Slim w/ Leak Res…" at bounding box center [594, 230] width 167 height 29
click at [667, 230] on select "20 oz. Straight Skinny w/ Lid and [PERSON_NAME] 24 oz. Tapered Slim w/ Leak Res…" at bounding box center [594, 230] width 167 height 29
click at [511, 216] on select "20 oz. Straight Skinny w/ Lid and [PERSON_NAME] 24 oz. Tapered Slim w/ Leak Res…" at bounding box center [594, 230] width 167 height 29
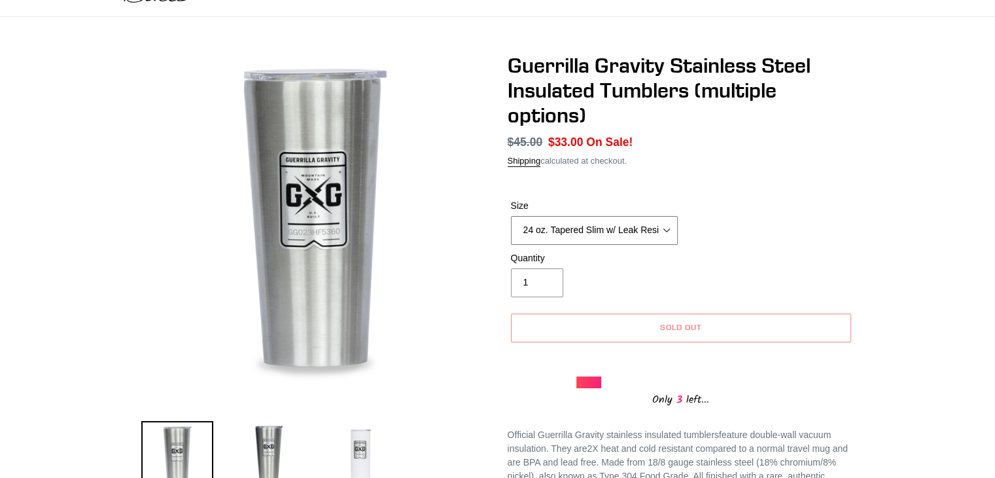
click at [666, 225] on select "20 oz. Straight Skinny w/ Lid and [PERSON_NAME] 24 oz. Tapered Slim w/ Leak Res…" at bounding box center [594, 230] width 167 height 29
select select "32 oz. Tapered Slim w/ Leak Resistant Slide Lid - Raw"
click at [511, 216] on select "20 oz. Straight Skinny w/ Lid and [PERSON_NAME] 24 oz. Tapered Slim w/ Leak Res…" at bounding box center [594, 230] width 167 height 29
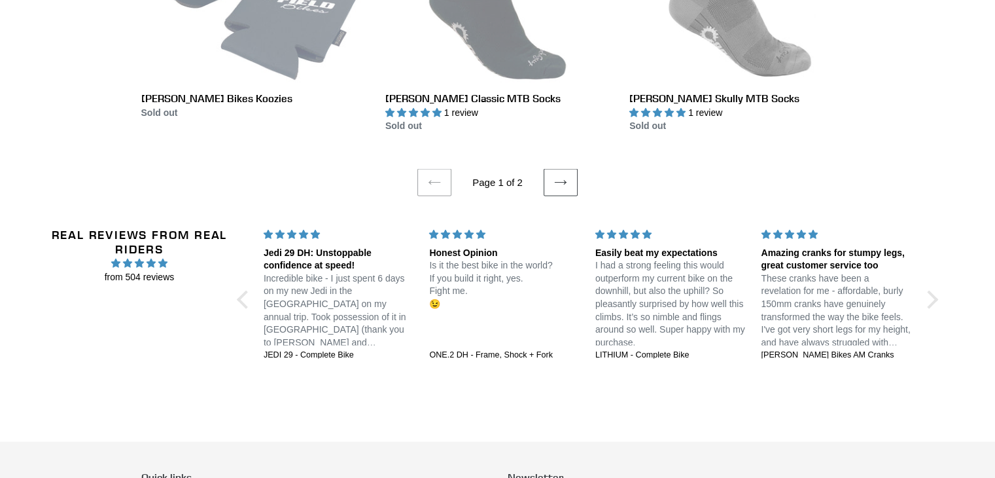
scroll to position [2644, 0]
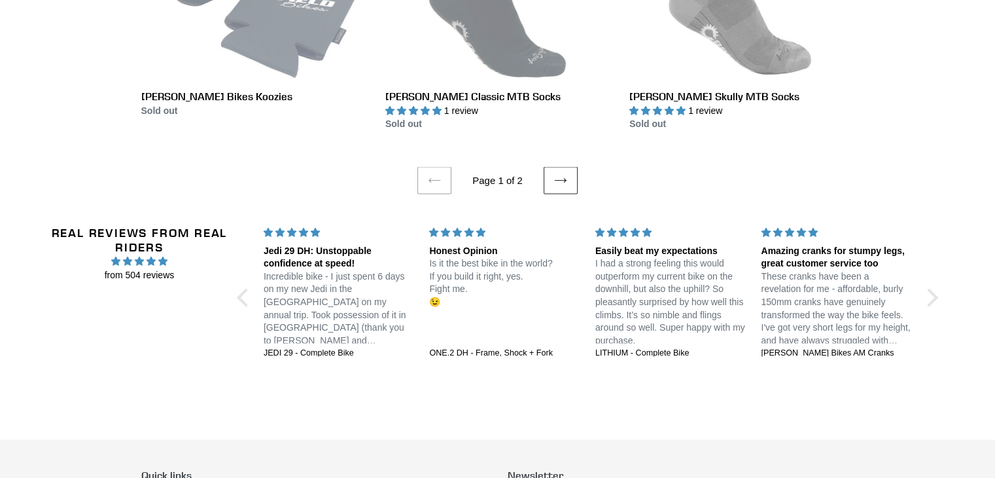
click at [563, 179] on icon at bounding box center [560, 181] width 12 height 5
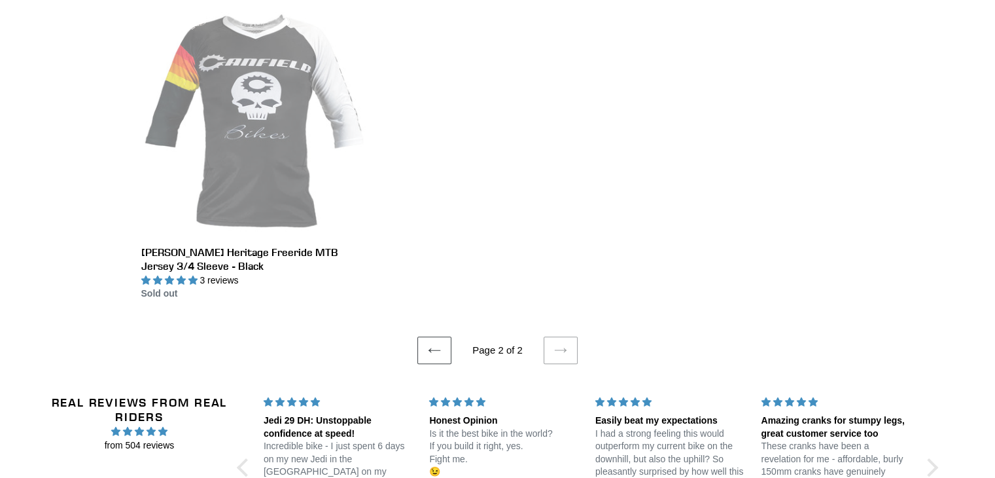
scroll to position [370, 0]
click at [431, 356] on icon at bounding box center [434, 350] width 13 height 13
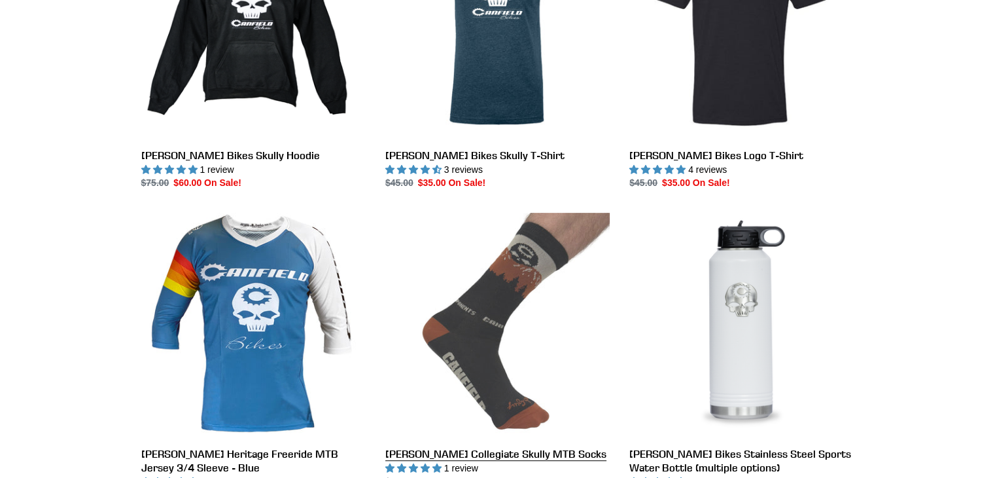
click at [431, 356] on link "[PERSON_NAME] Collegiate Skully MTB Socks" at bounding box center [497, 351] width 224 height 276
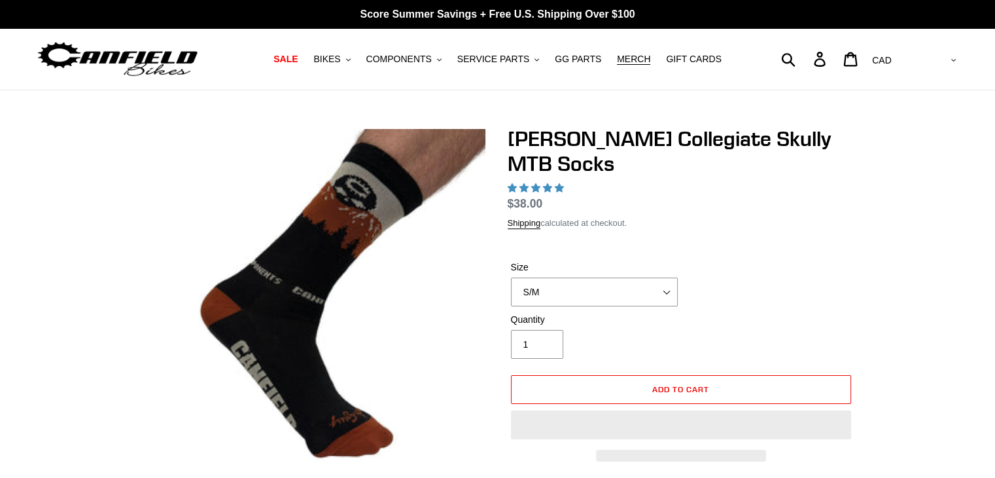
select select "highest-rating"
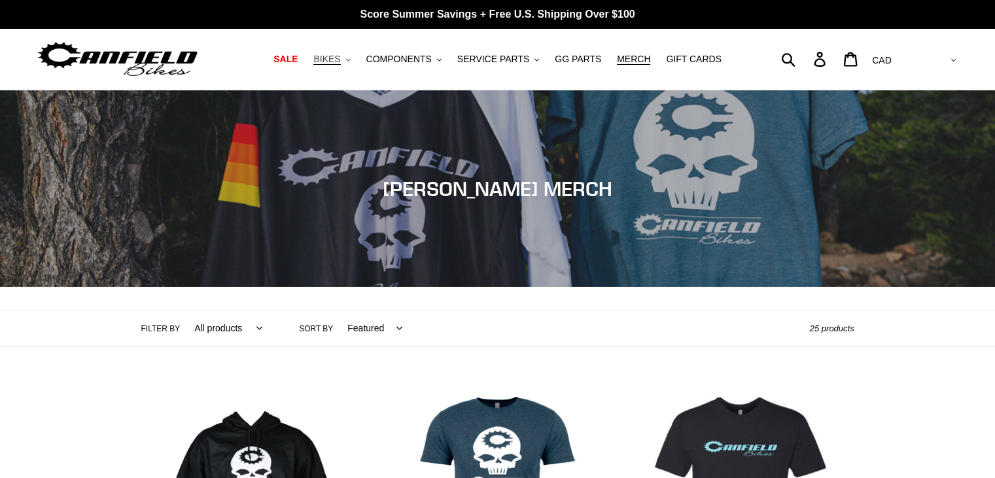
click at [351, 58] on icon ".cls-1{fill:#231f20}" at bounding box center [348, 60] width 5 height 5
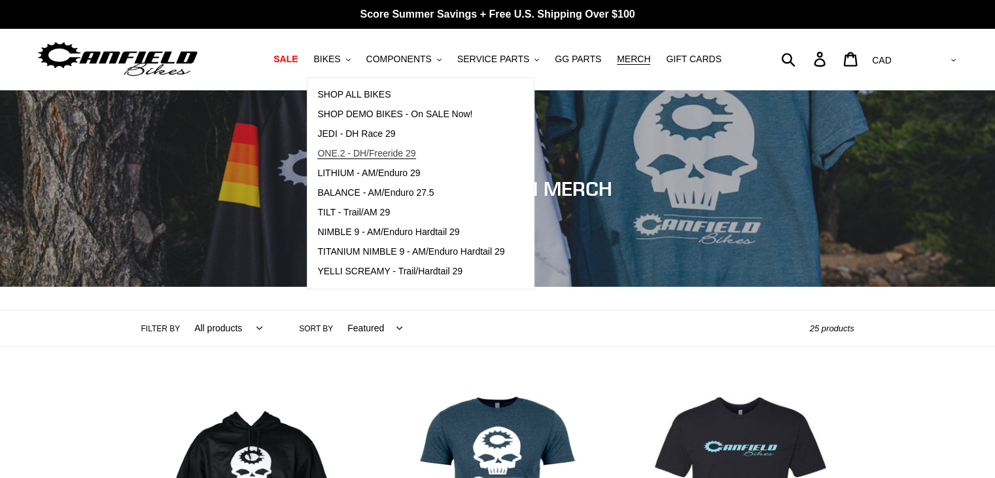
click at [368, 152] on span "ONE.2 - DH/Freeride 29" at bounding box center [366, 153] width 98 height 11
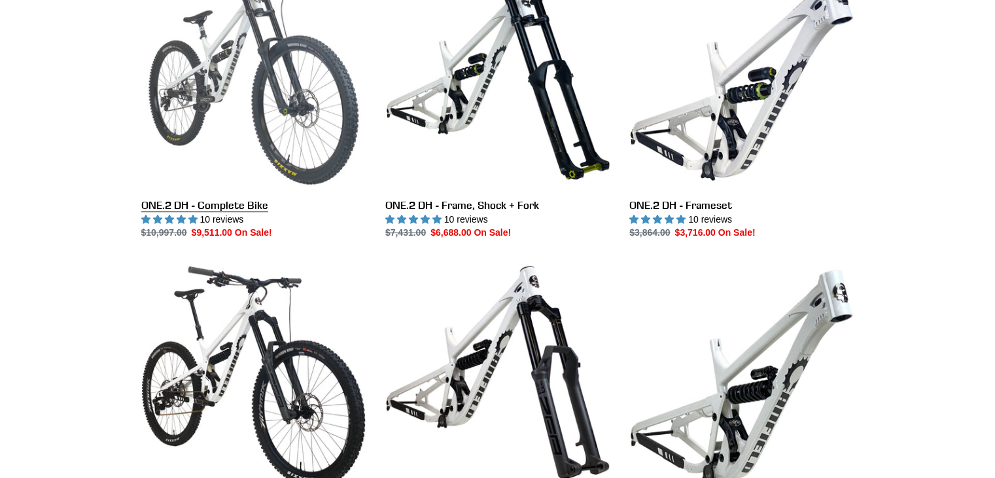
scroll to position [419, 0]
click at [205, 107] on link "ONE.2 DH - Complete Bike" at bounding box center [253, 102] width 224 height 276
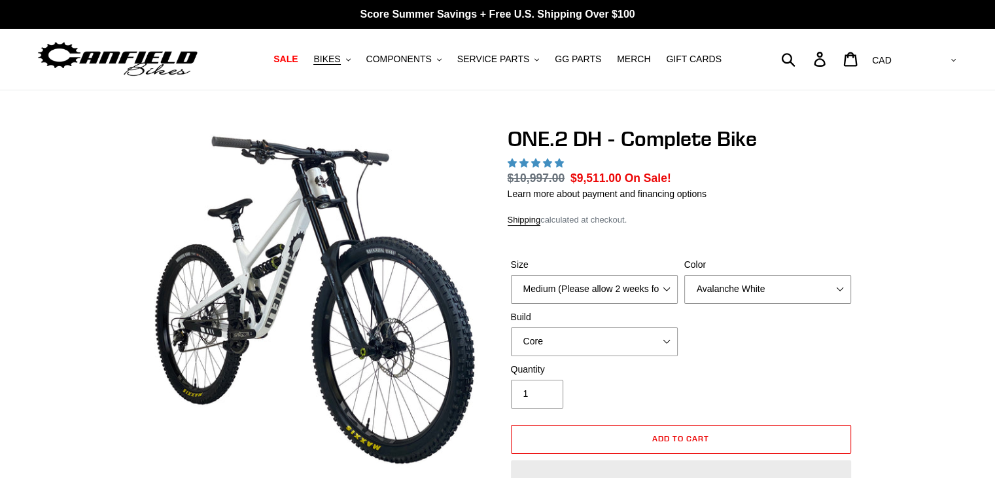
select select "highest-rating"
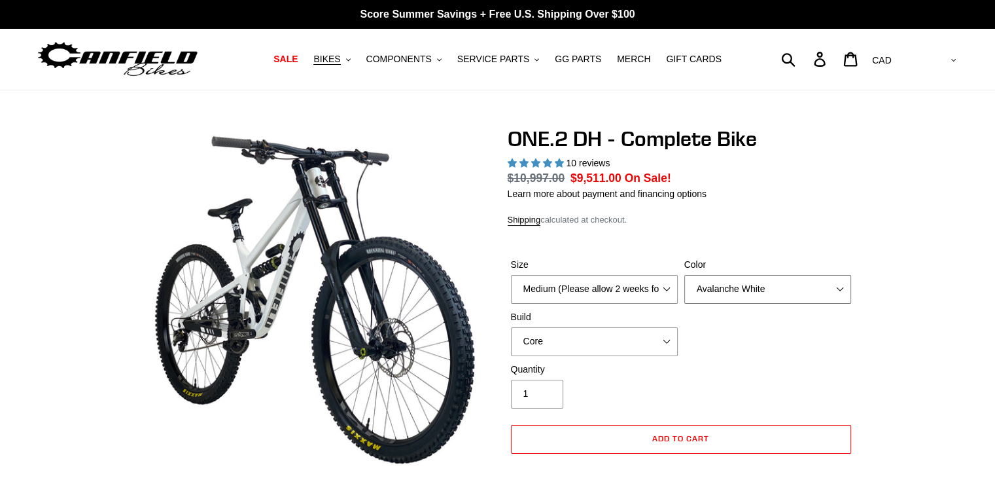
click at [839, 286] on select "Avalanche White Bentonite Grey" at bounding box center [768, 289] width 167 height 29
select select "Bentonite Grey"
click at [685, 275] on select "Avalanche White Bentonite Grey" at bounding box center [768, 289] width 167 height 29
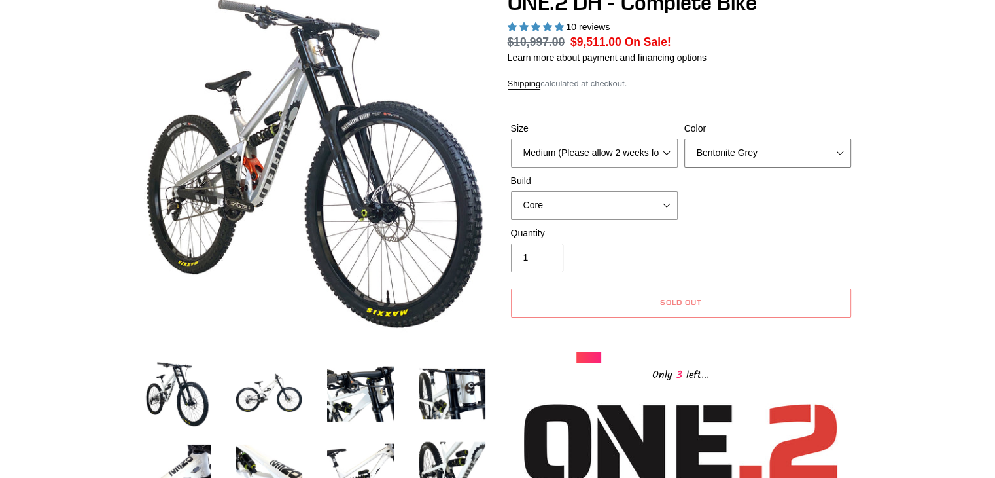
scroll to position [20, 0]
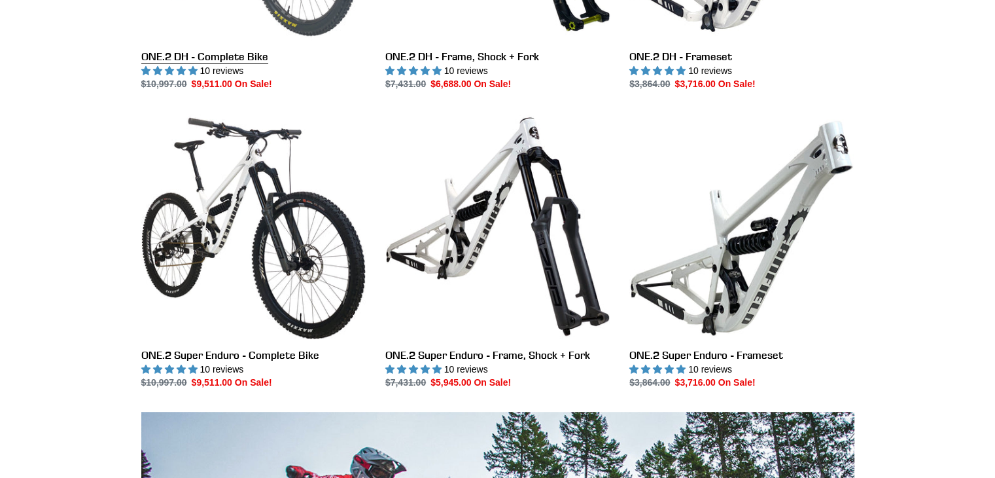
scroll to position [568, 0]
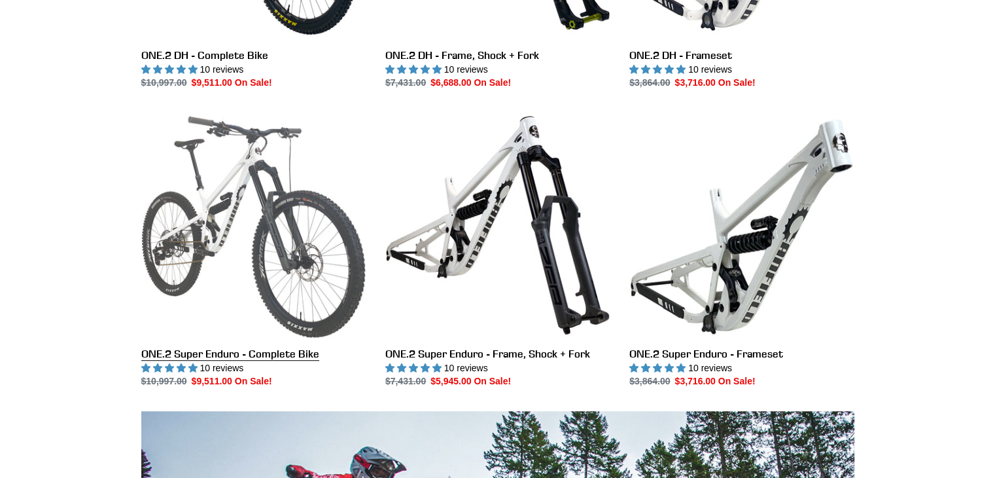
click at [223, 355] on link "ONE.2 Super Enduro - Complete Bike" at bounding box center [253, 251] width 224 height 276
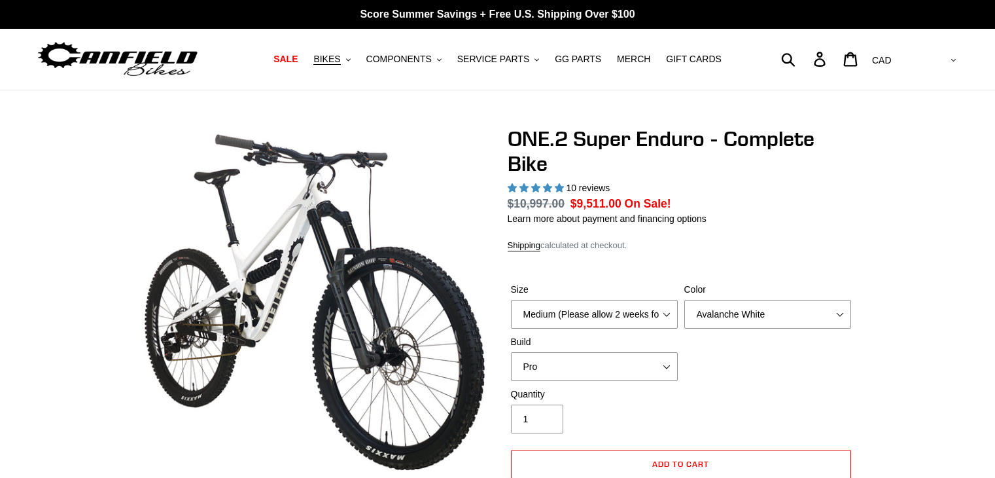
select select "highest-rating"
click at [843, 313] on select "Avalanche White Bentonite Grey" at bounding box center [768, 314] width 167 height 29
select select "Bentonite Grey"
click at [685, 300] on select "Avalanche White Bentonite Grey" at bounding box center [768, 314] width 167 height 29
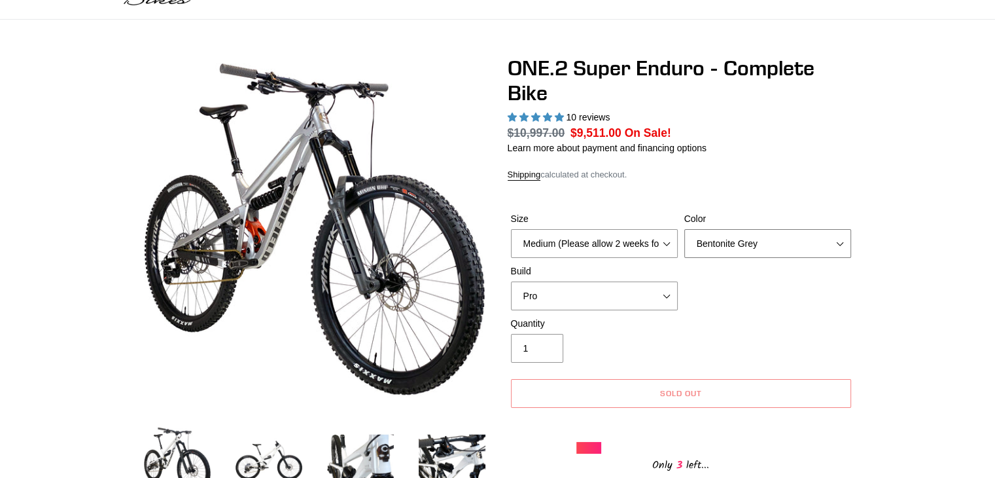
scroll to position [71, 0]
click at [662, 294] on select "Pro" at bounding box center [594, 295] width 167 height 29
click at [511, 281] on select "Pro" at bounding box center [594, 295] width 167 height 29
click at [670, 240] on select "Medium (Please allow 2 weeks for delivery) Large (Sold Out)" at bounding box center [594, 243] width 167 height 29
select select "Large (Sold Out)"
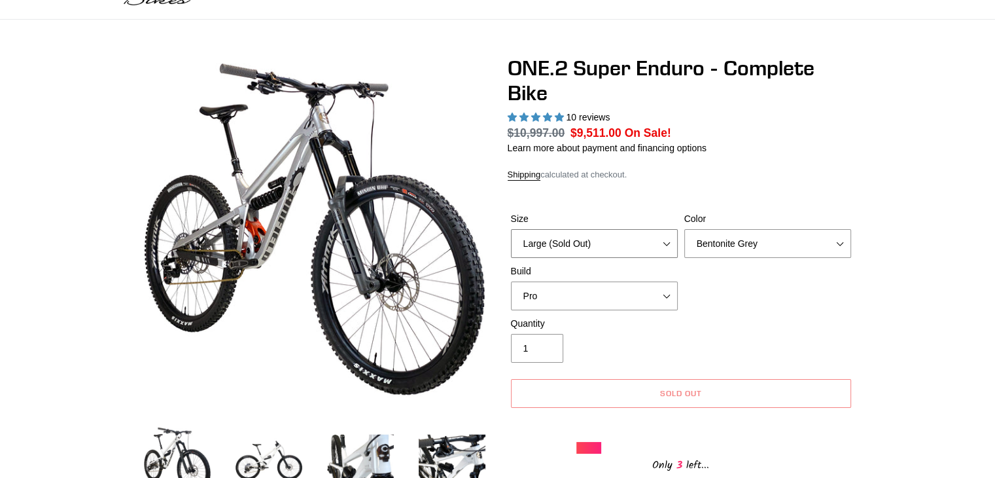
click at [511, 229] on select "Medium (Please allow 2 weeks for delivery) Large (Sold Out)" at bounding box center [594, 243] width 167 height 29
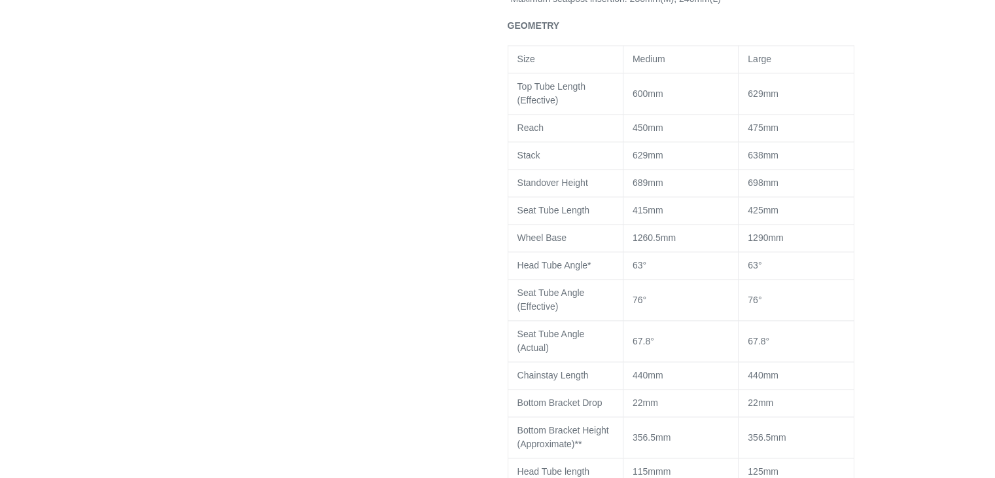
scroll to position [1741, 0]
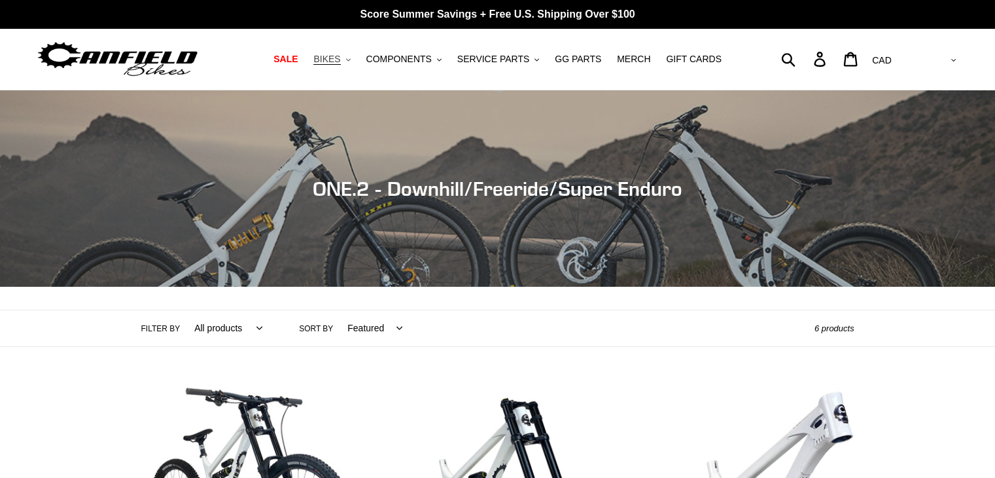
click at [340, 54] on span "BIKES" at bounding box center [326, 59] width 27 height 11
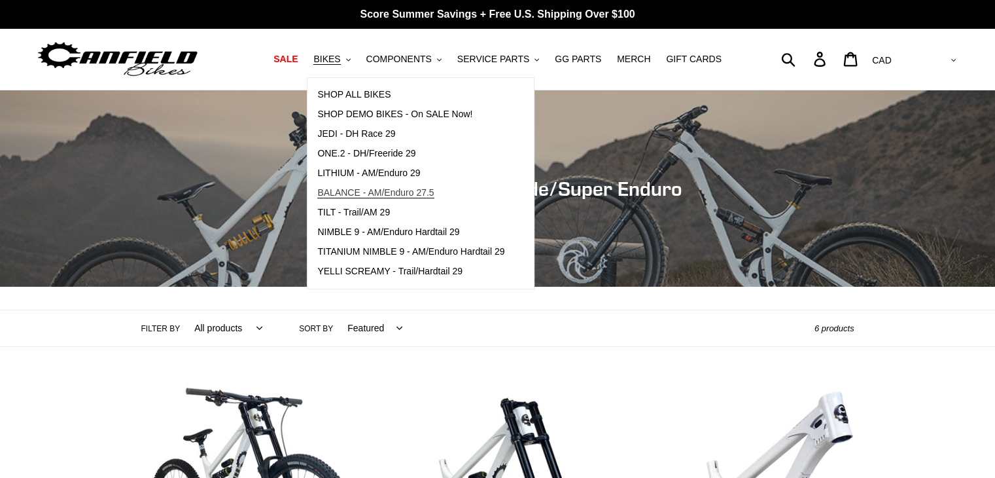
click at [395, 192] on span "BALANCE - AM/Enduro 27.5" at bounding box center [375, 192] width 116 height 11
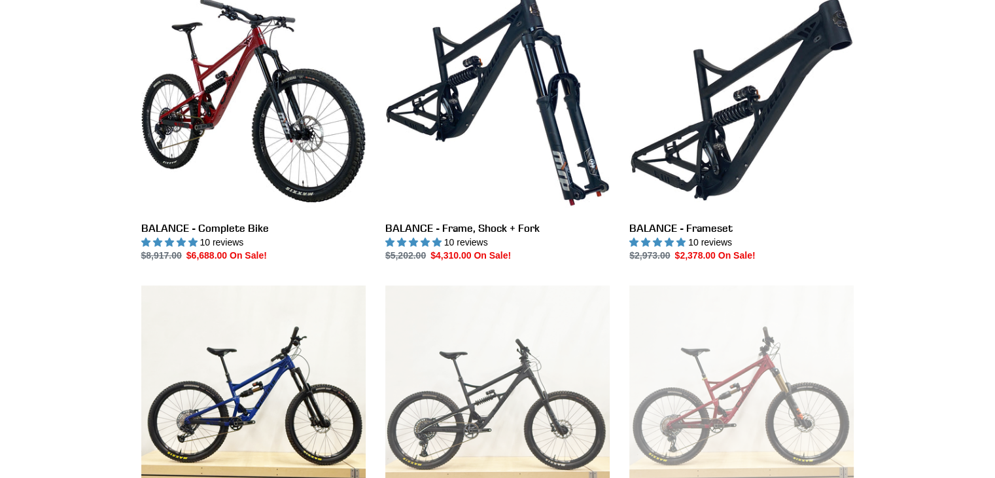
scroll to position [381, 0]
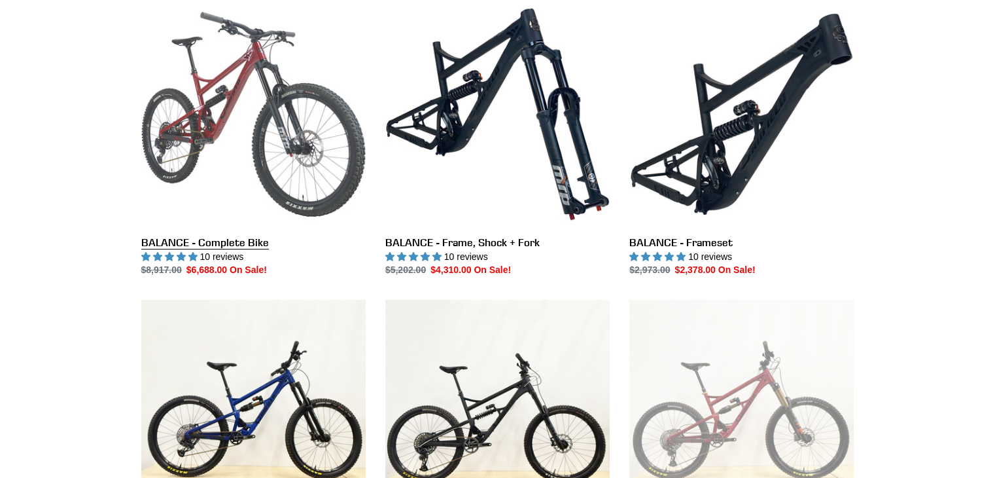
click at [263, 95] on link "BALANCE - Complete Bike" at bounding box center [253, 140] width 224 height 276
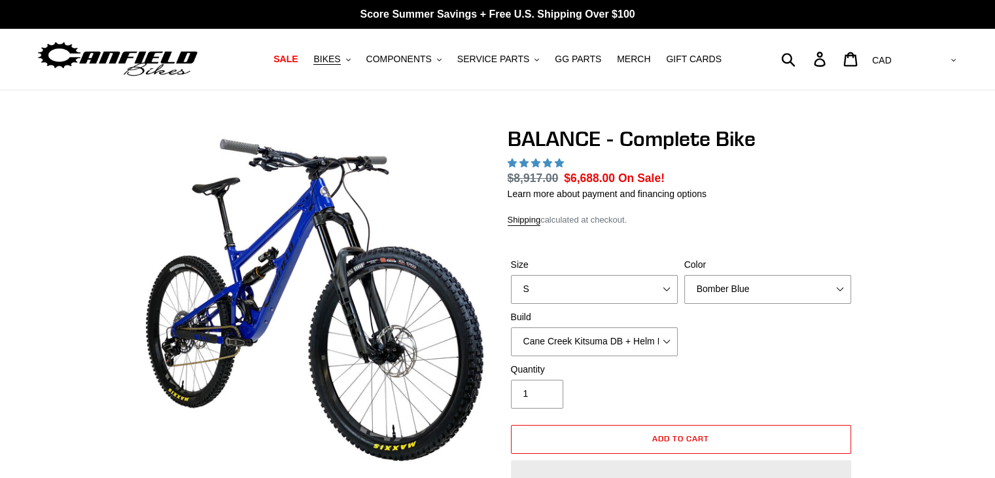
select select "highest-rating"
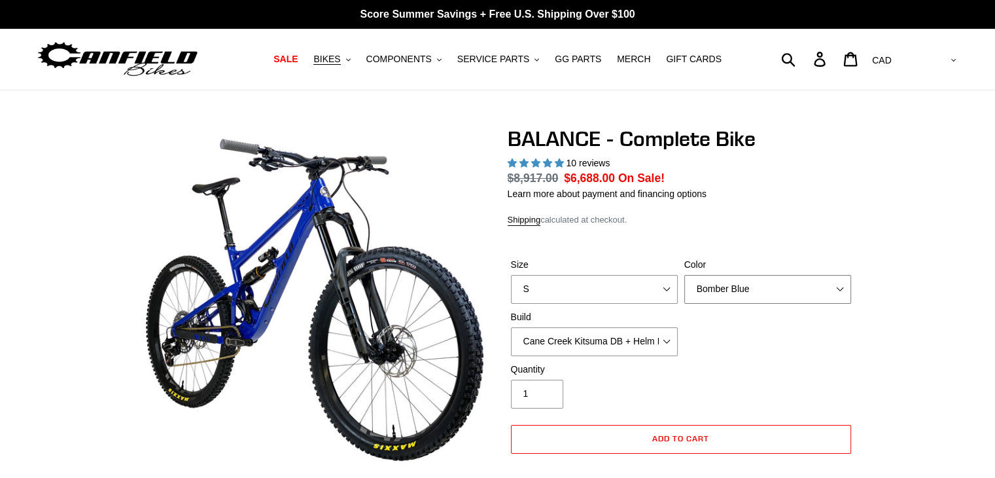
click at [841, 284] on select "Bomber Blue Goat's Blood Stealth Black" at bounding box center [768, 289] width 167 height 29
click at [685, 275] on select "Bomber Blue Goat's Blood Stealth Black" at bounding box center [768, 289] width 167 height 29
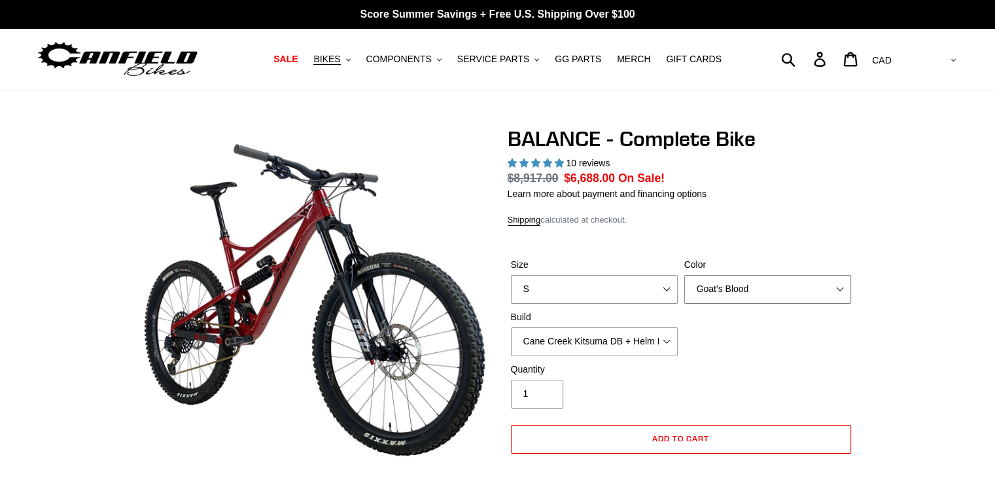
click at [845, 290] on select "Bomber Blue Goat's Blood Stealth Black" at bounding box center [768, 289] width 167 height 29
select select "Stealth Black"
click at [685, 275] on select "Bomber Blue Goat's Blood Stealth Black" at bounding box center [768, 289] width 167 height 29
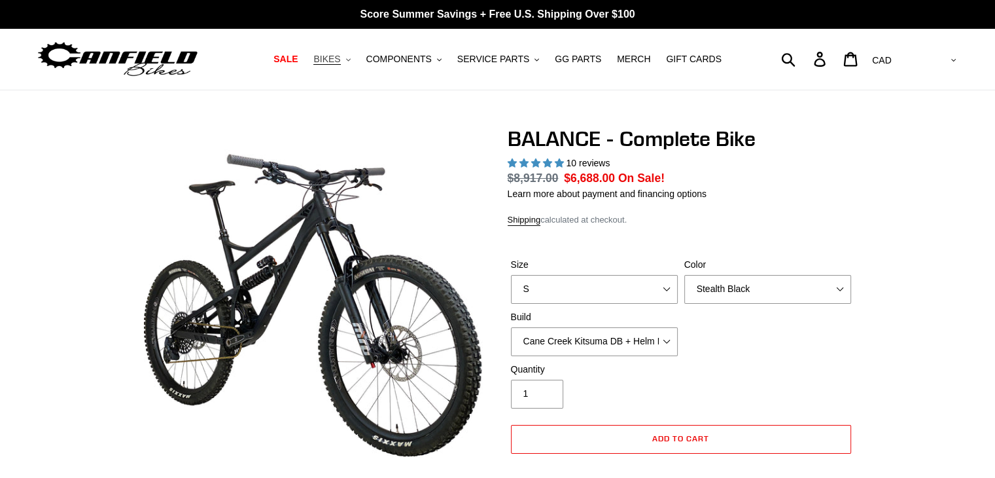
click at [340, 59] on span "BIKES" at bounding box center [326, 59] width 27 height 11
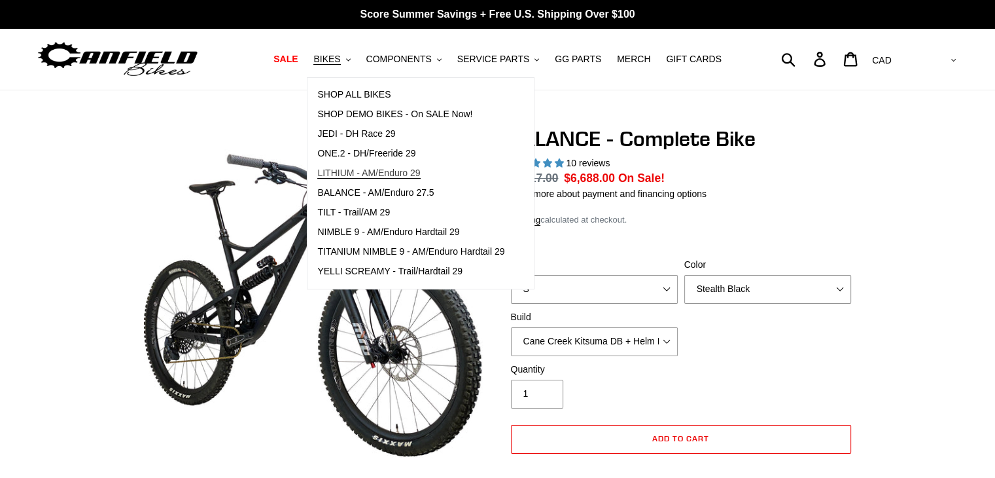
click at [388, 170] on span "LITHIUM - AM/Enduro 29" at bounding box center [368, 173] width 103 height 11
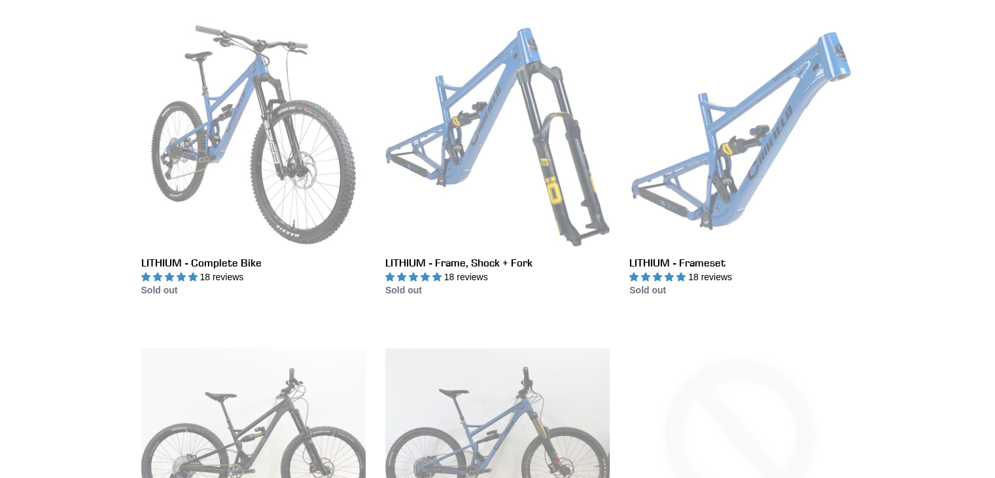
scroll to position [361, 0]
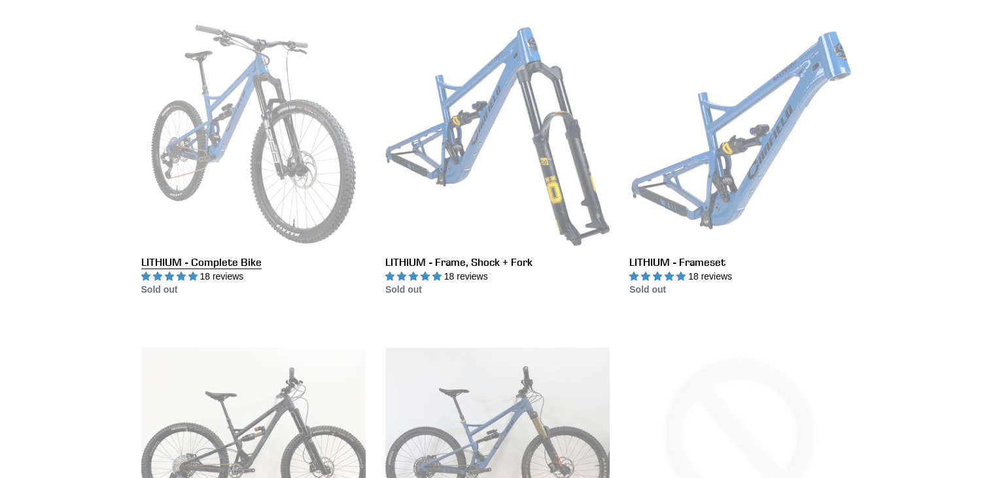
click at [270, 153] on link "LITHIUM - Complete Bike" at bounding box center [253, 160] width 224 height 276
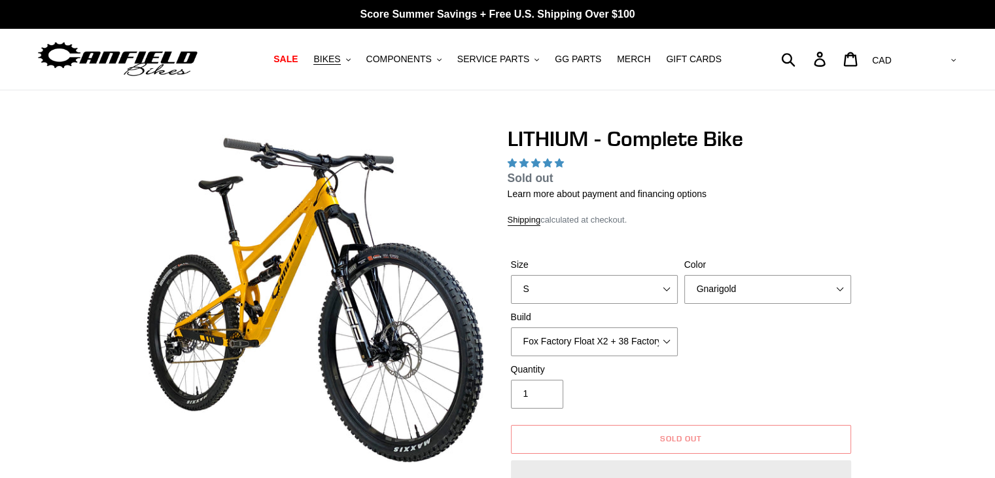
select select "highest-rating"
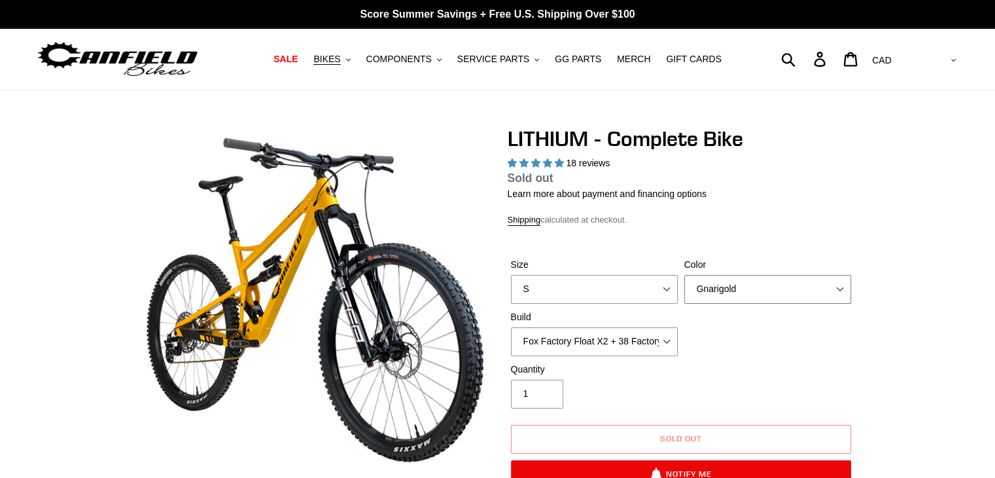
click at [845, 294] on select "Gnarigold Blue Velvet Stealth Black" at bounding box center [768, 289] width 167 height 29
click at [685, 275] on select "Gnarigold Blue Velvet Stealth Black" at bounding box center [768, 289] width 167 height 29
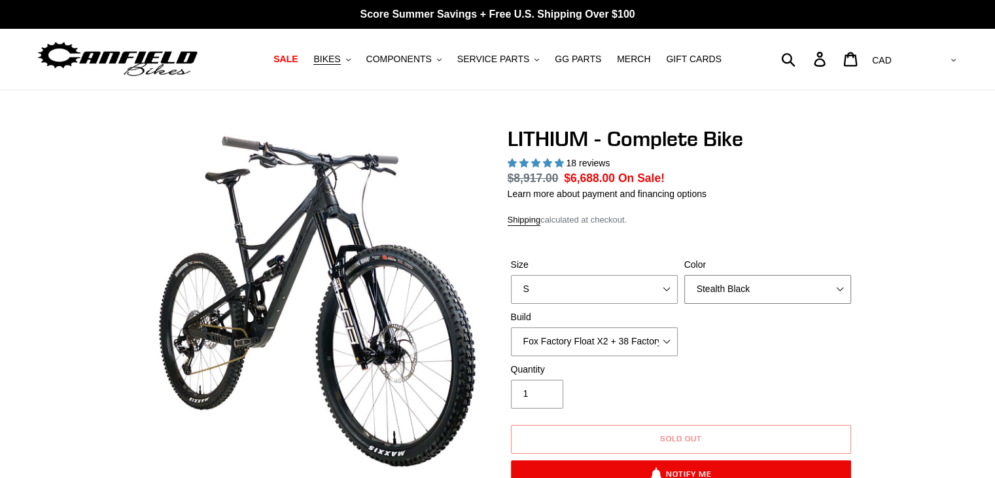
click at [840, 289] on select "Gnarigold Blue Velvet Stealth Black" at bounding box center [768, 289] width 167 height 29
click at [685, 275] on select "Gnarigold Blue Velvet Stealth Black" at bounding box center [768, 289] width 167 height 29
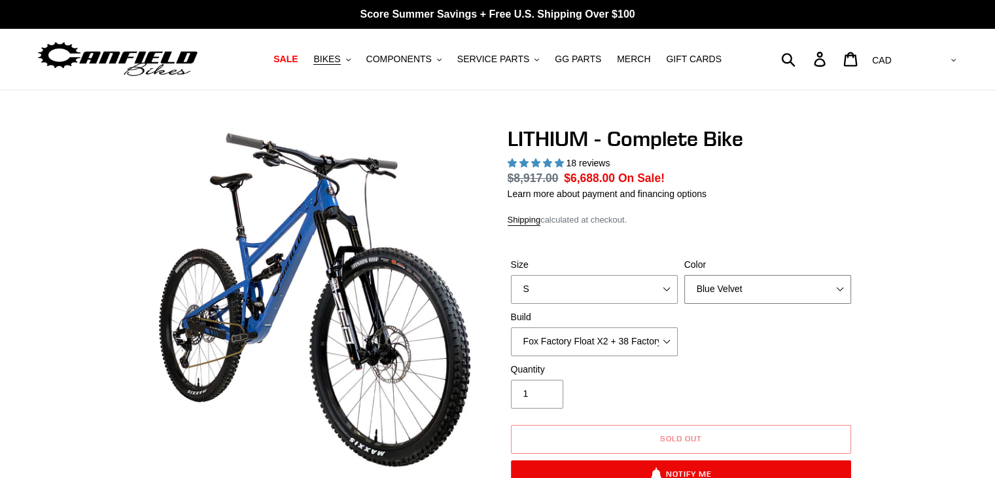
click at [840, 283] on select "Gnarigold Blue Velvet Stealth Black" at bounding box center [768, 289] width 167 height 29
select select "Stealth Black"
click at [685, 275] on select "Gnarigold Blue Velvet Stealth Black" at bounding box center [768, 289] width 167 height 29
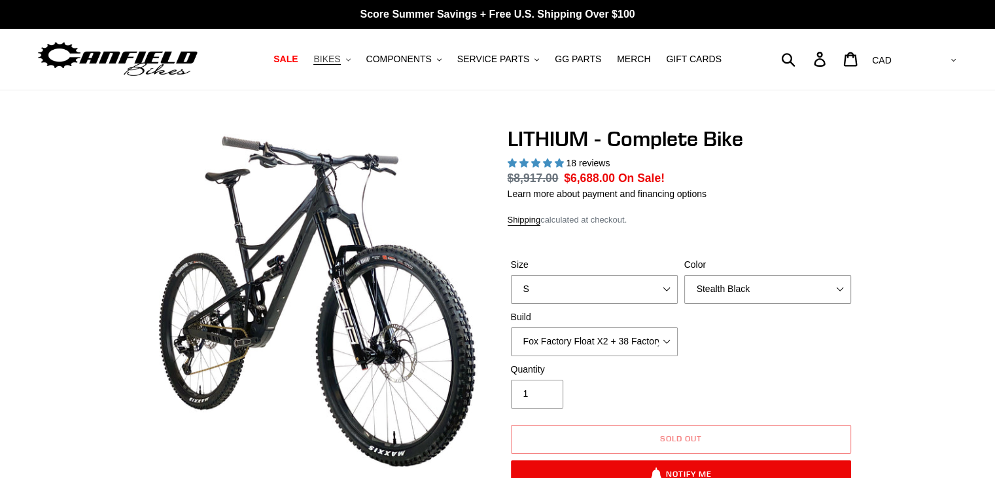
click at [339, 61] on span "BIKES" at bounding box center [326, 59] width 27 height 11
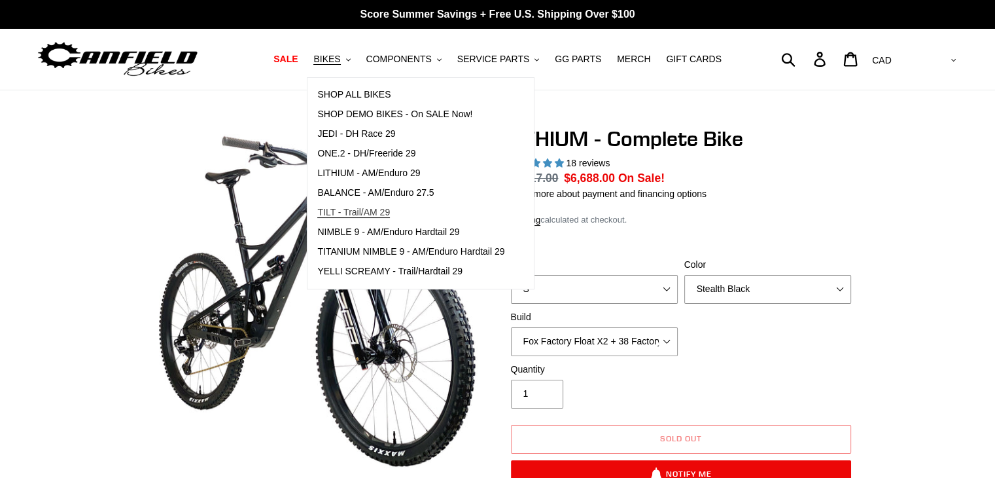
click at [390, 211] on span "TILT - Trail/AM 29" at bounding box center [353, 212] width 73 height 11
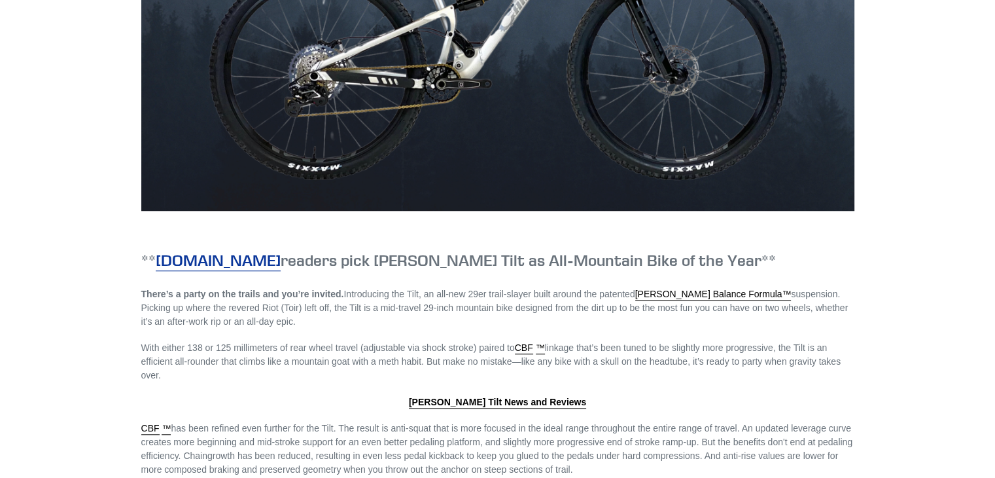
scroll to position [1253, 0]
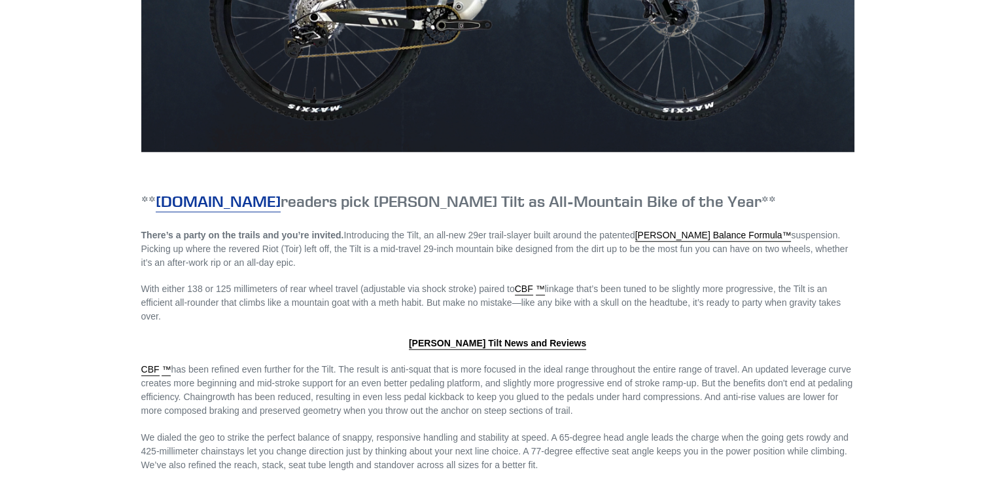
click at [223, 197] on link "[DOMAIN_NAME]" at bounding box center [218, 201] width 125 height 21
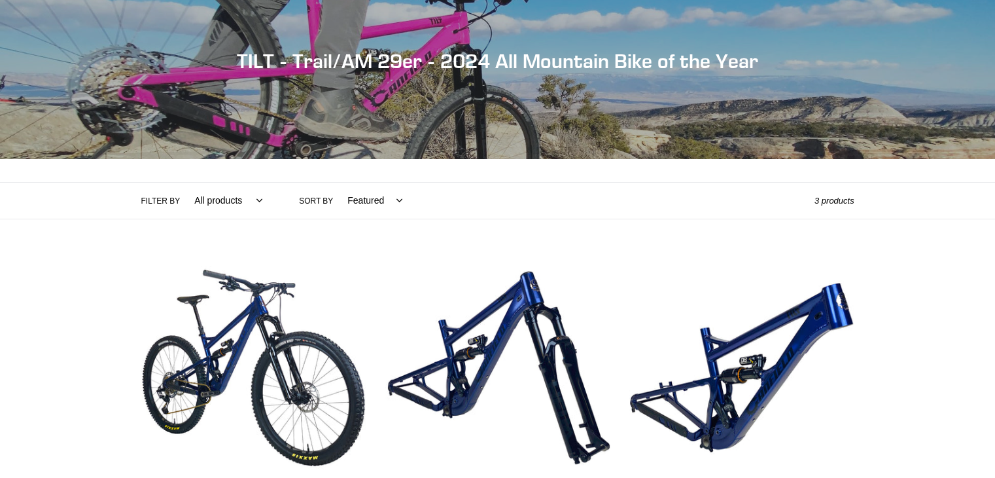
scroll to position [0, 0]
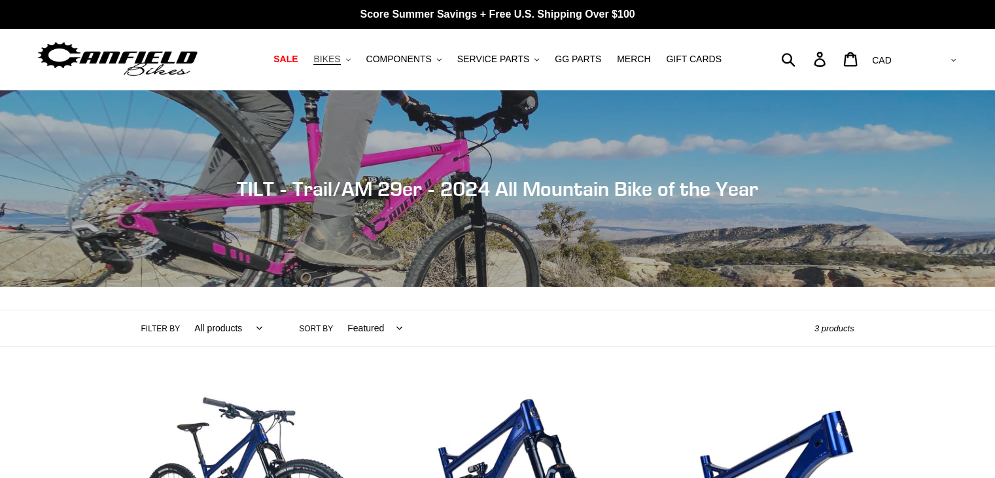
click at [340, 58] on span "BIKES" at bounding box center [326, 59] width 27 height 11
click at [25, 57] on header "SALE BIKES .cls-1{fill:#231f20} SHOP ALL BIKES SHOP DEMO BIKES - On SALE Now! J…" at bounding box center [497, 60] width 995 height 62
